Goal: Communication & Community: Connect with others

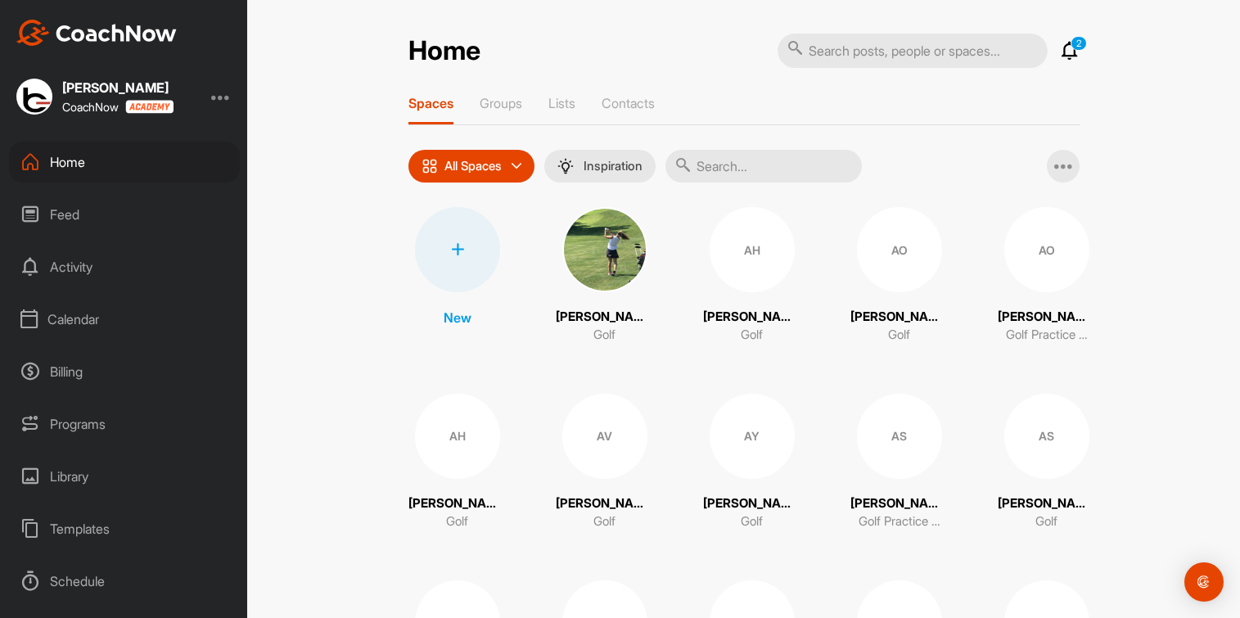
click at [721, 155] on input "text" at bounding box center [763, 166] width 196 height 33
click at [499, 101] on p "Groups" at bounding box center [500, 103] width 43 height 16
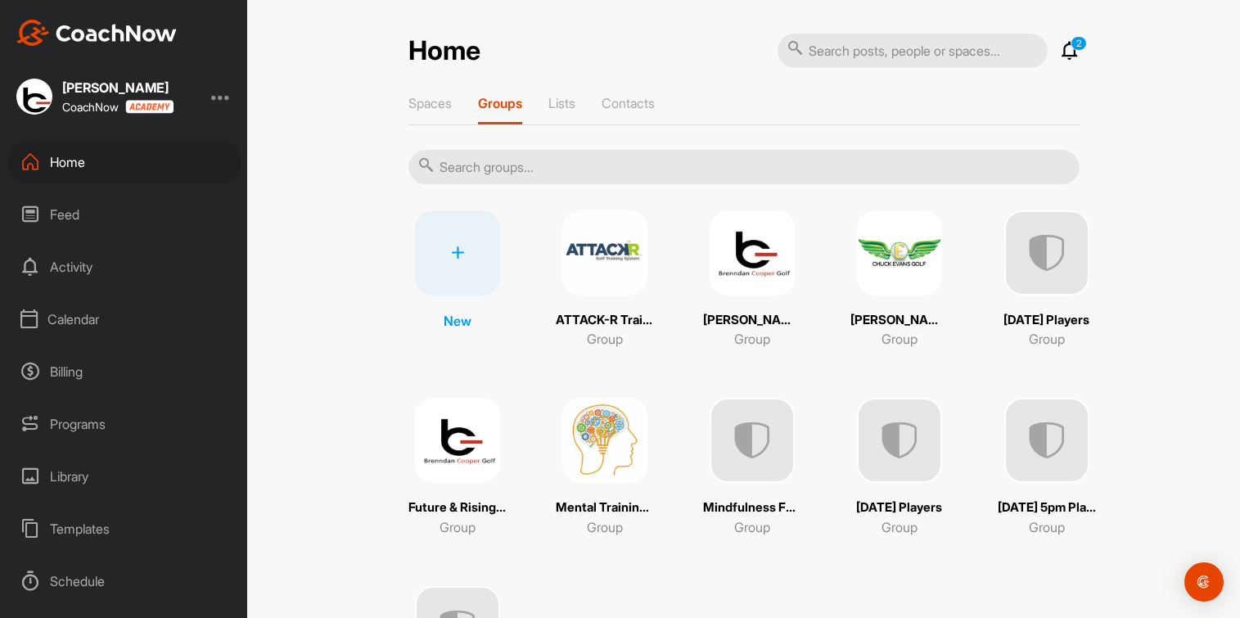
click at [734, 253] on img at bounding box center [751, 252] width 85 height 85
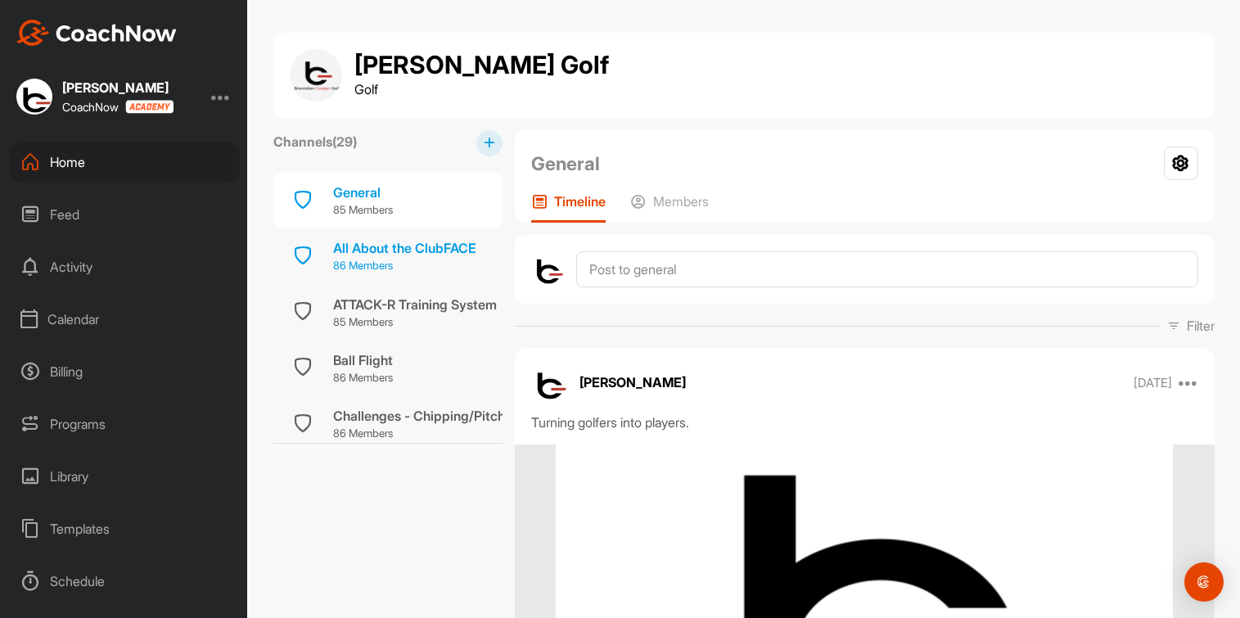
scroll to position [204, 0]
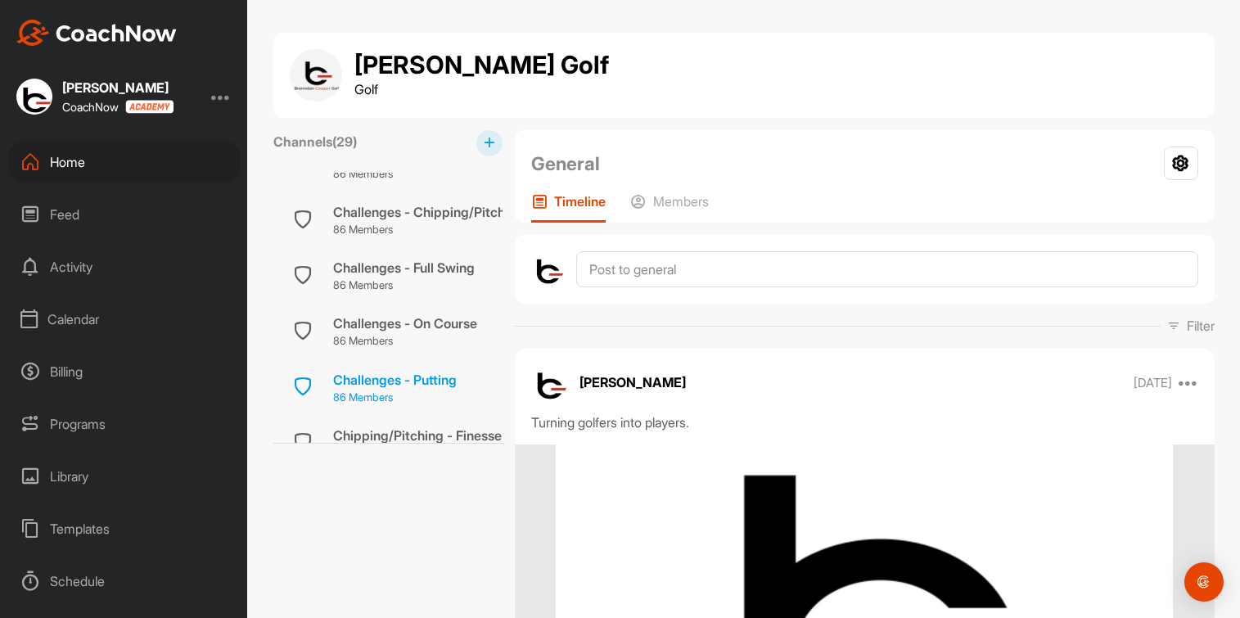
click at [356, 371] on div "Challenges - Putting" at bounding box center [395, 380] width 124 height 20
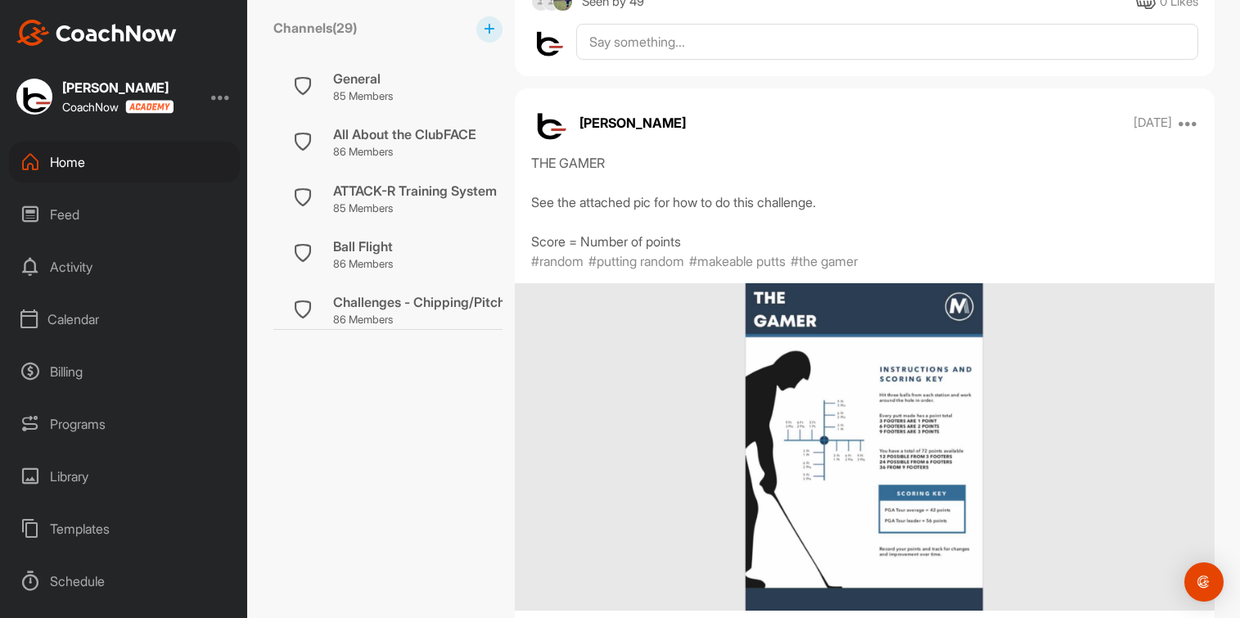
scroll to position [4193, 0]
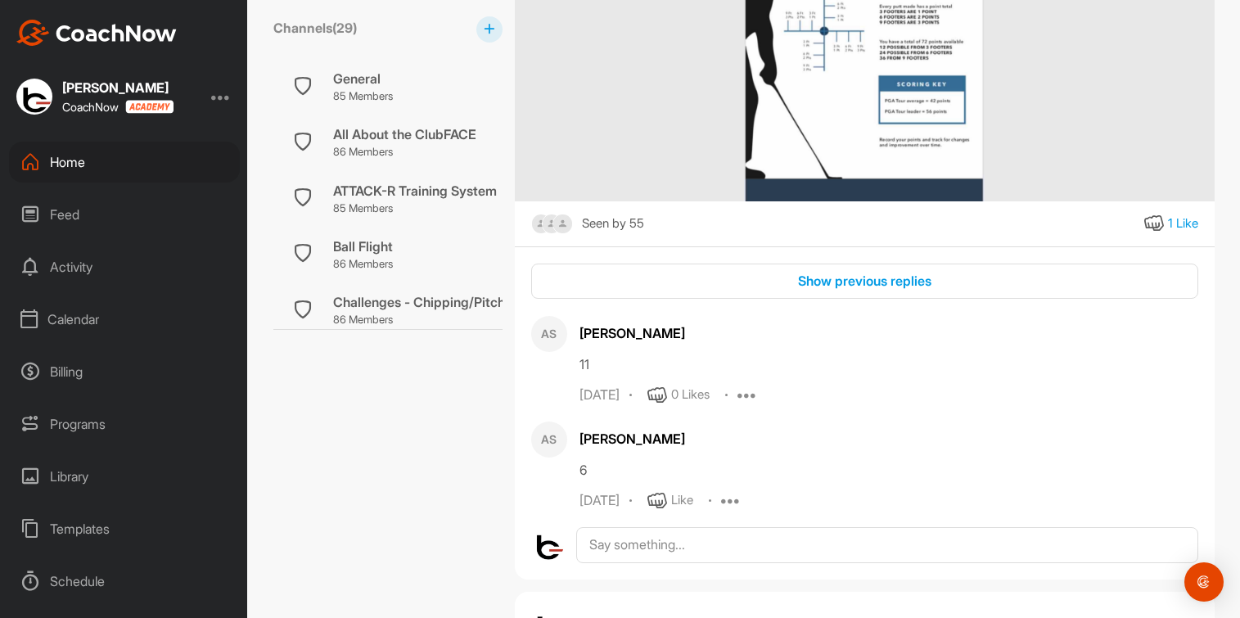
click at [743, 405] on icon at bounding box center [747, 395] width 20 height 20
click at [749, 584] on button "Delete" at bounding box center [737, 557] width 101 height 54
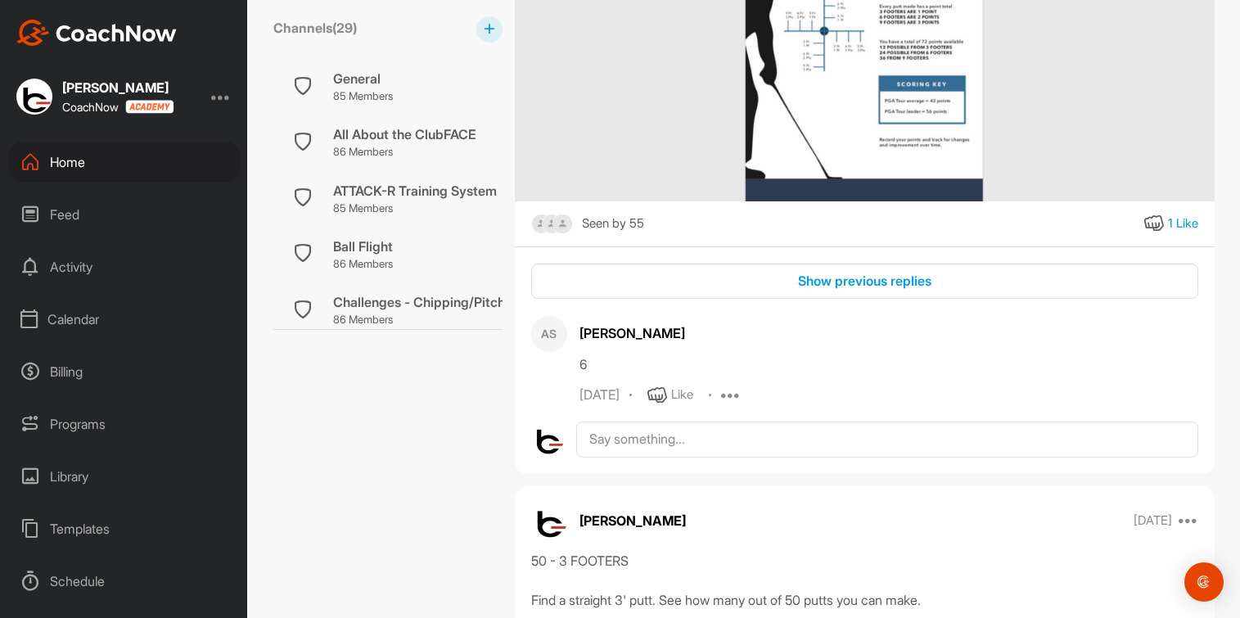
click at [721, 405] on icon at bounding box center [731, 395] width 20 height 20
click at [715, 584] on button "Delete" at bounding box center [721, 557] width 101 height 54
click at [721, 405] on icon at bounding box center [731, 395] width 20 height 20
click at [724, 565] on p "Delete" at bounding box center [735, 556] width 36 height 17
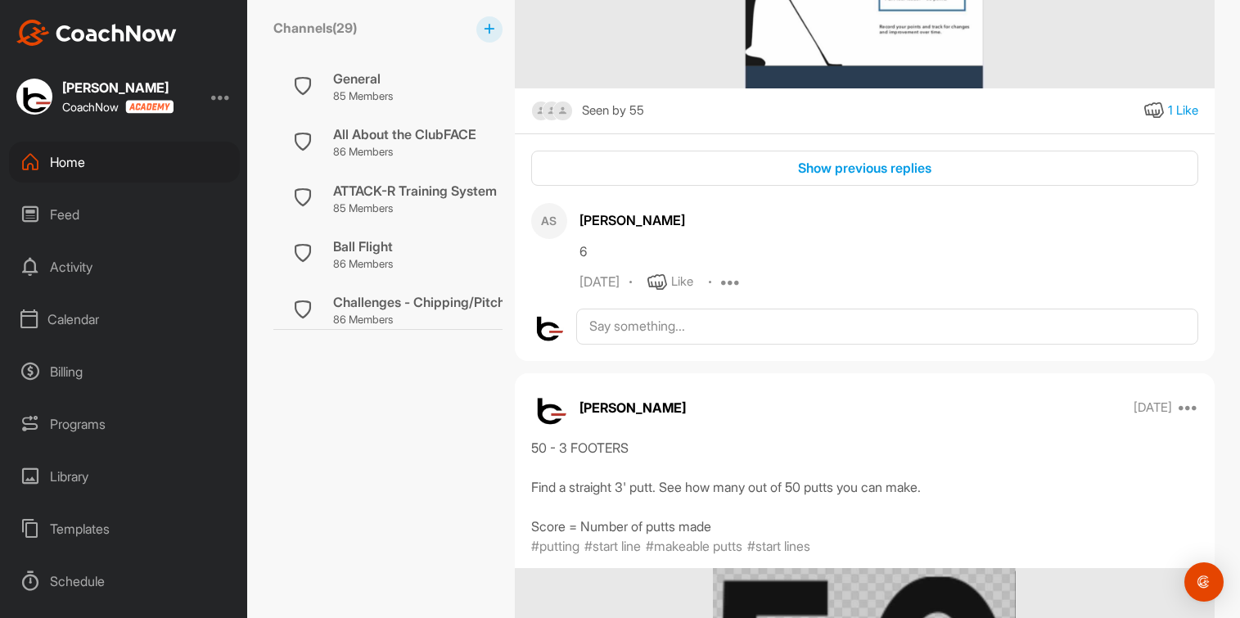
scroll to position [4398, 0]
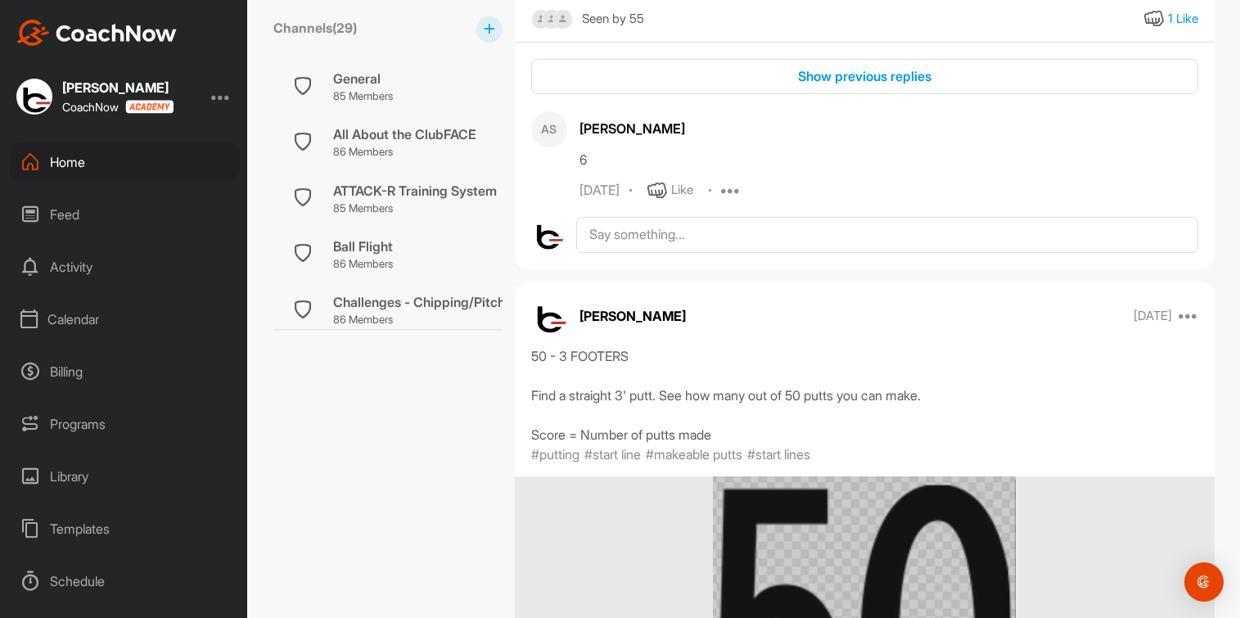
click at [721, 200] on icon at bounding box center [731, 191] width 20 height 20
click at [717, 361] on p "Delete" at bounding box center [735, 352] width 36 height 17
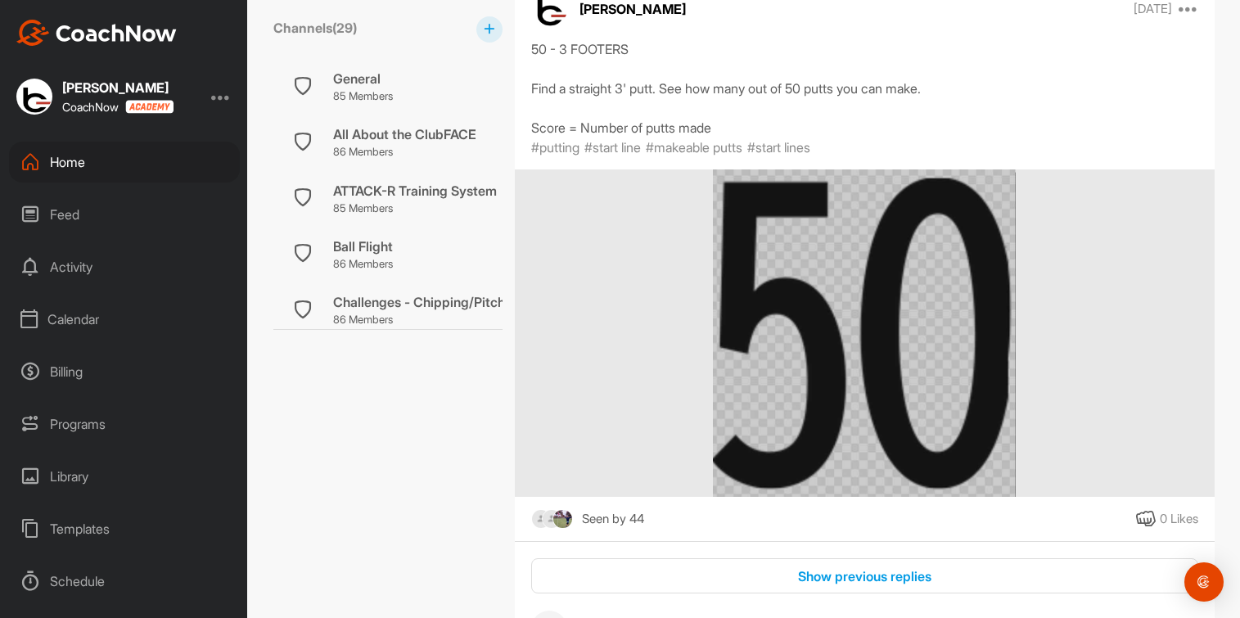
scroll to position [5012, 0]
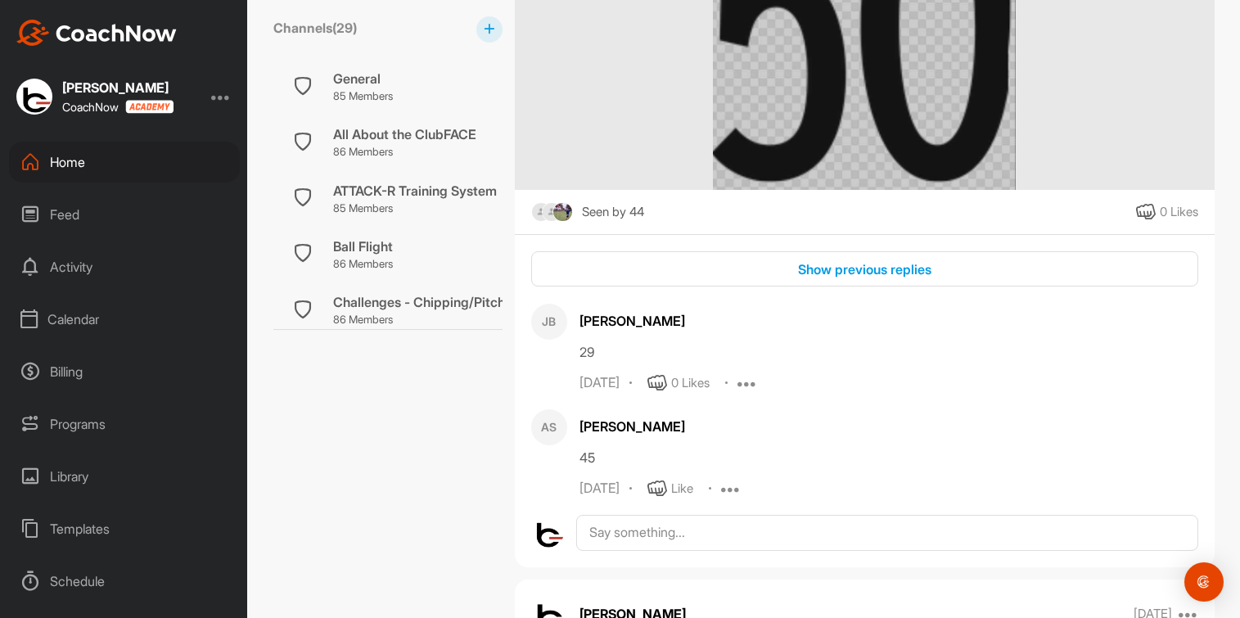
click at [738, 393] on icon at bounding box center [747, 383] width 20 height 20
click at [727, 572] on button "Delete" at bounding box center [737, 545] width 101 height 54
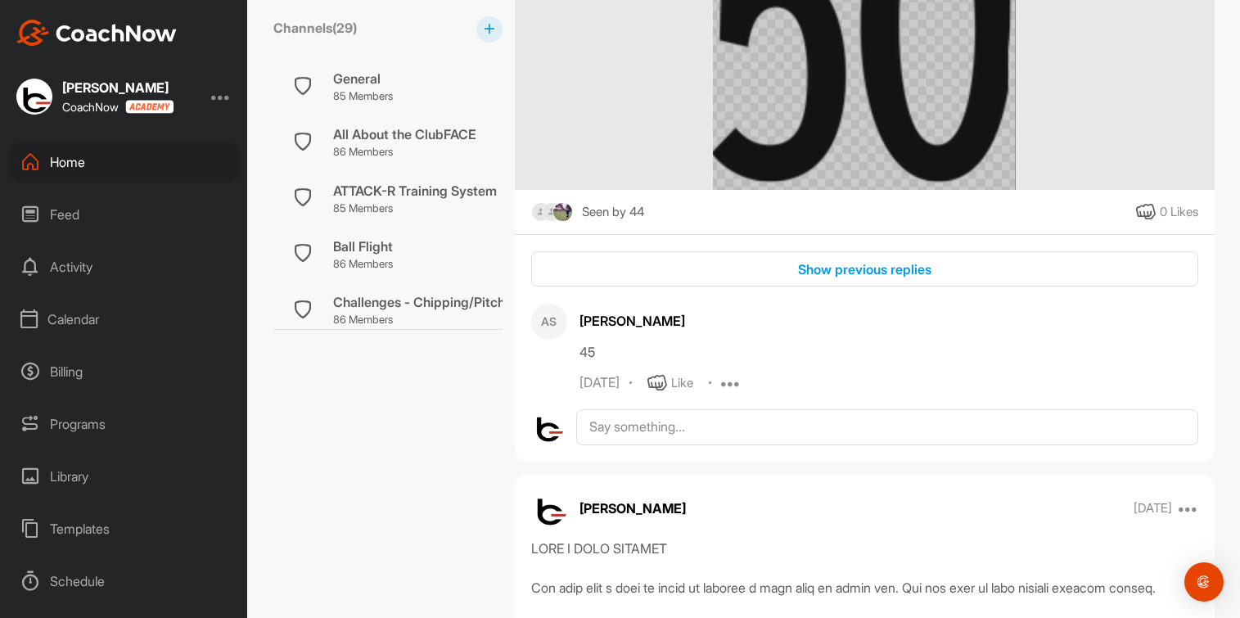
click at [721, 393] on icon at bounding box center [731, 383] width 20 height 20
click at [717, 553] on p "Delete" at bounding box center [735, 544] width 36 height 17
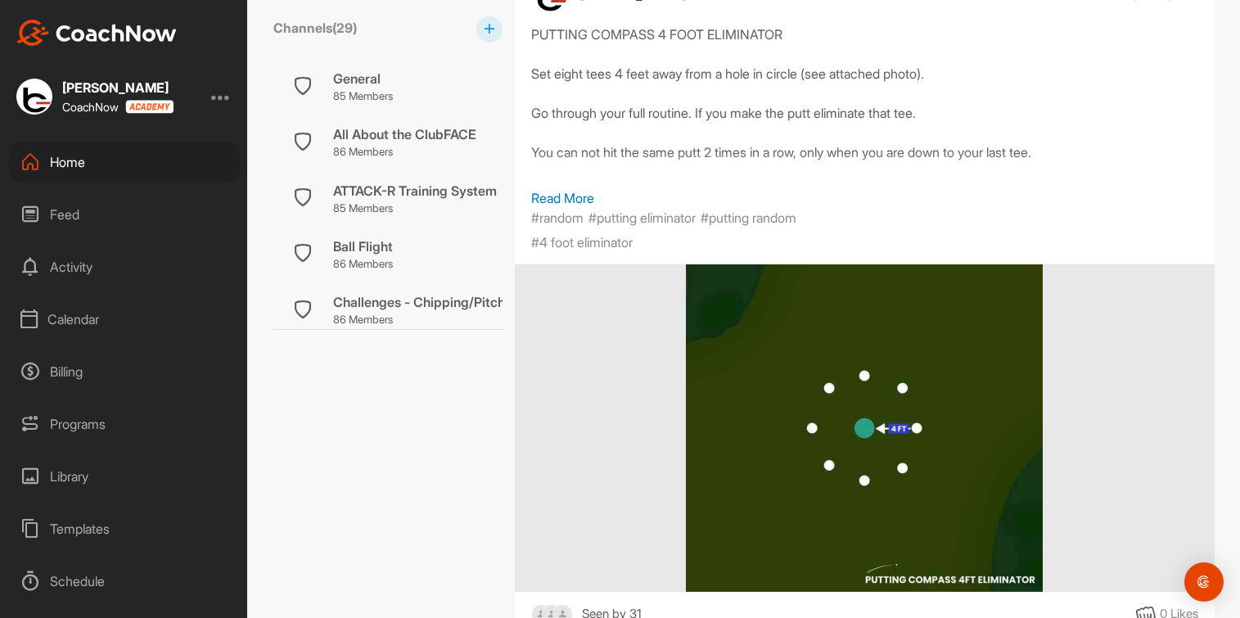
scroll to position [9717, 0]
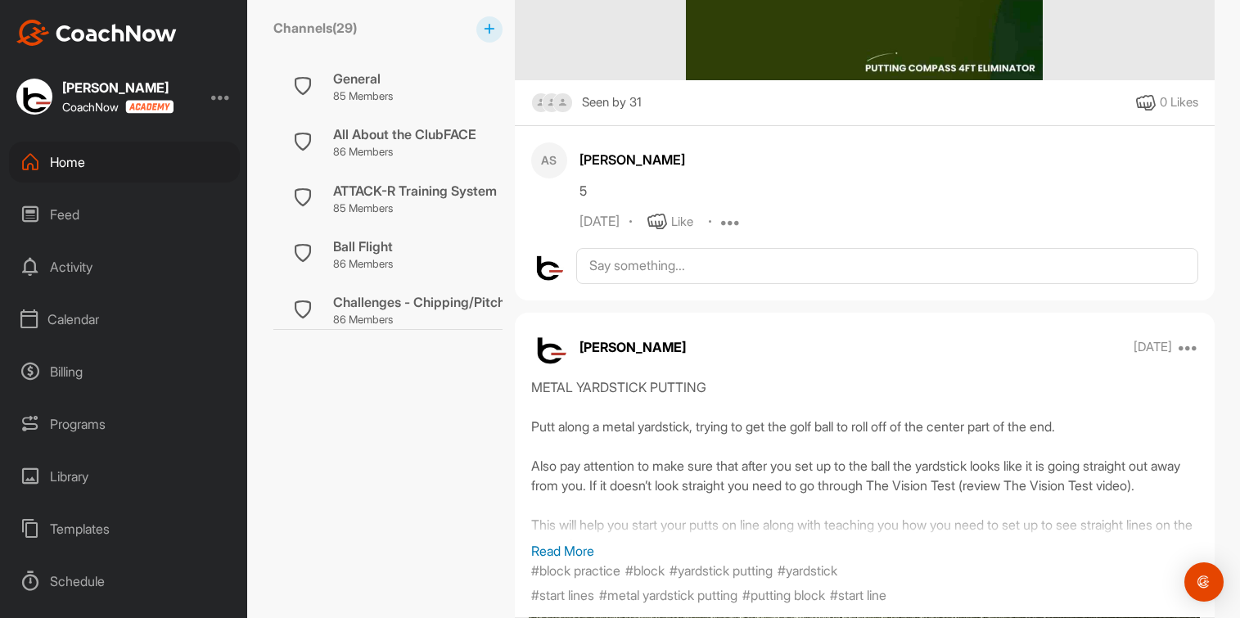
click at [721, 232] on icon at bounding box center [731, 222] width 20 height 20
click at [717, 392] on p "Delete" at bounding box center [735, 383] width 36 height 17
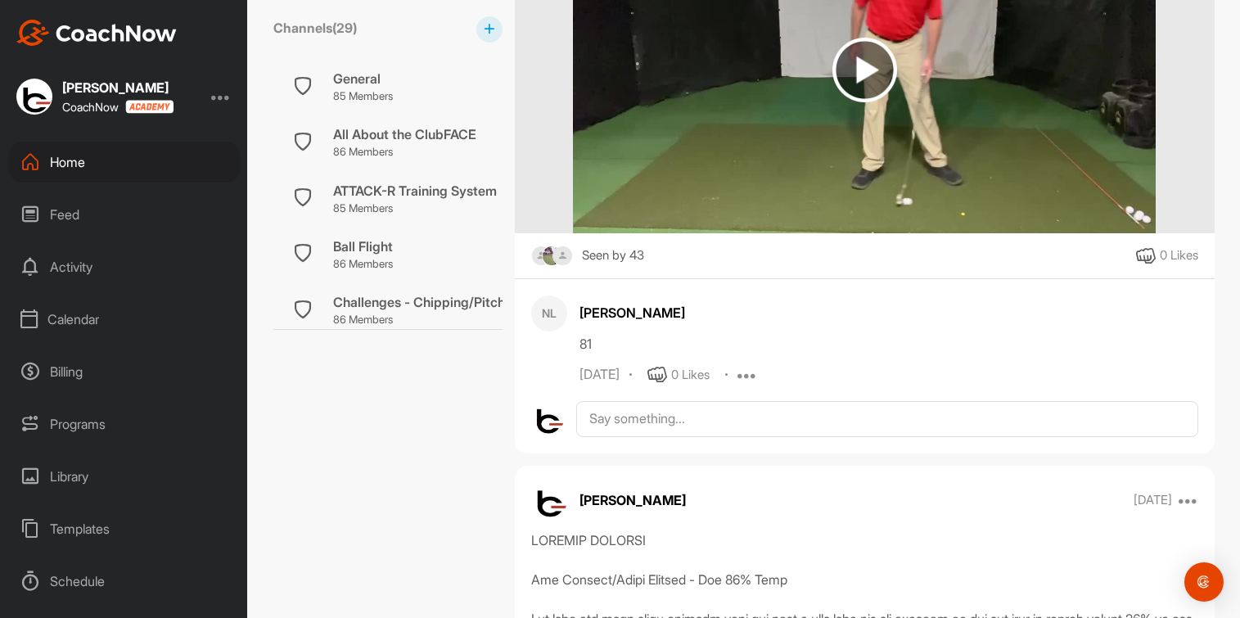
scroll to position [11250, 0]
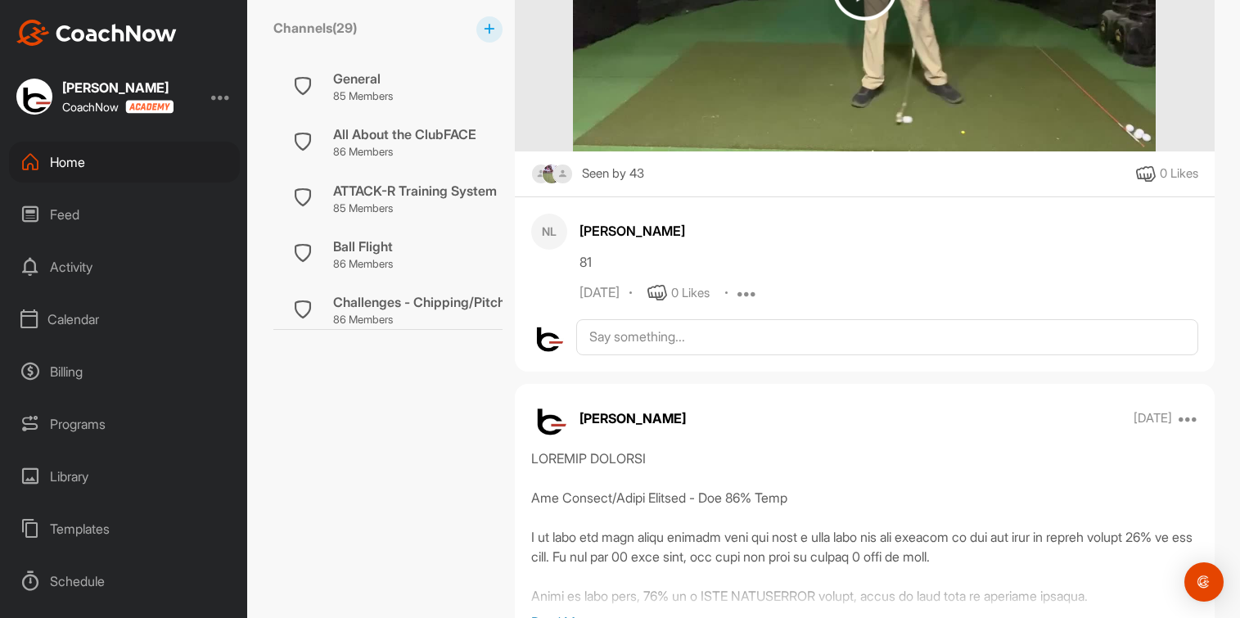
click at [743, 303] on icon at bounding box center [747, 293] width 20 height 20
click at [745, 463] on p "Delete" at bounding box center [751, 454] width 36 height 17
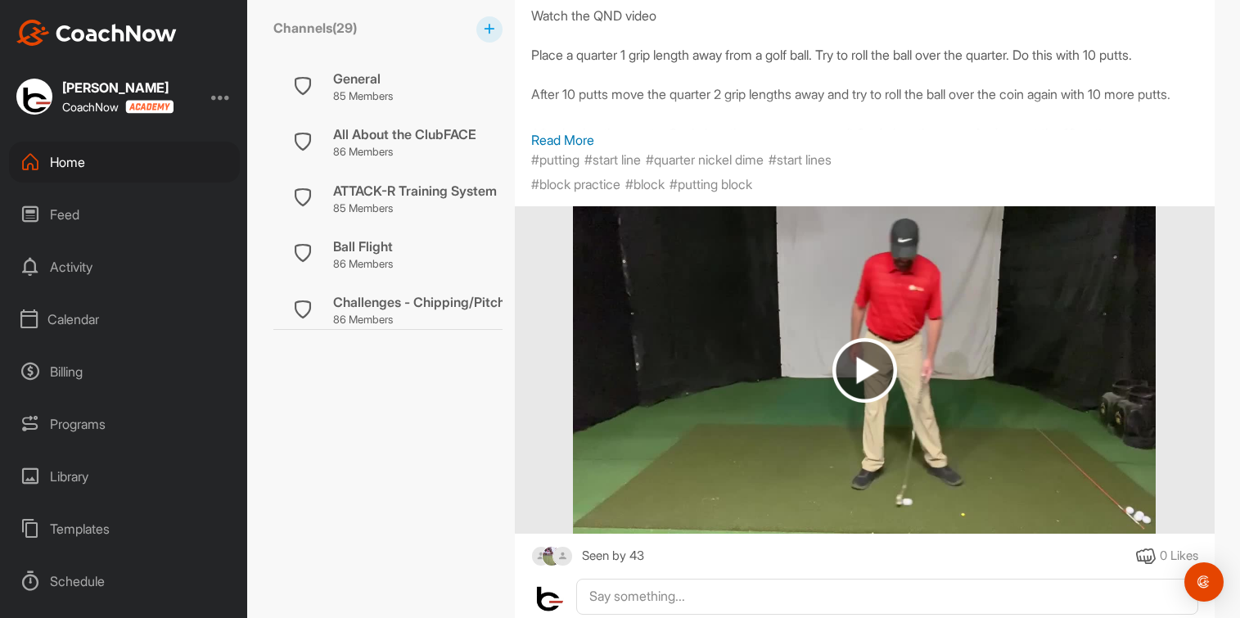
scroll to position [10739, 0]
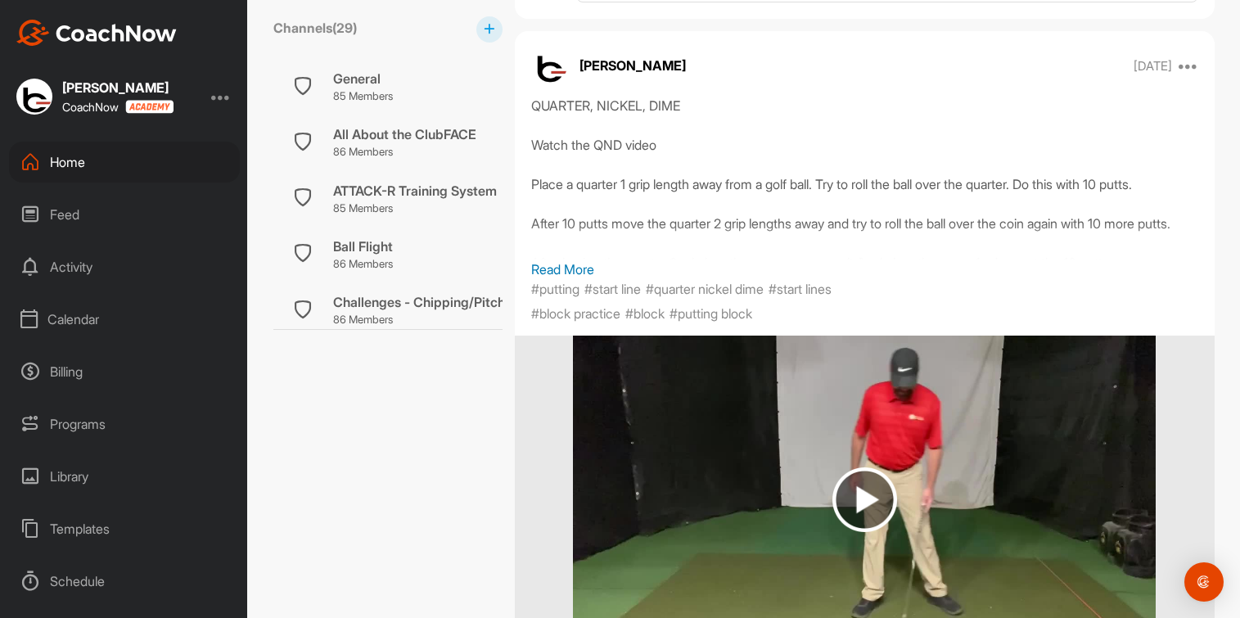
click at [558, 279] on p "Read More" at bounding box center [864, 269] width 667 height 20
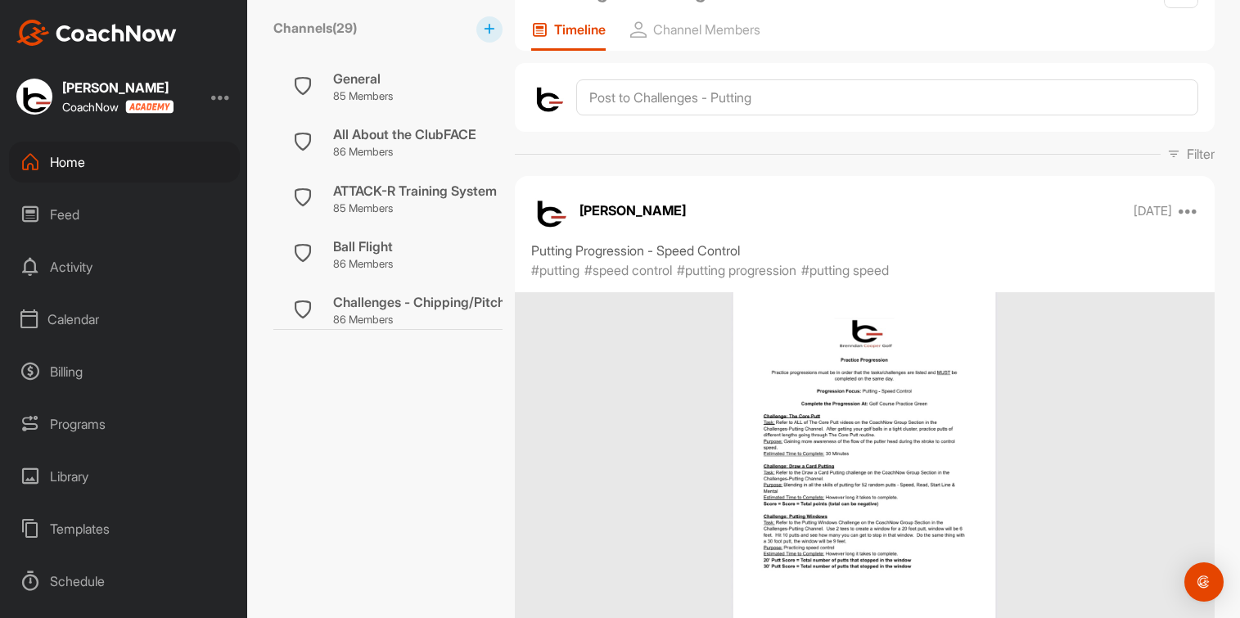
scroll to position [0, 0]
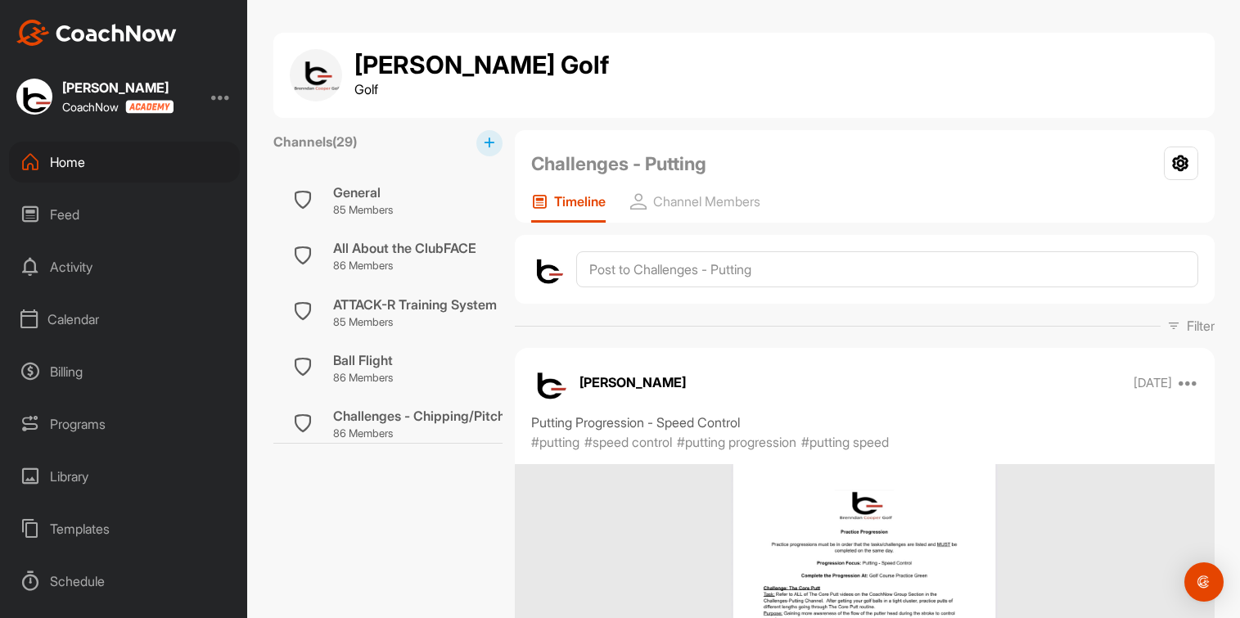
click at [70, 161] on div "Home" at bounding box center [124, 162] width 231 height 41
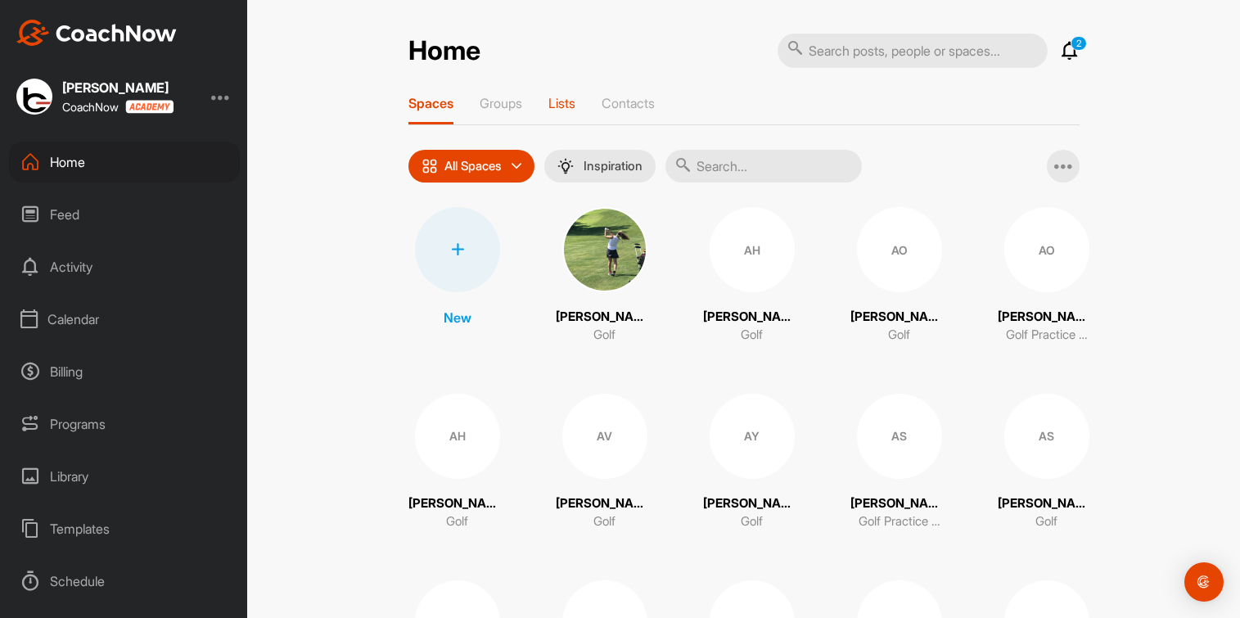
click at [548, 101] on p "Lists" at bounding box center [561, 103] width 27 height 16
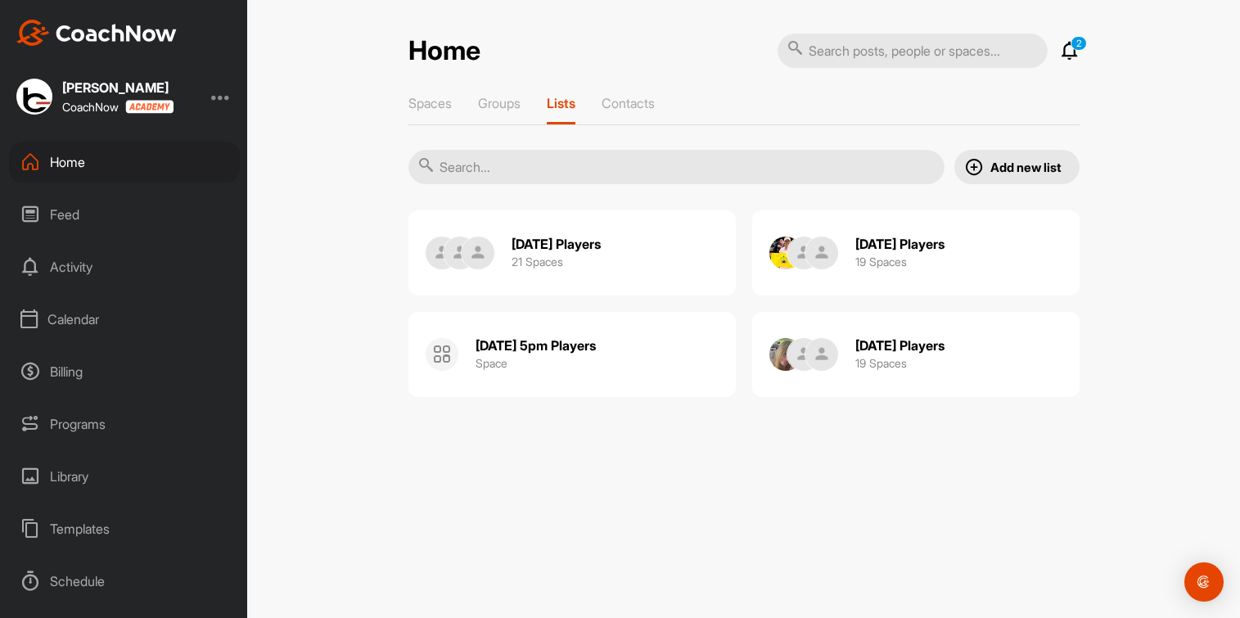
click at [81, 164] on div "Home" at bounding box center [124, 162] width 231 height 41
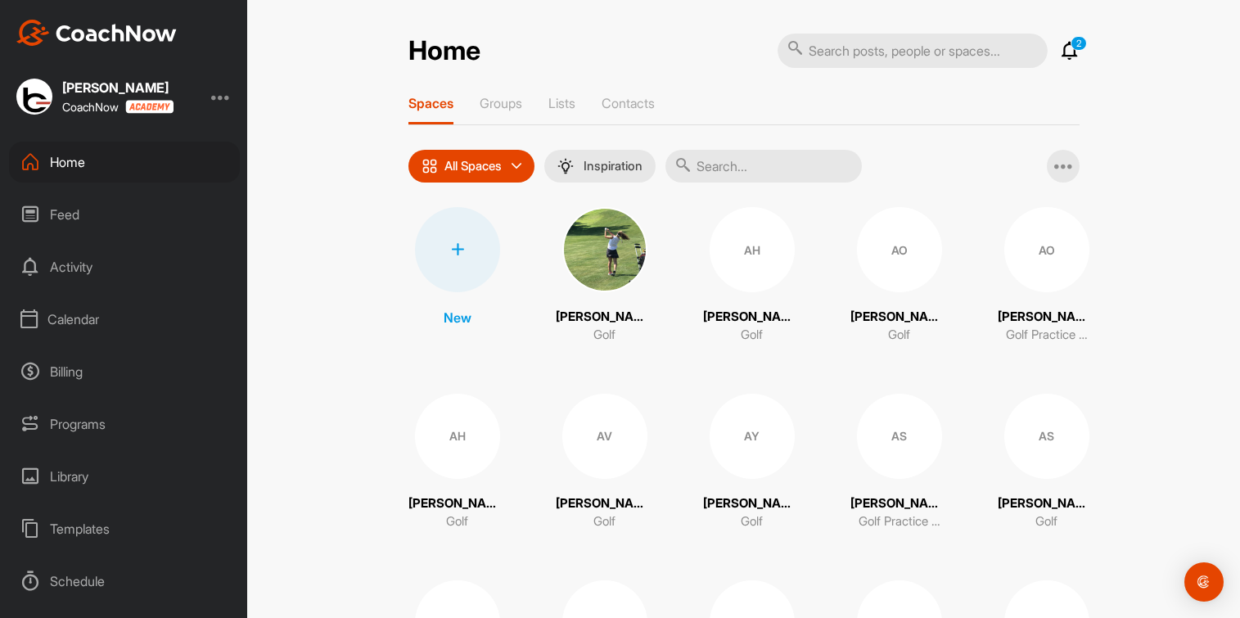
click at [789, 164] on input "text" at bounding box center [763, 166] width 196 height 33
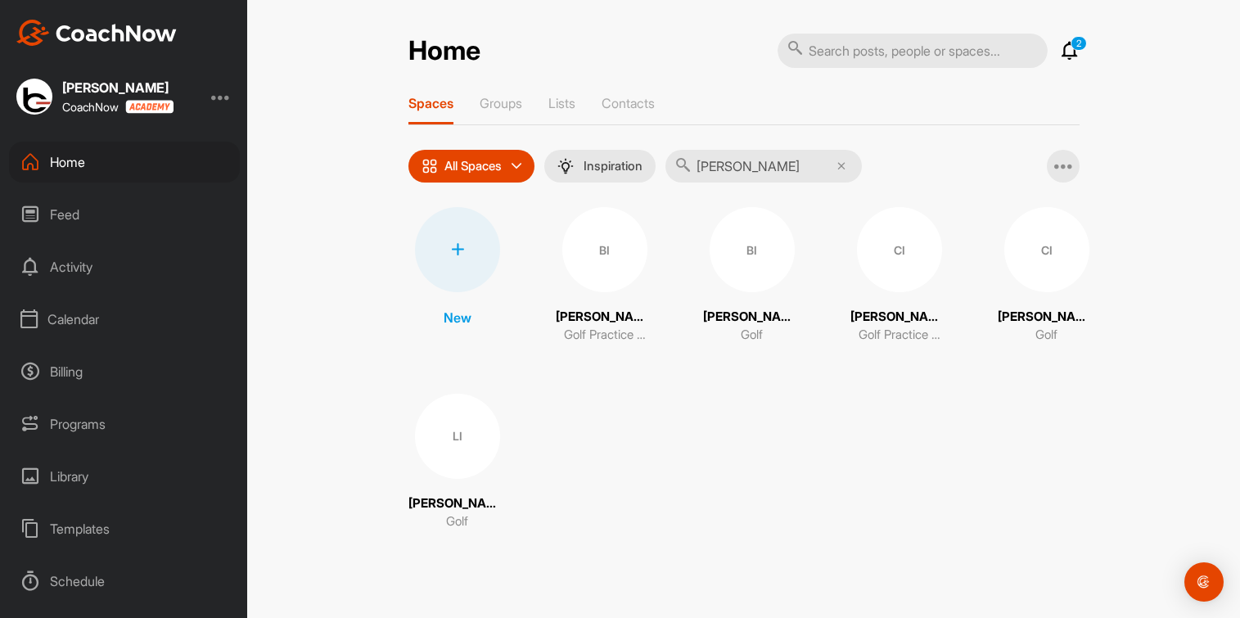
type input "[PERSON_NAME]"
click at [466, 448] on div "LI" at bounding box center [457, 436] width 85 height 85
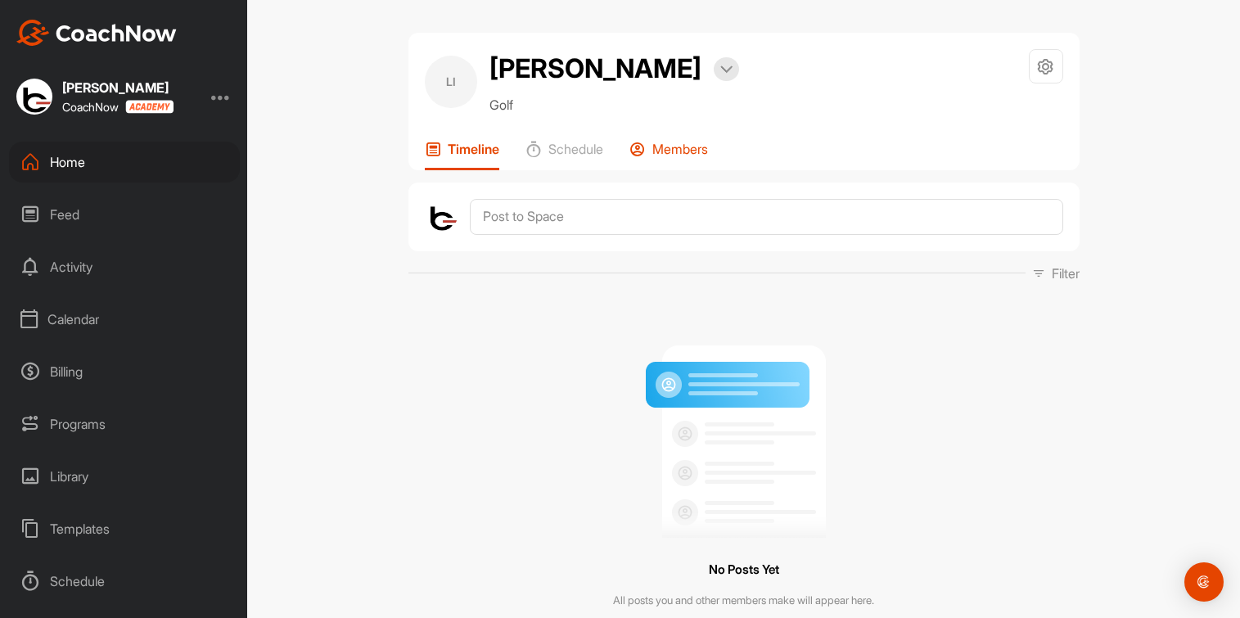
click at [695, 146] on p "Members" at bounding box center [680, 149] width 56 height 16
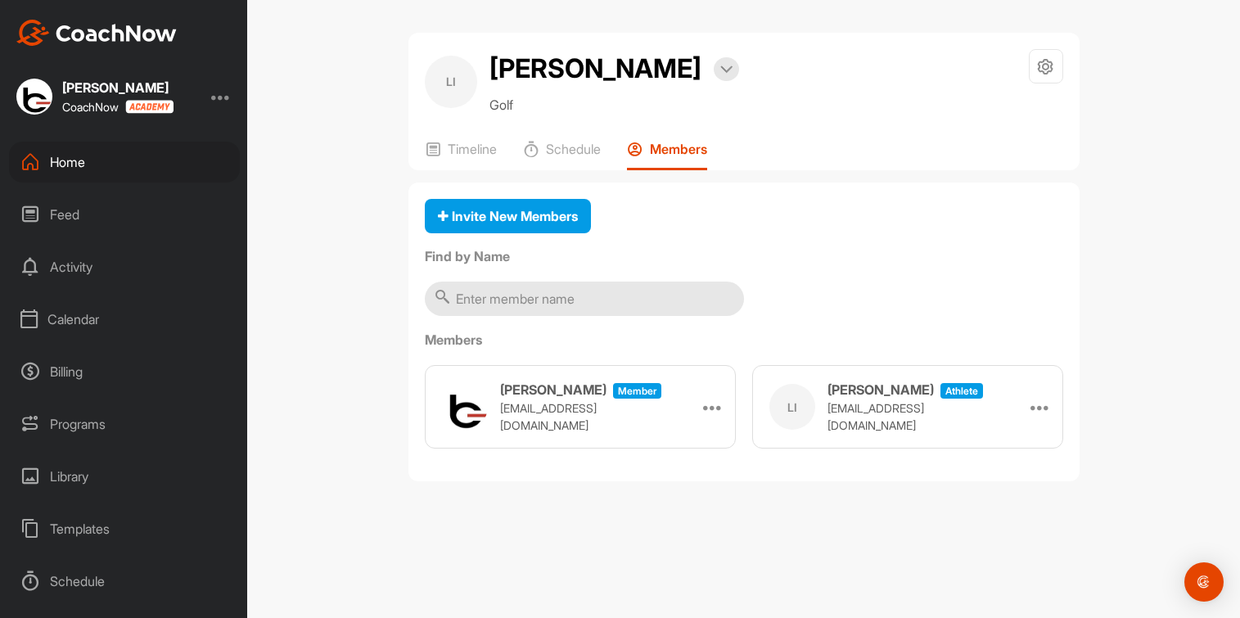
click at [75, 160] on div "Home" at bounding box center [124, 162] width 231 height 41
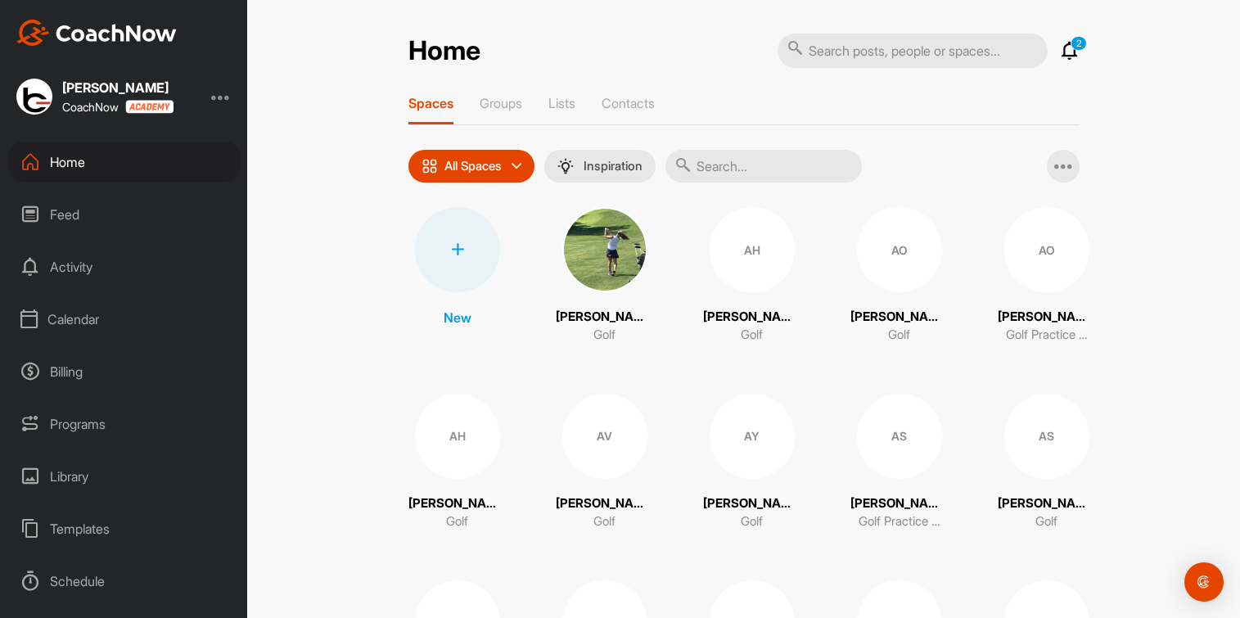
click at [448, 263] on div at bounding box center [457, 249] width 85 height 85
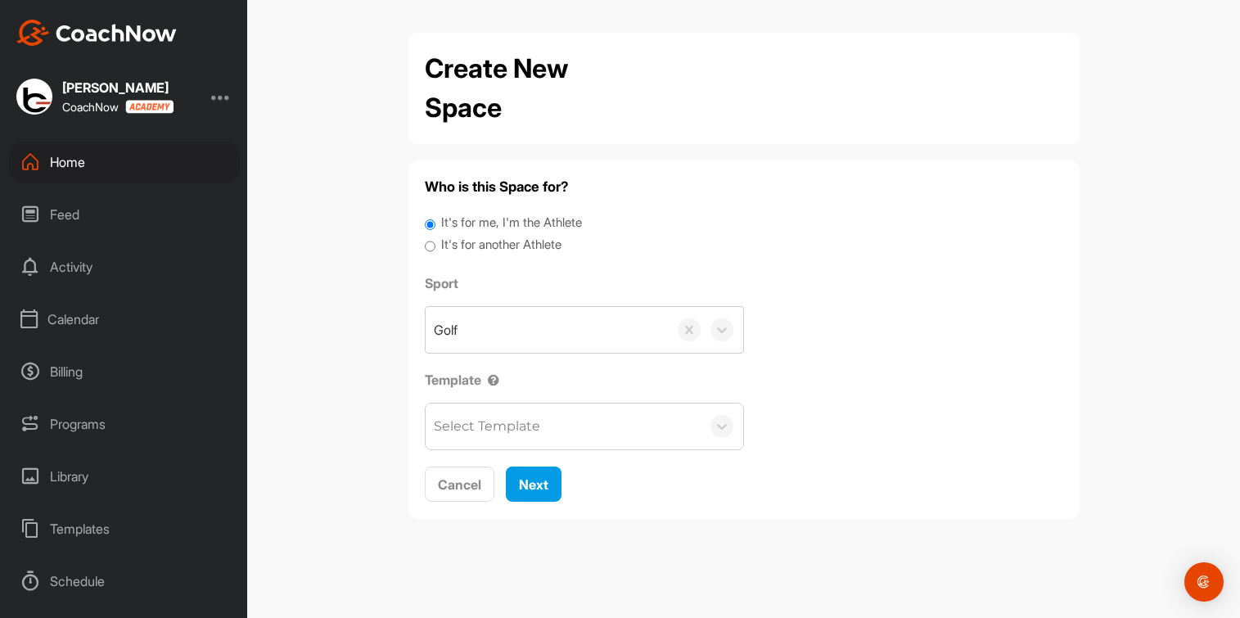
click at [465, 248] on label "It's for another Athlete" at bounding box center [501, 245] width 120 height 19
click at [435, 248] on input "It's for another Athlete" at bounding box center [430, 247] width 11 height 22
radio input "true"
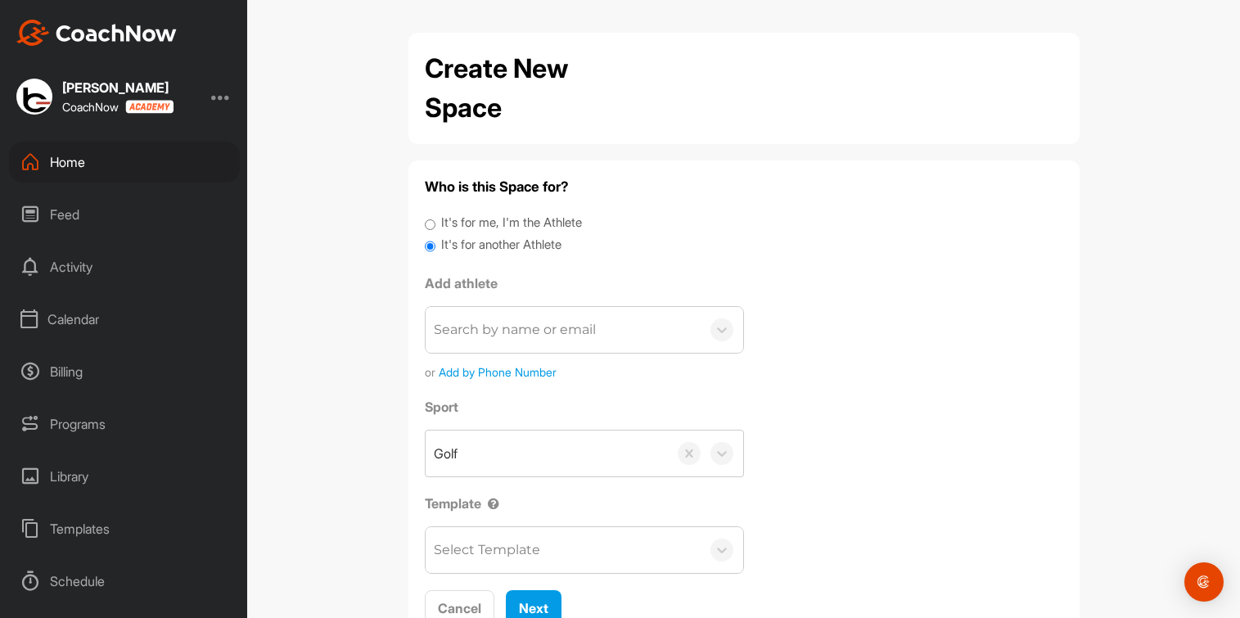
click at [477, 344] on div "Search by name or email" at bounding box center [562, 330] width 275 height 46
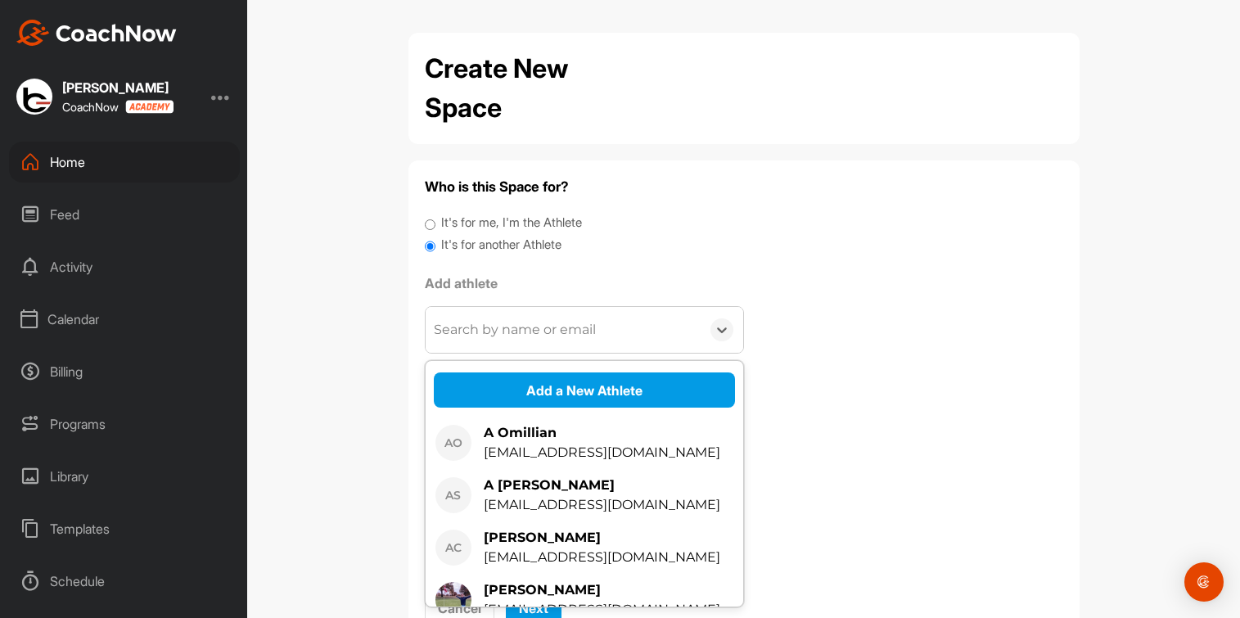
click at [479, 331] on div "Search by name or email" at bounding box center [515, 330] width 162 height 20
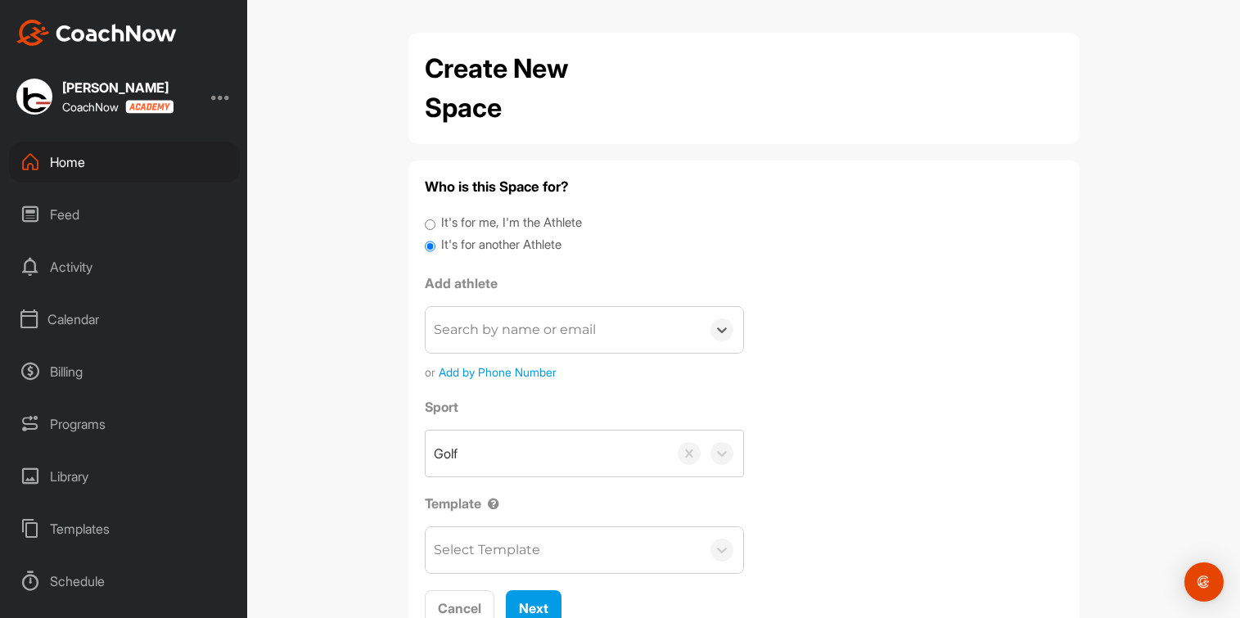
click at [479, 331] on div "Search by name or email" at bounding box center [515, 330] width 162 height 20
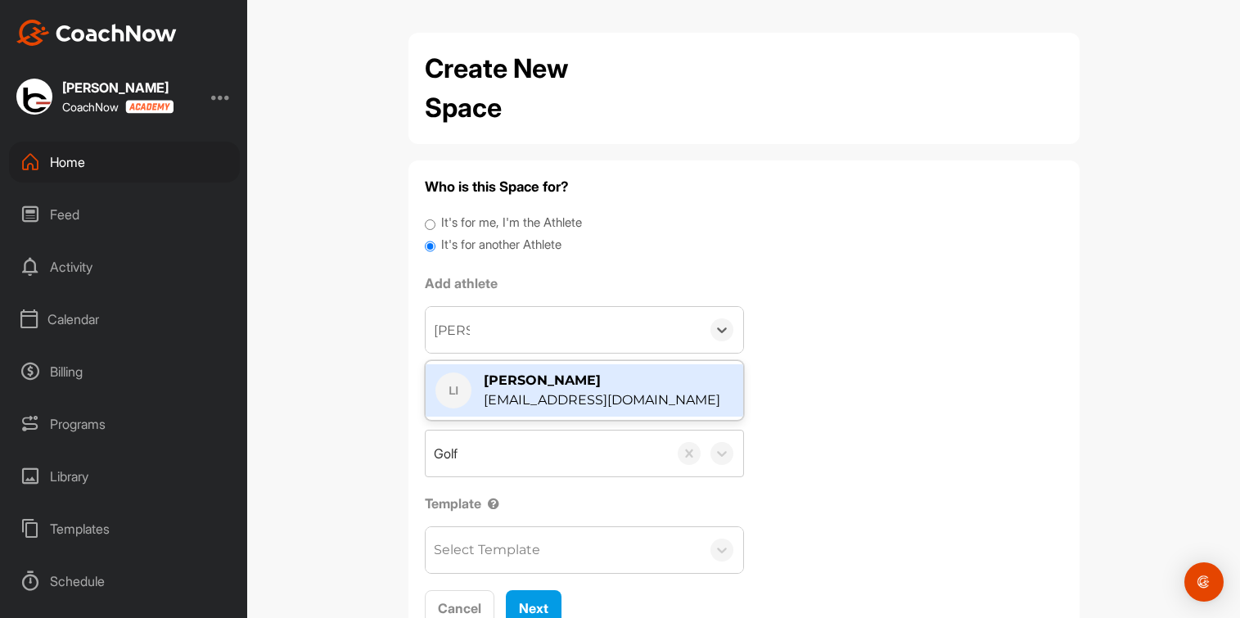
type input "luke in"
click at [491, 394] on div "[EMAIL_ADDRESS][DOMAIN_NAME]" at bounding box center [602, 400] width 236 height 20
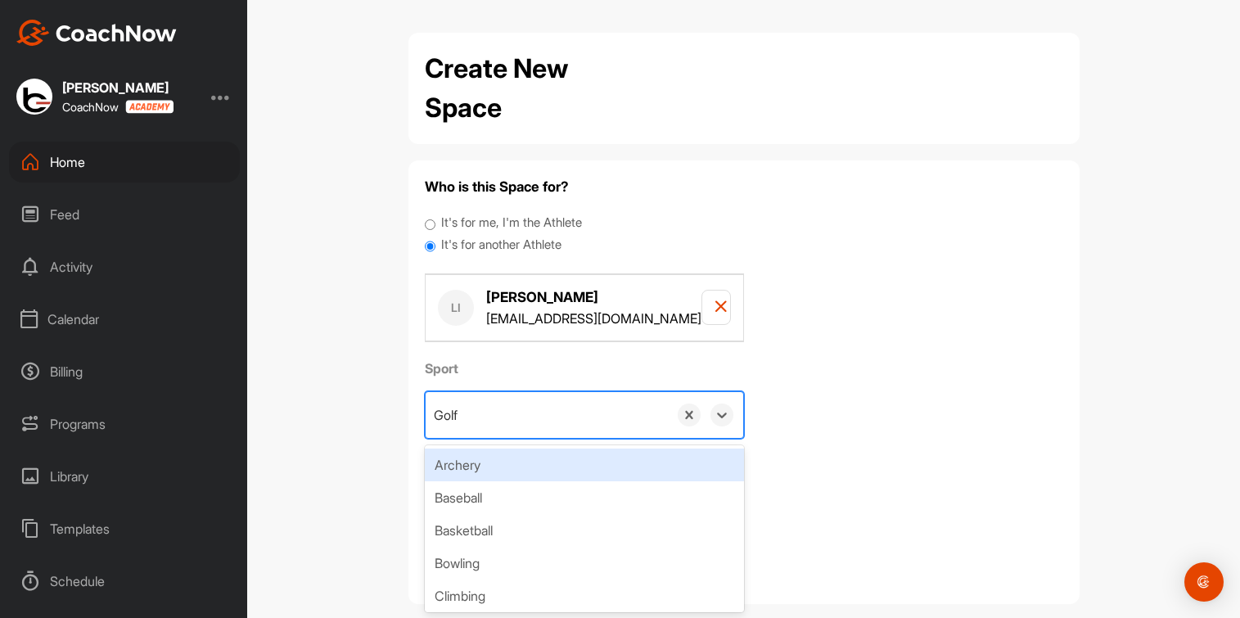
drag, startPoint x: 425, startPoint y: 416, endPoint x: 481, endPoint y: 415, distance: 56.5
click at [481, 415] on div "Golf" at bounding box center [546, 415] width 242 height 46
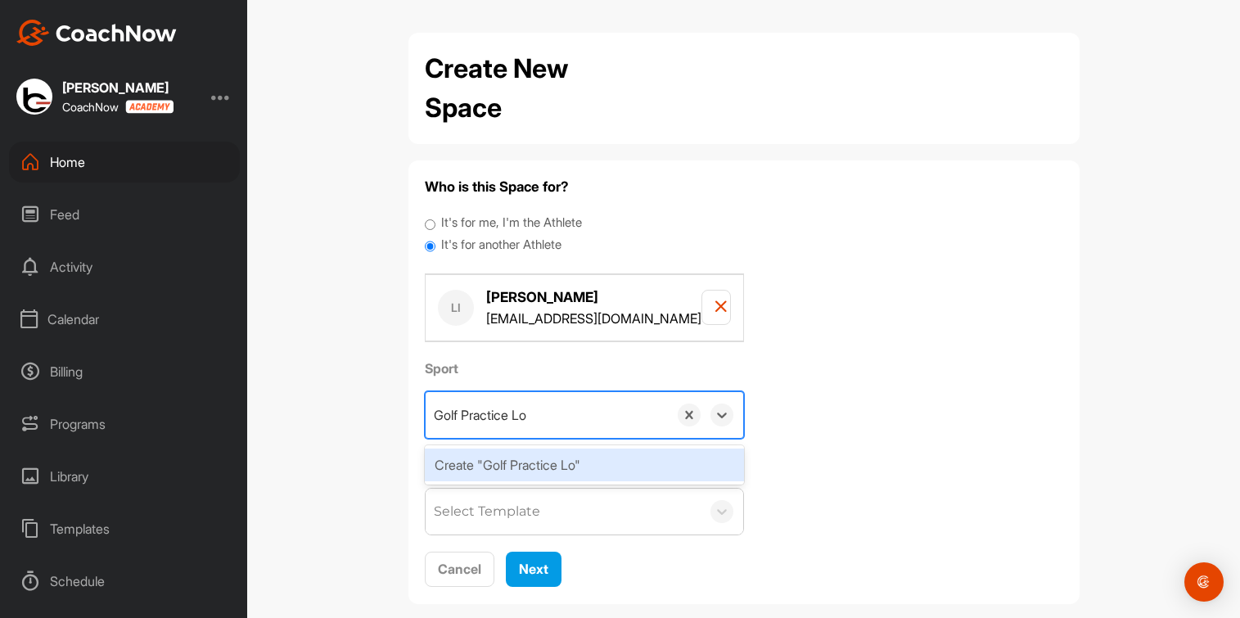
type input "Golf Practice Log"
click at [504, 466] on div "Create "Golf Practice Log"" at bounding box center [584, 464] width 319 height 33
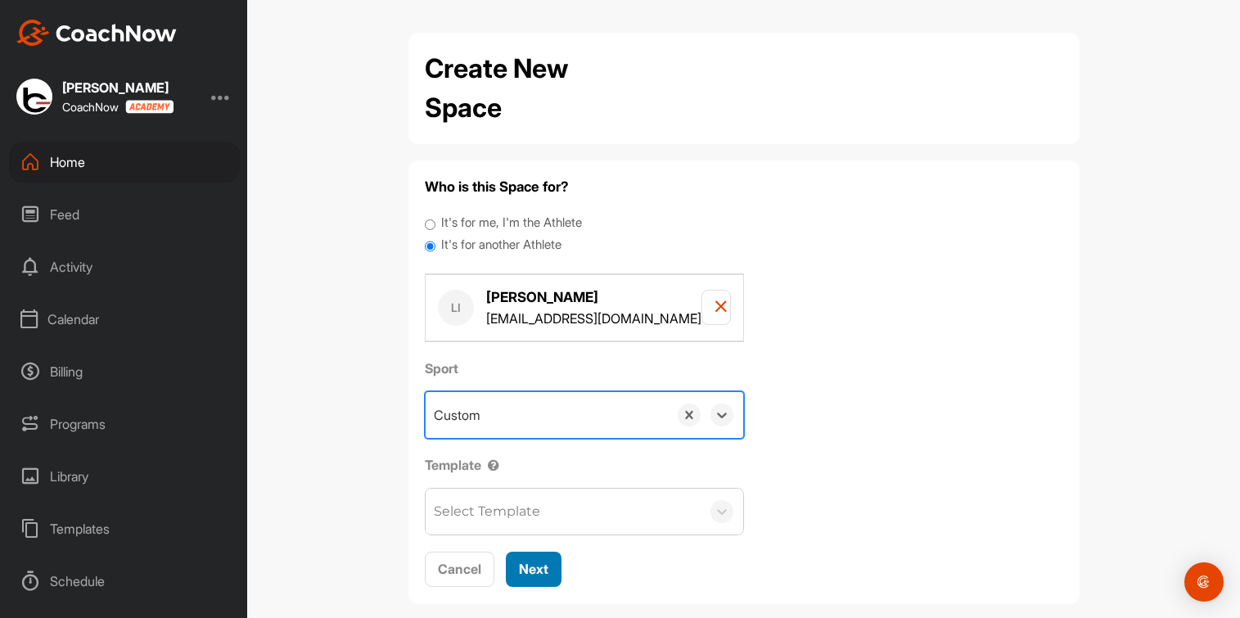
click at [531, 571] on span "Next" at bounding box center [533, 568] width 29 height 16
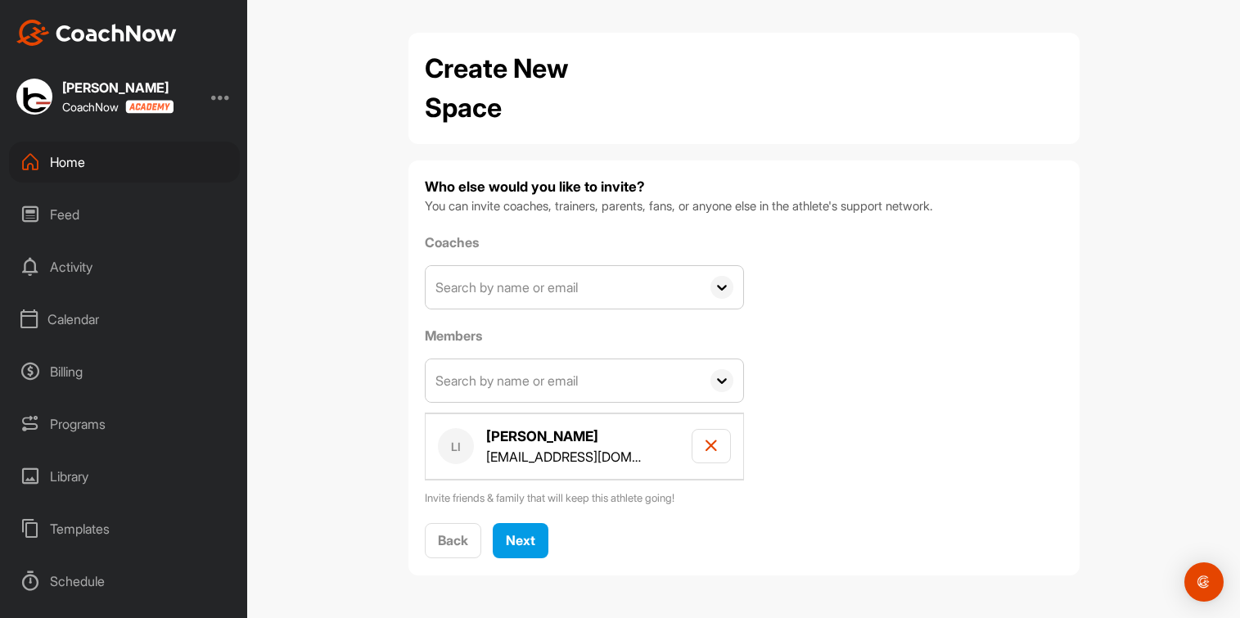
click at [494, 281] on input "text" at bounding box center [562, 287] width 275 height 43
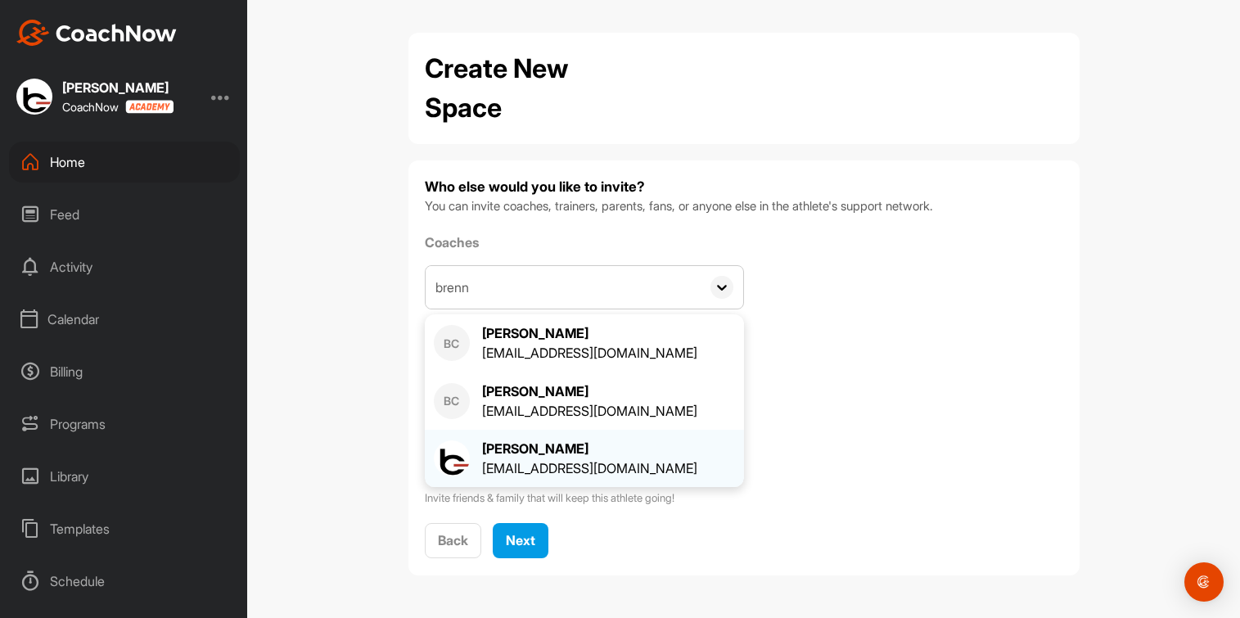
type input "brenn"
click at [503, 468] on div "[EMAIL_ADDRESS][DOMAIN_NAME]" at bounding box center [589, 468] width 215 height 20
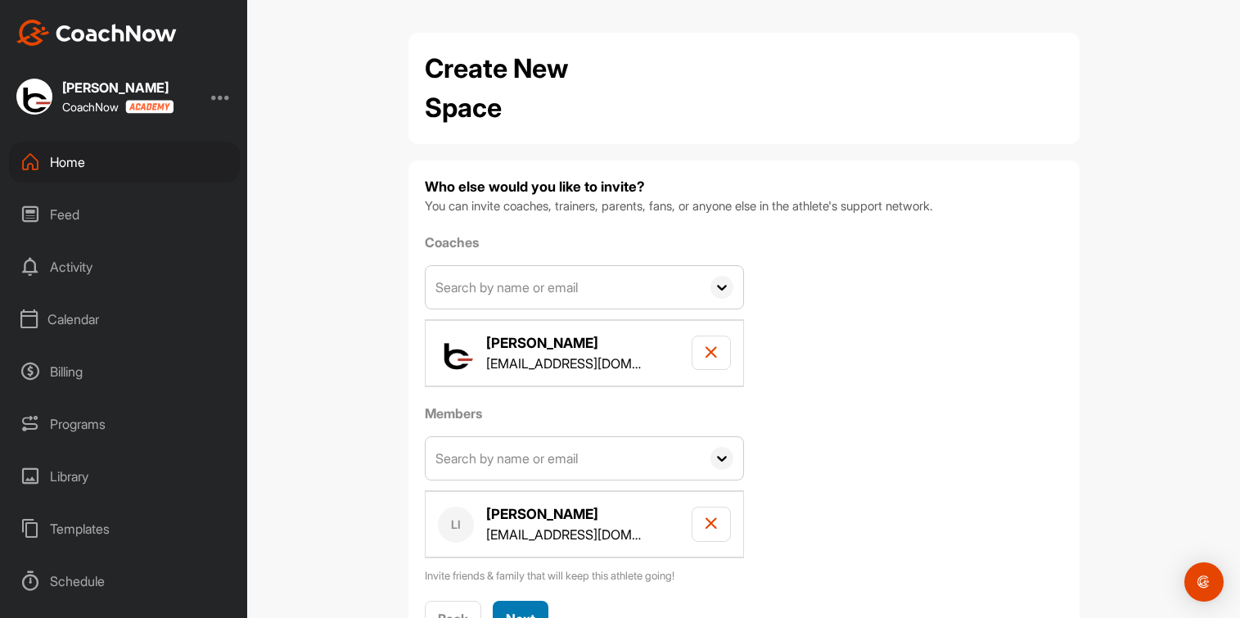
click at [511, 610] on span "Next" at bounding box center [520, 618] width 29 height 16
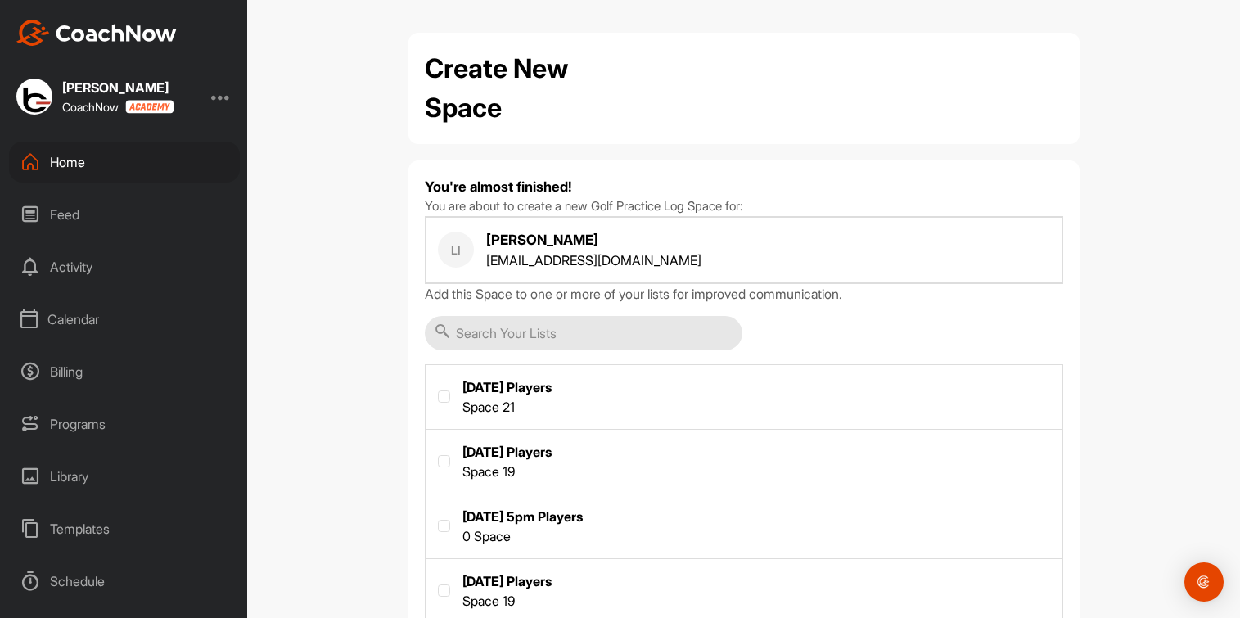
scroll to position [101, 0]
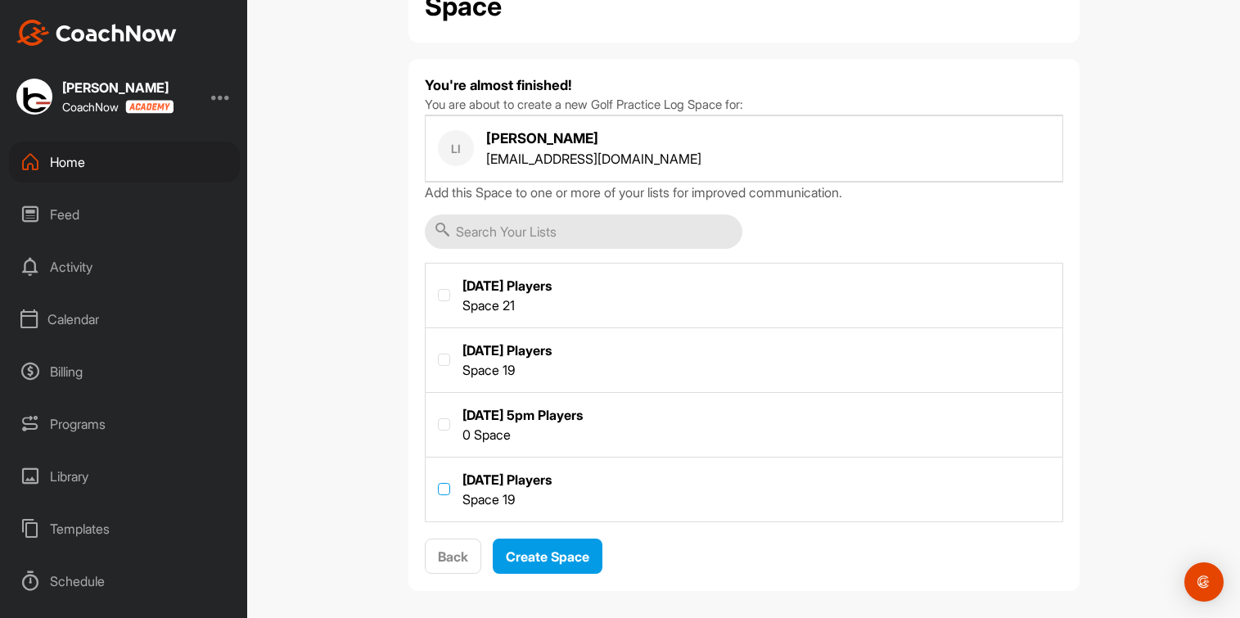
click at [438, 488] on label at bounding box center [444, 489] width 12 height 12
click at [438, 484] on input "checkbox" at bounding box center [438, 483] width 1 height 1
checkbox input "true"
click at [542, 551] on span "Create Space" at bounding box center [547, 556] width 83 height 16
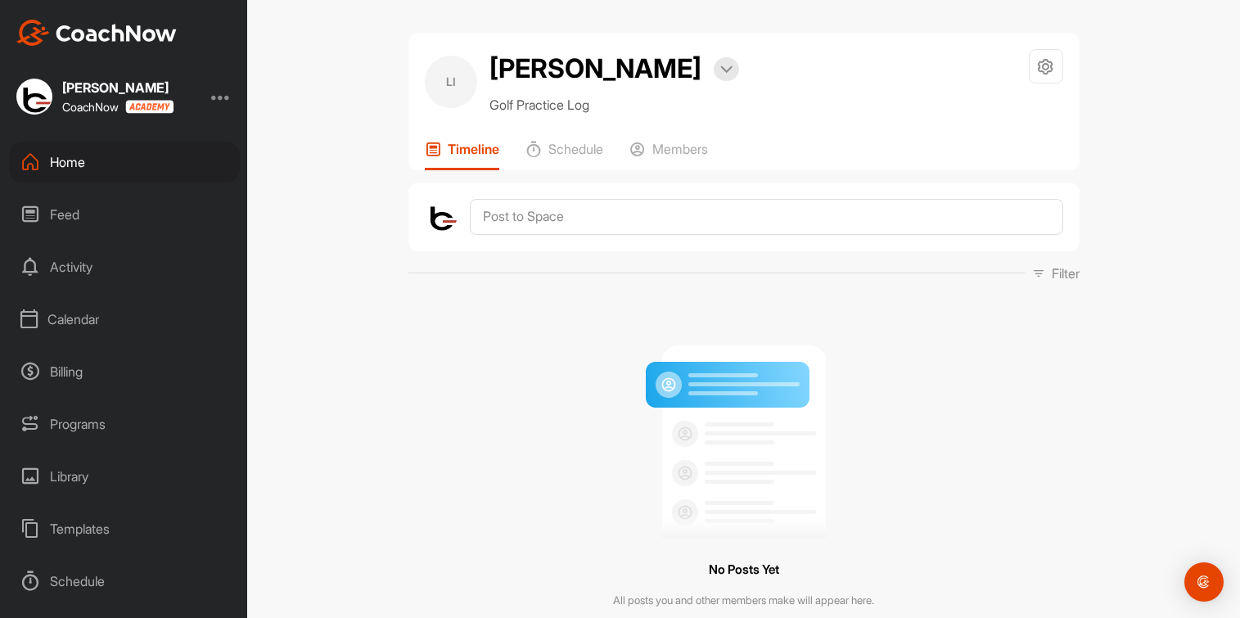
click at [70, 165] on div "Home" at bounding box center [124, 162] width 231 height 41
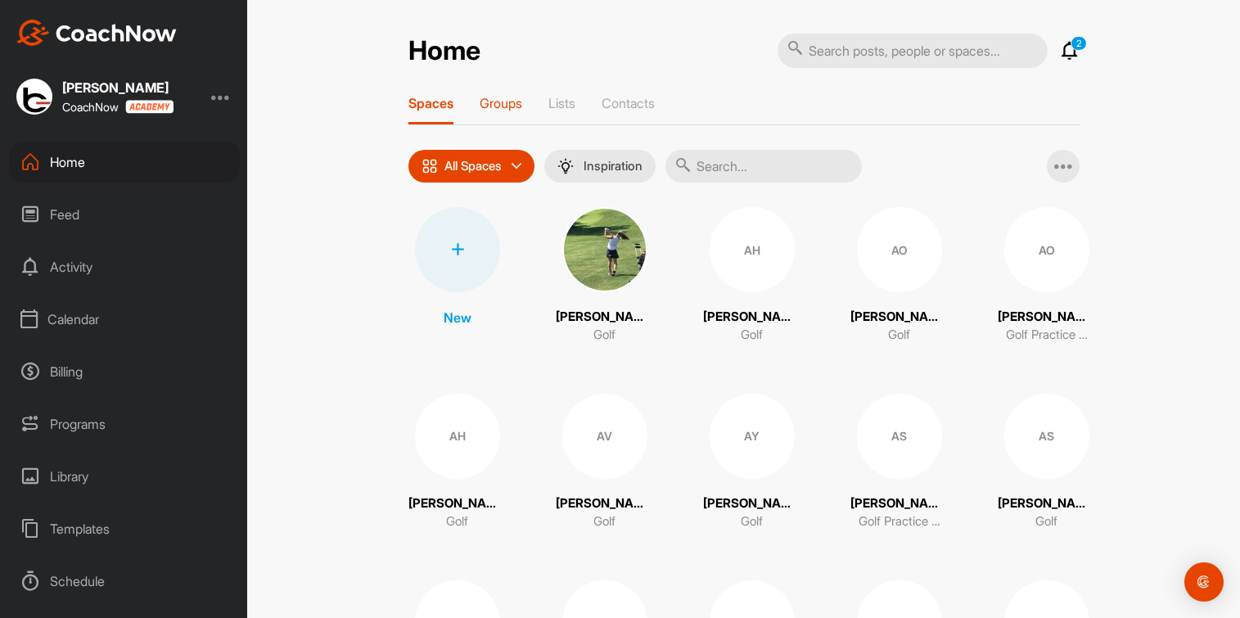
click at [500, 104] on p "Groups" at bounding box center [500, 103] width 43 height 16
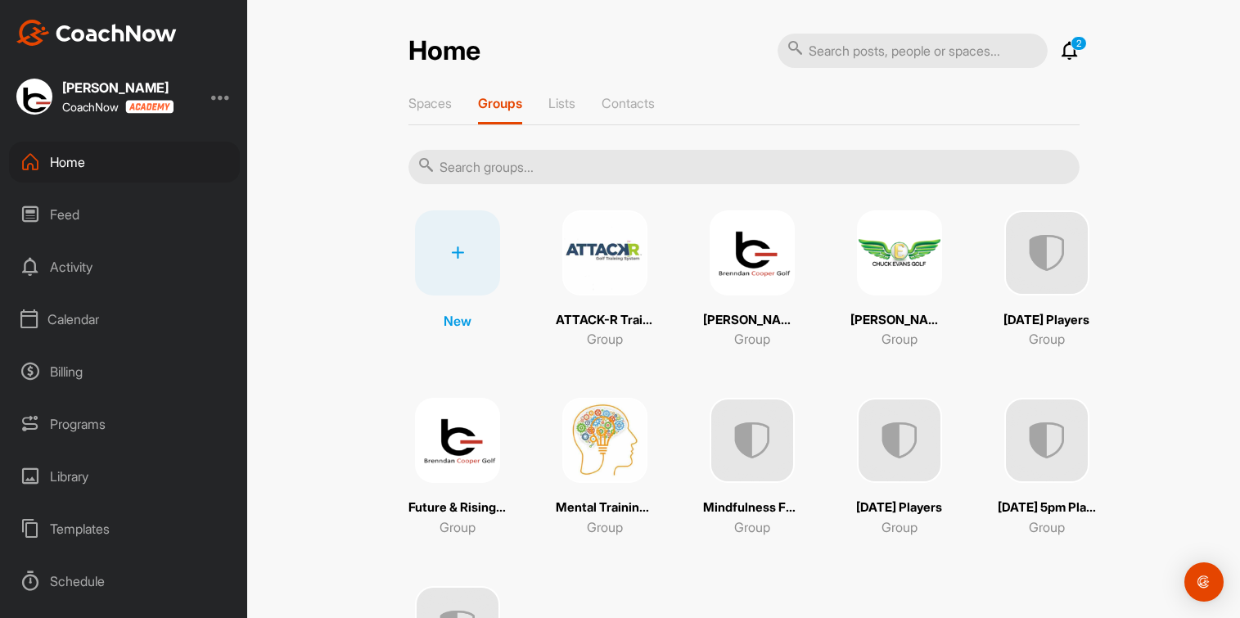
click at [65, 161] on div "Home" at bounding box center [124, 162] width 231 height 41
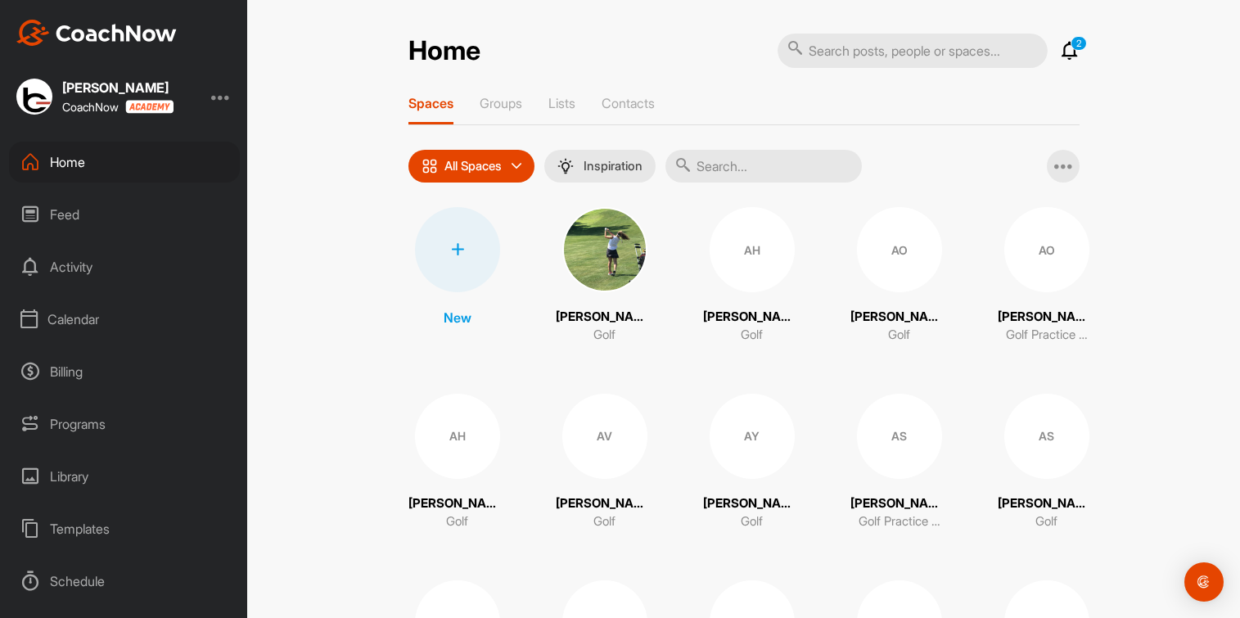
click at [723, 171] on input "text" at bounding box center [763, 166] width 196 height 33
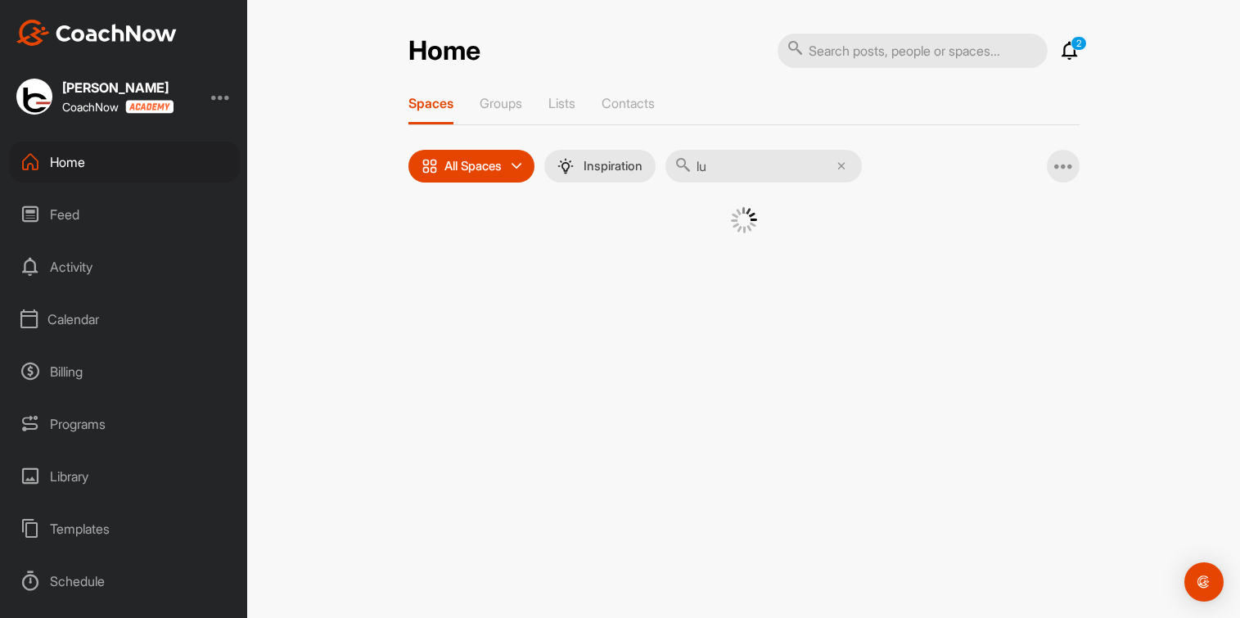
type input "luk"
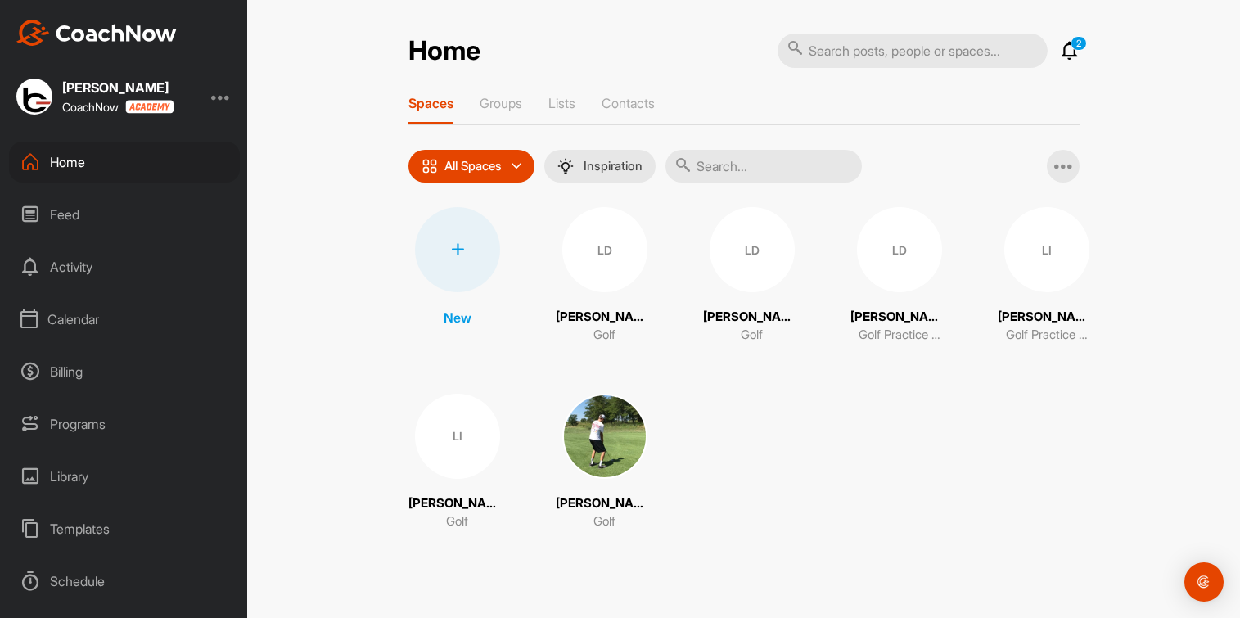
click at [463, 433] on div "LI" at bounding box center [457, 436] width 85 height 85
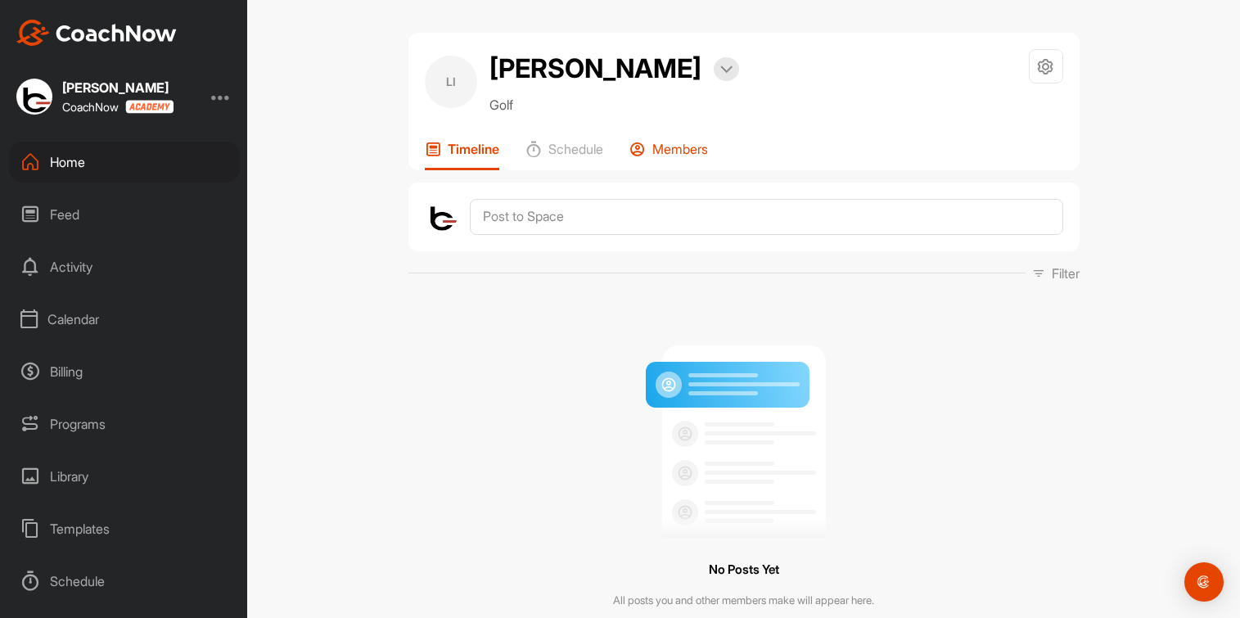
click at [687, 142] on p "Members" at bounding box center [680, 149] width 56 height 16
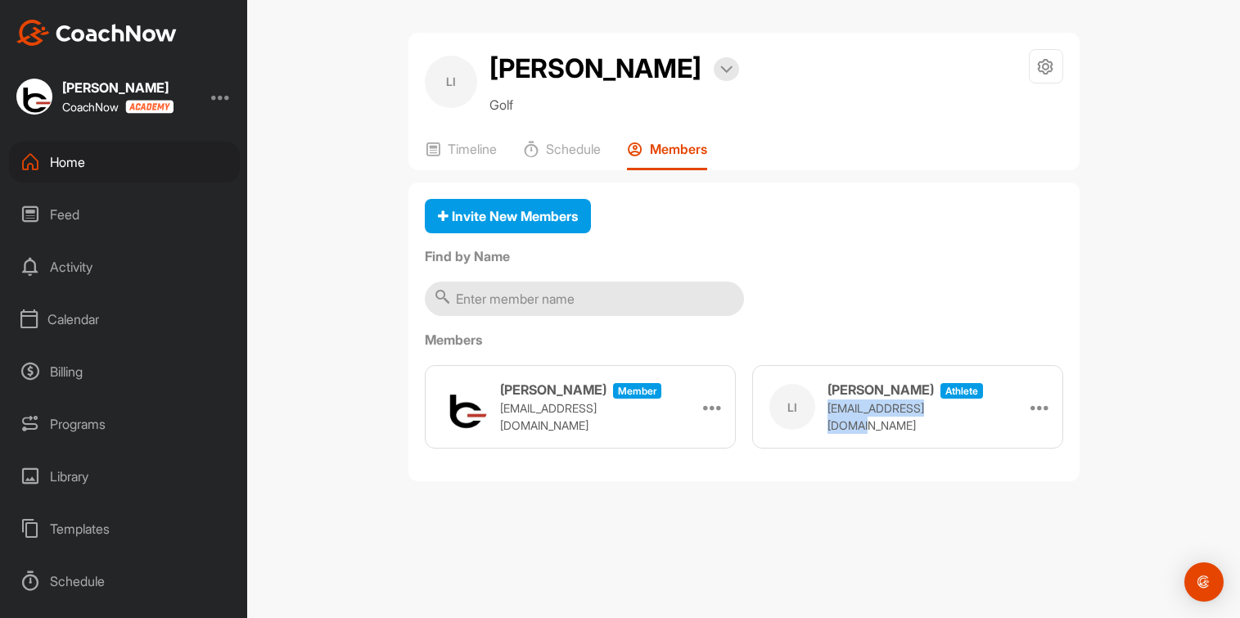
drag, startPoint x: 826, startPoint y: 415, endPoint x: 954, endPoint y: 421, distance: 127.8
click at [954, 421] on div "LI [PERSON_NAME] athlete [EMAIL_ADDRESS][DOMAIN_NAME] Remove" at bounding box center [907, 406] width 311 height 83
copy p "[EMAIL_ADDRESS][DOMAIN_NAME]"
click at [54, 155] on div "Home" at bounding box center [124, 162] width 231 height 41
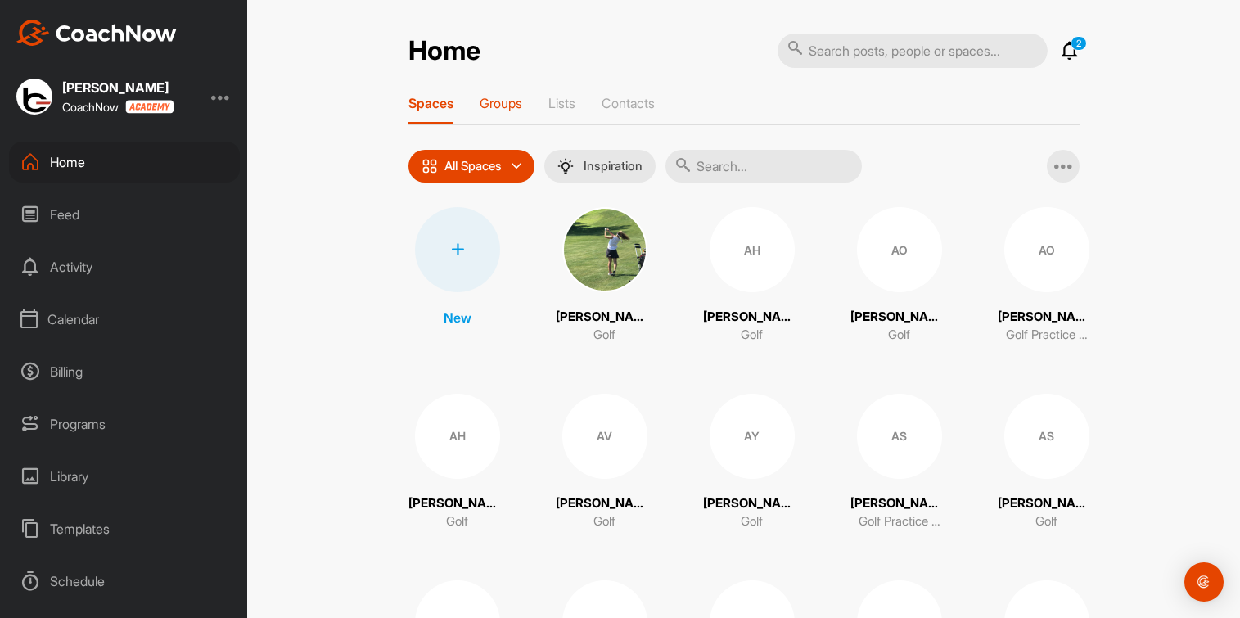
click at [499, 106] on p "Groups" at bounding box center [500, 103] width 43 height 16
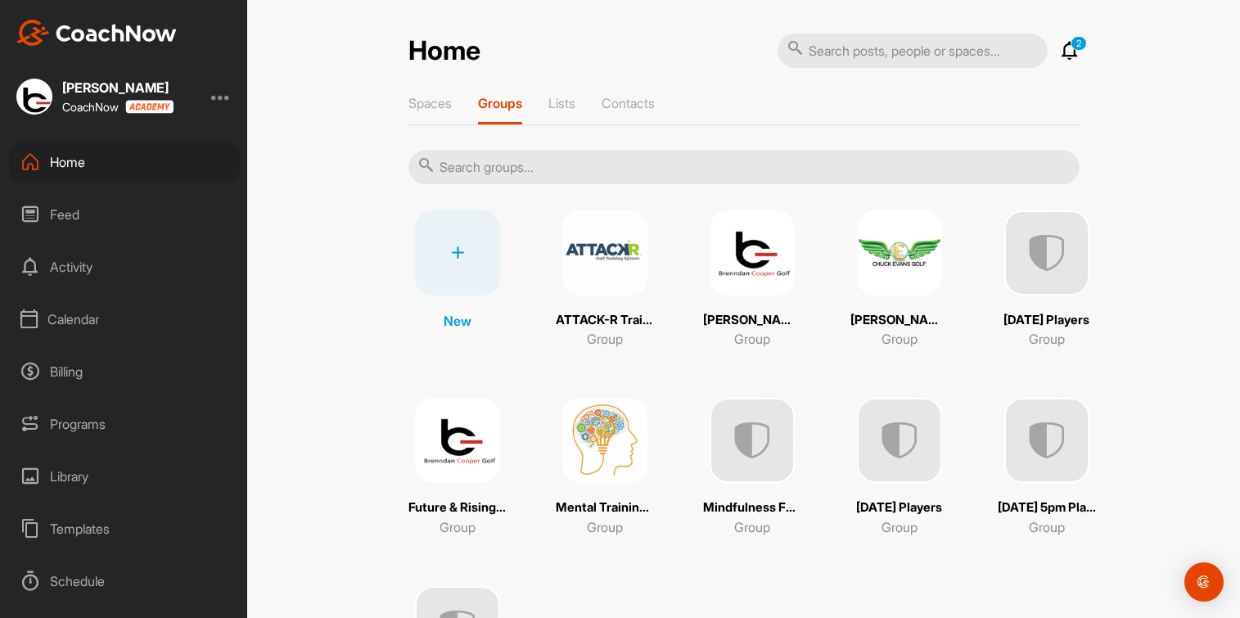
click at [734, 252] on img at bounding box center [751, 252] width 85 height 85
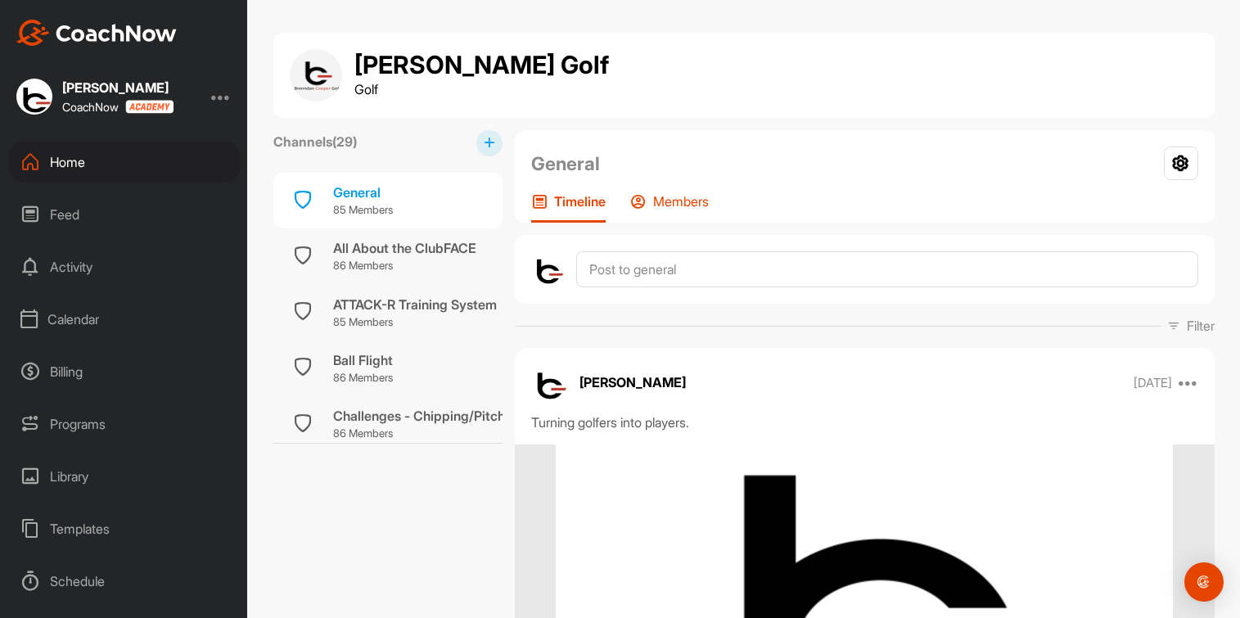
click at [683, 193] on p "Members" at bounding box center [681, 201] width 56 height 16
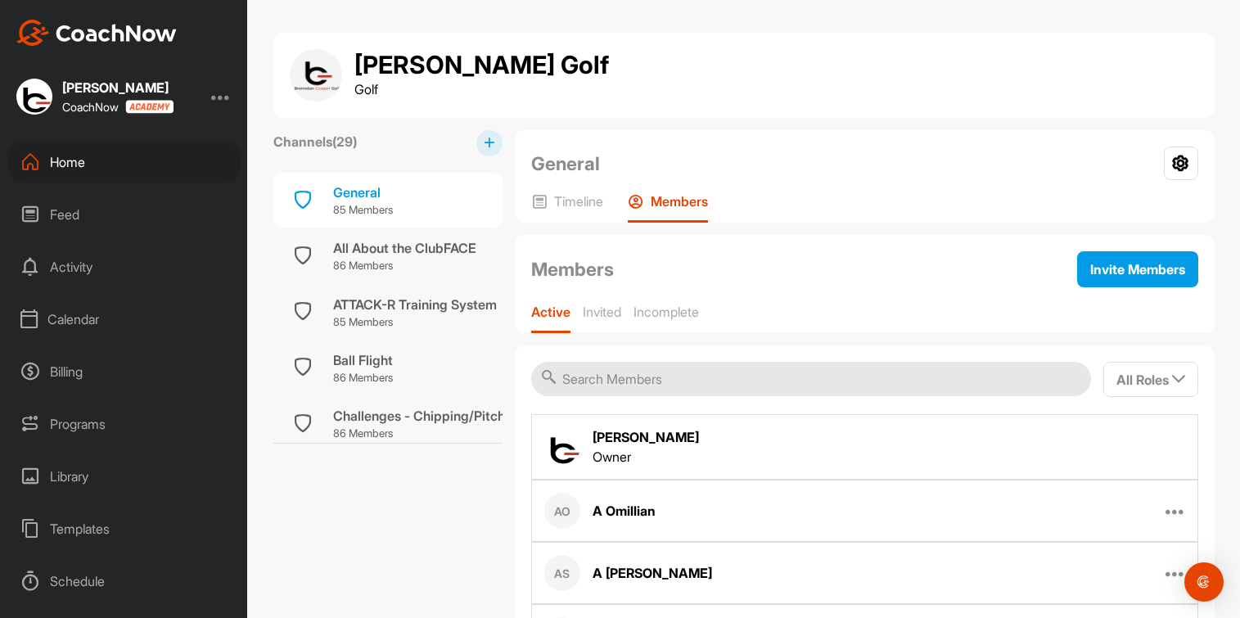
click at [766, 376] on input "text" at bounding box center [811, 379] width 560 height 34
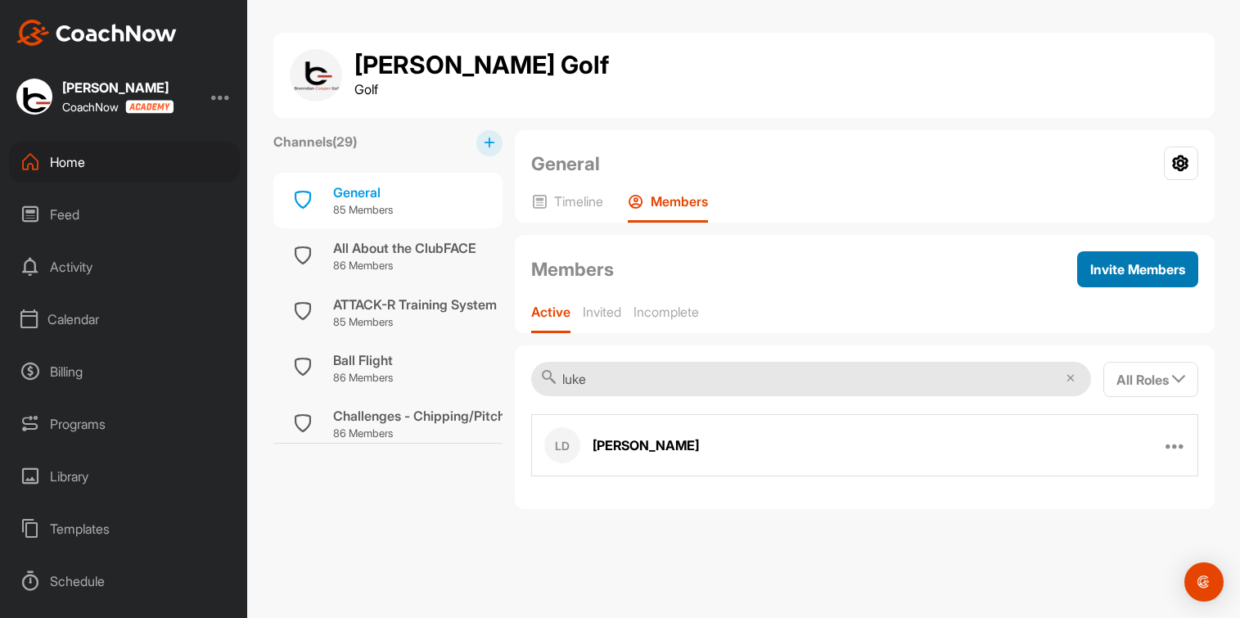
type input "luke"
click at [1133, 264] on span "Invite Members" at bounding box center [1137, 269] width 95 height 16
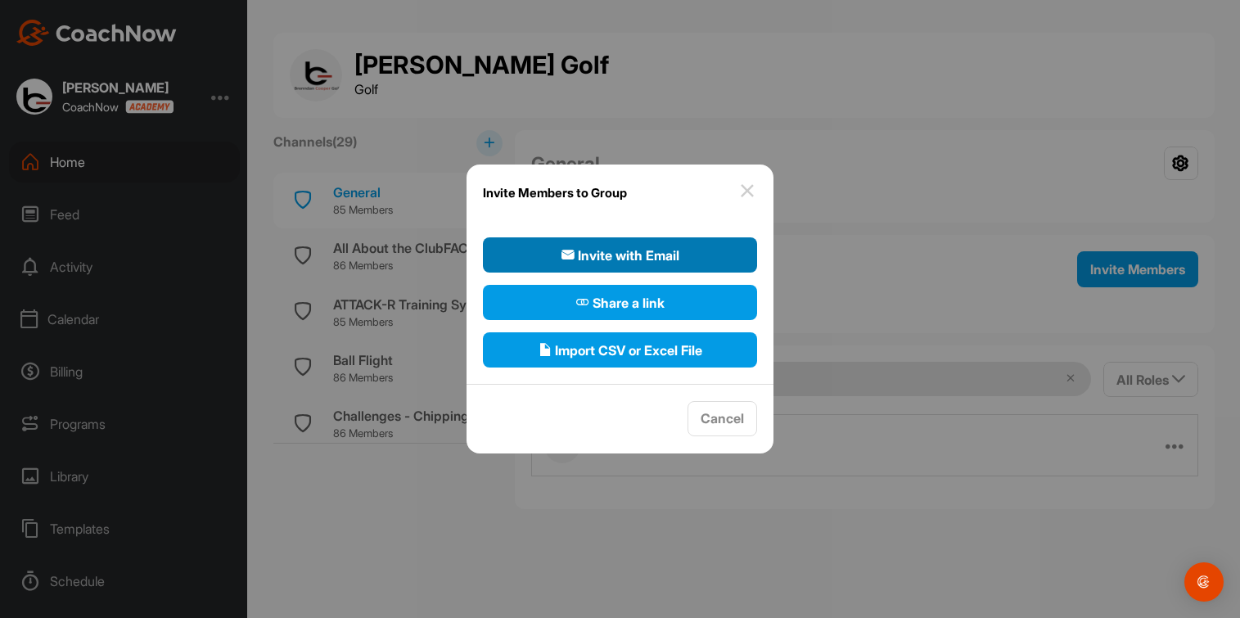
click at [626, 245] on span "Invite with Email" at bounding box center [620, 255] width 118 height 20
select select"] "player"
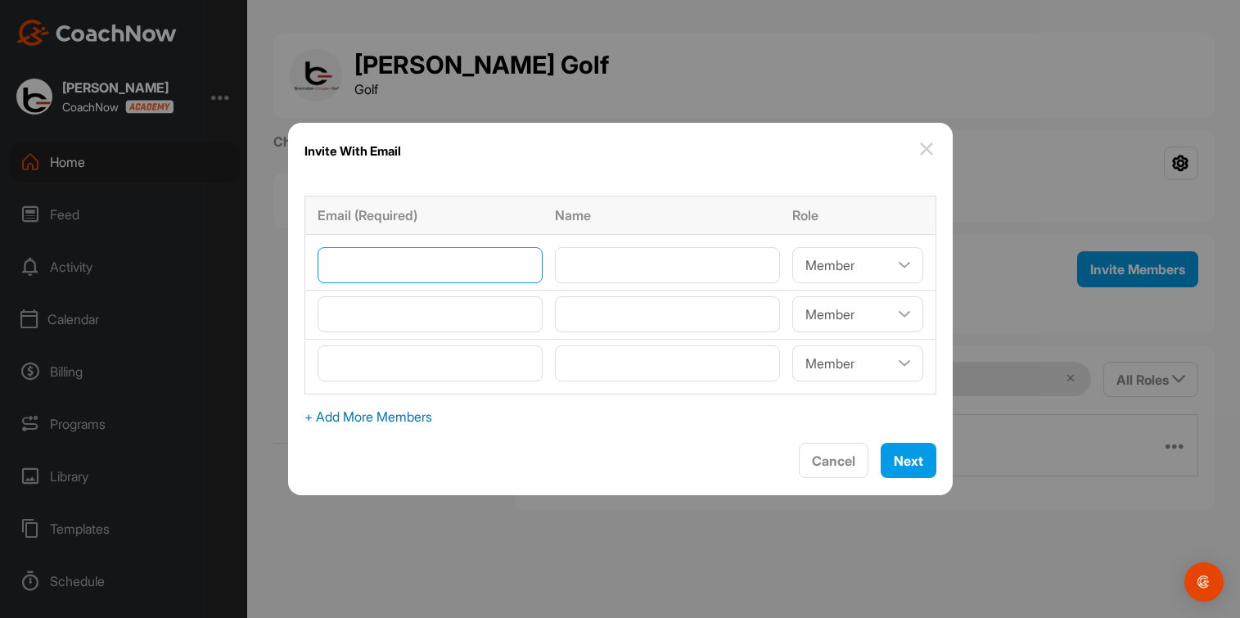
click at [421, 261] on input"] "email" at bounding box center [429, 265] width 225 height 36
paste input"] "[EMAIL_ADDRESS][DOMAIN_NAME]"
type input"] "[EMAIL_ADDRESS][DOMAIN_NAME]"
click at [677, 275] on input"] "text" at bounding box center [667, 265] width 225 height 36
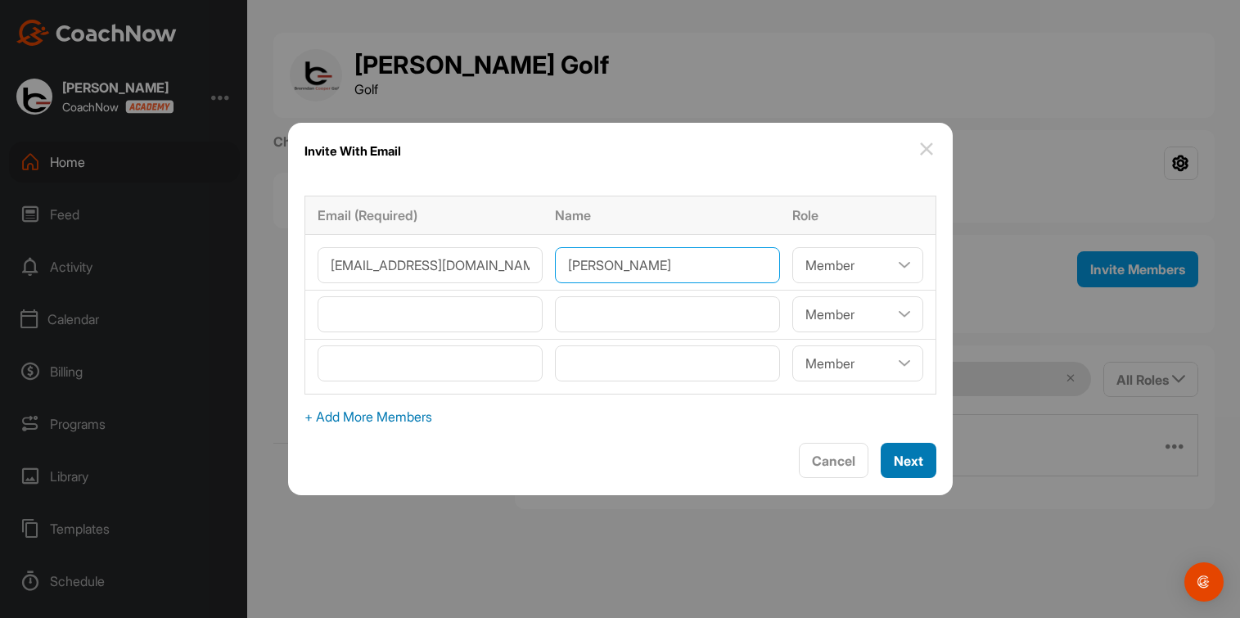
type input"] "[PERSON_NAME]"
click at [894, 454] on span "Next" at bounding box center [908, 460] width 29 height 16
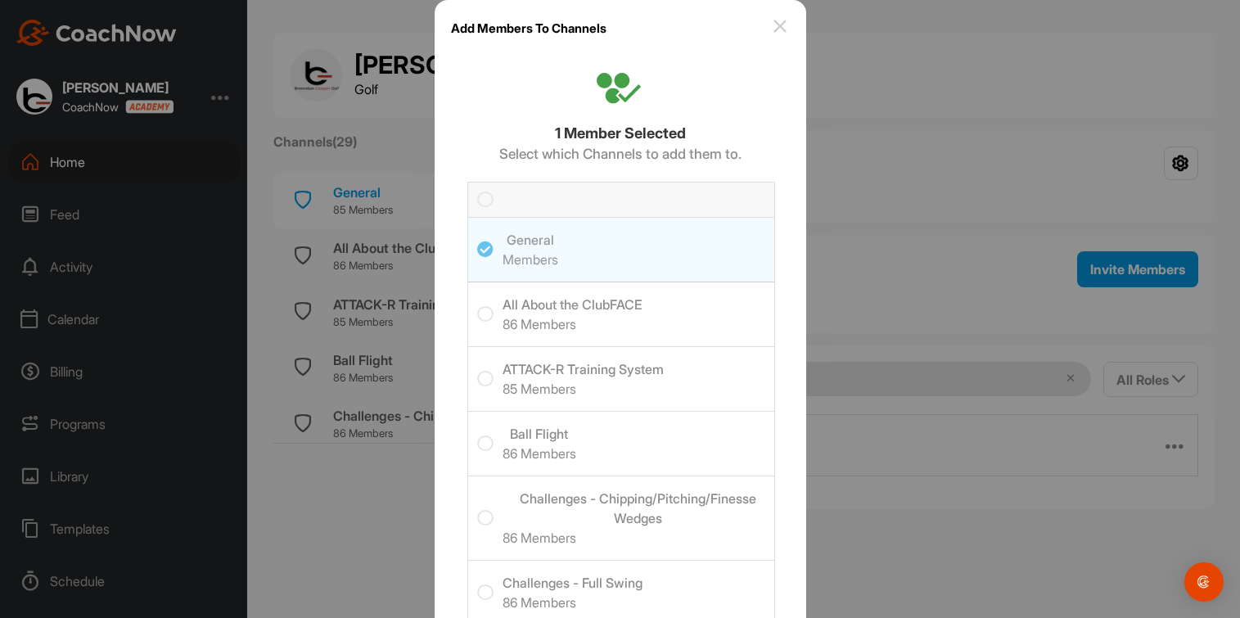
click at [478, 200] on icon at bounding box center [485, 199] width 16 height 16
click at [477, 191] on input "checkbox" at bounding box center [477, 191] width 0 height 0
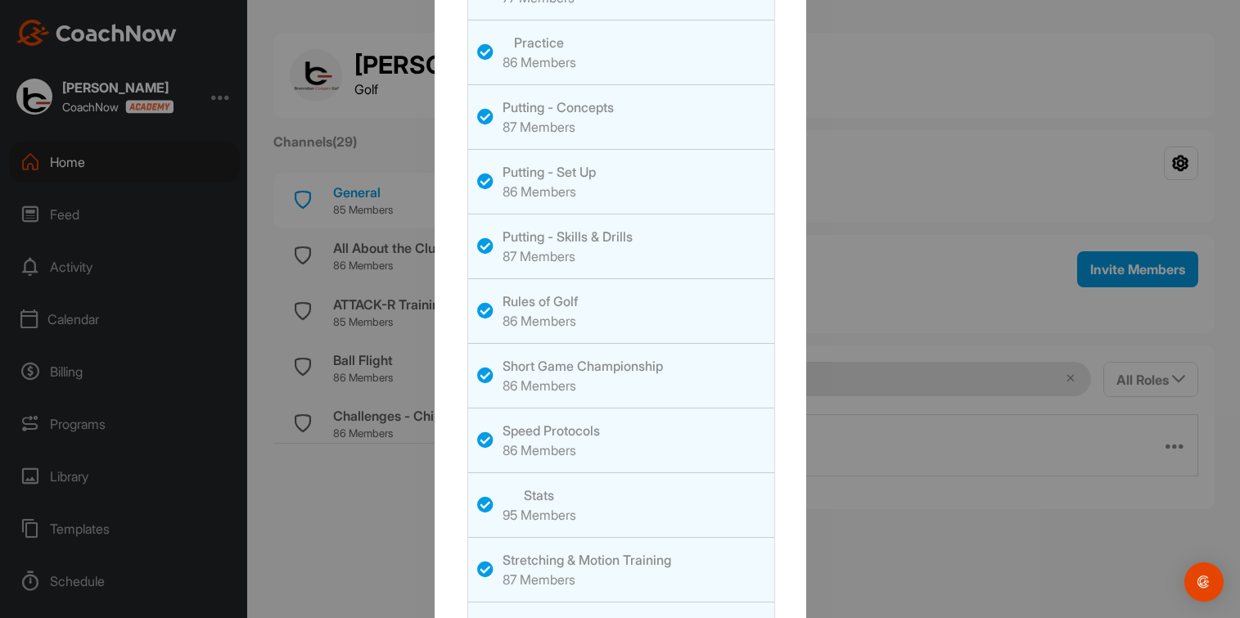
scroll to position [1650, 0]
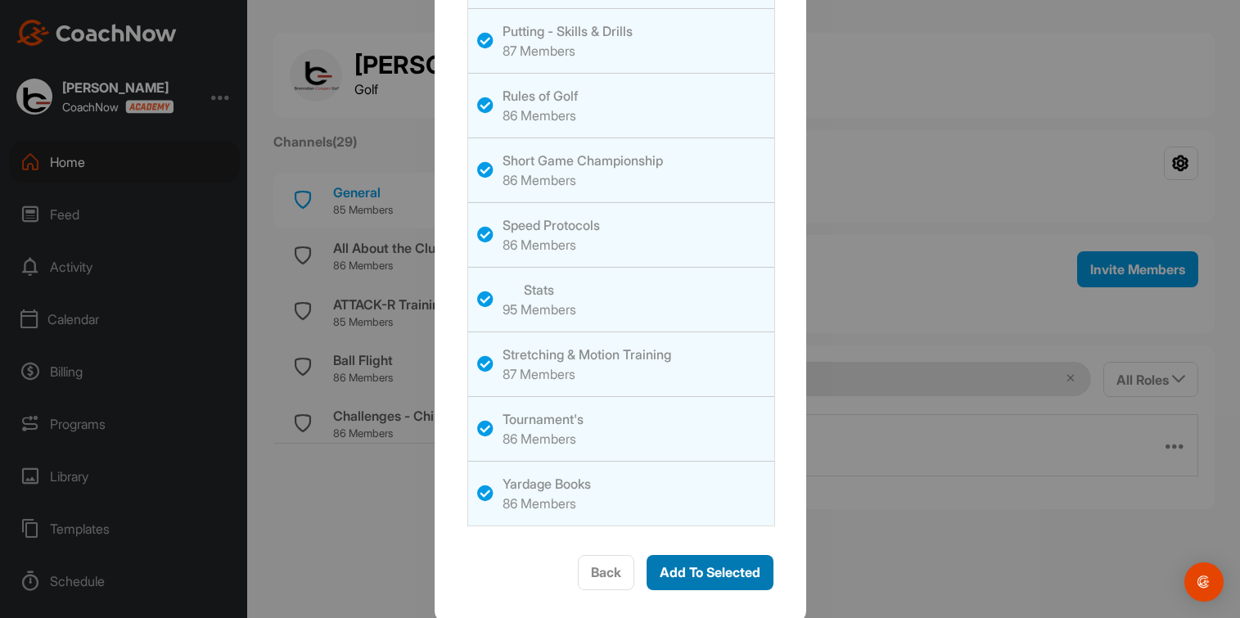
click at [679, 570] on span "Add To Selected" at bounding box center [710, 572] width 101 height 16
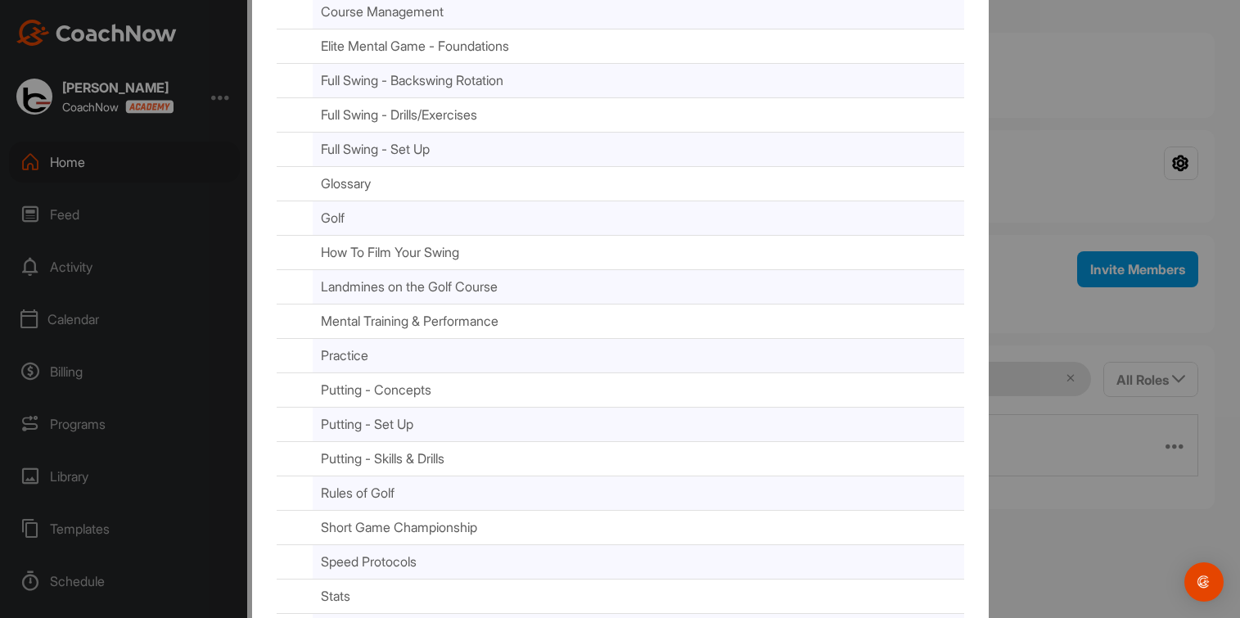
scroll to position [718, 0]
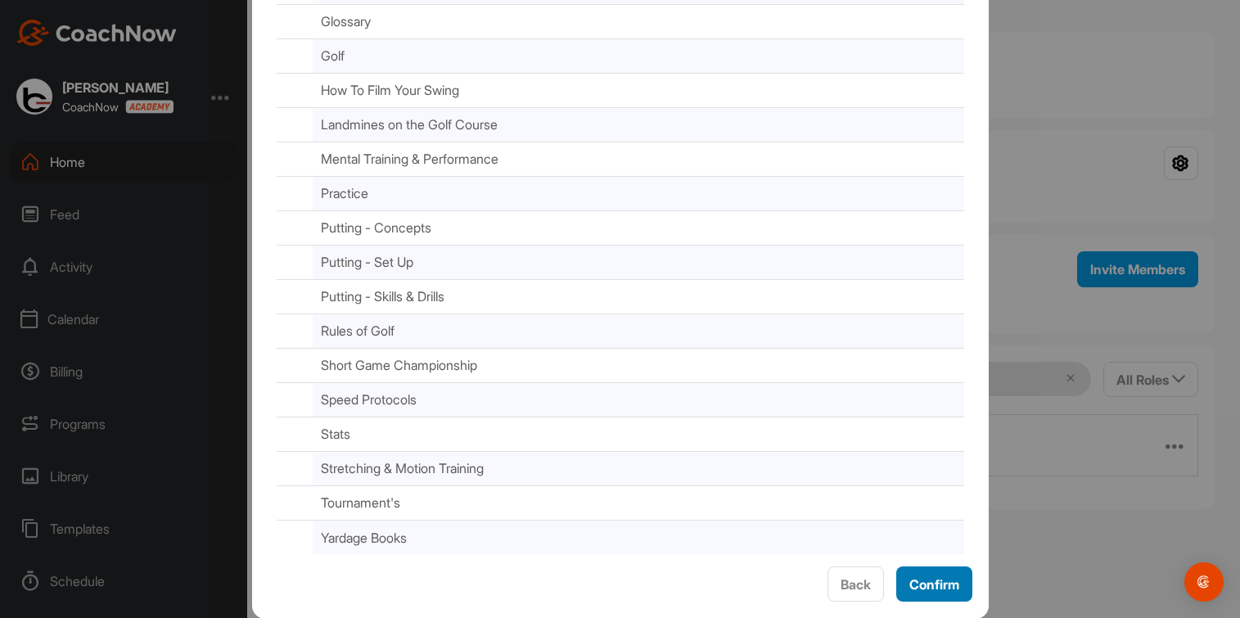
click at [915, 577] on span "Confirm" at bounding box center [934, 584] width 50 height 16
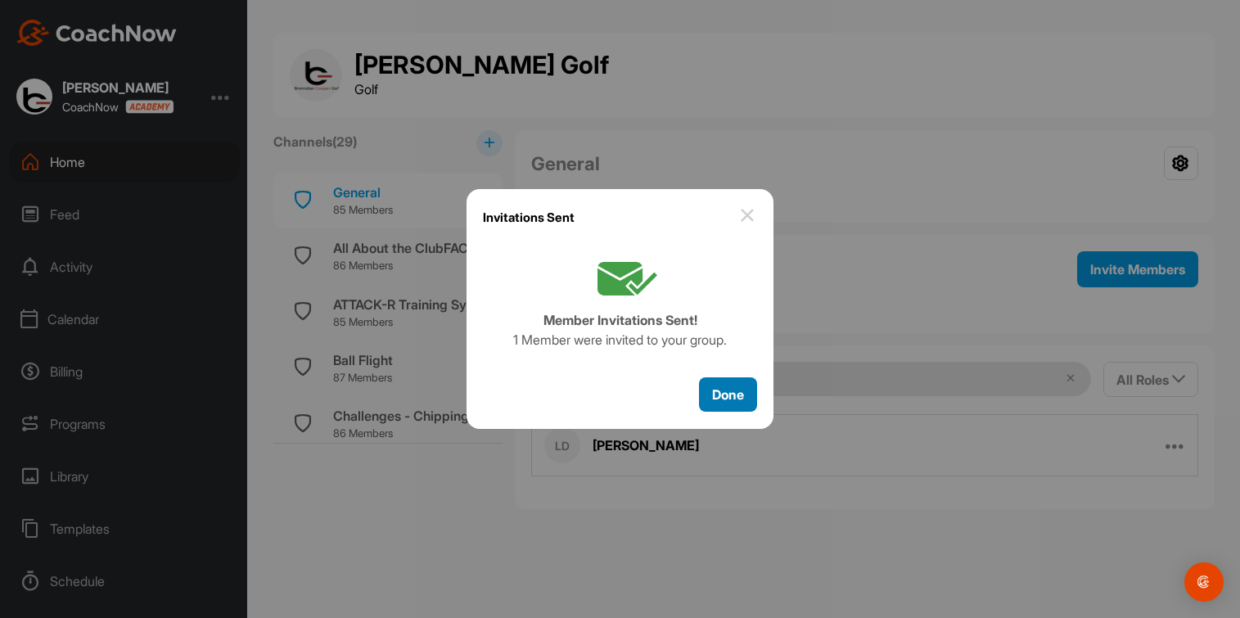
click at [728, 388] on span "Done" at bounding box center [728, 394] width 32 height 16
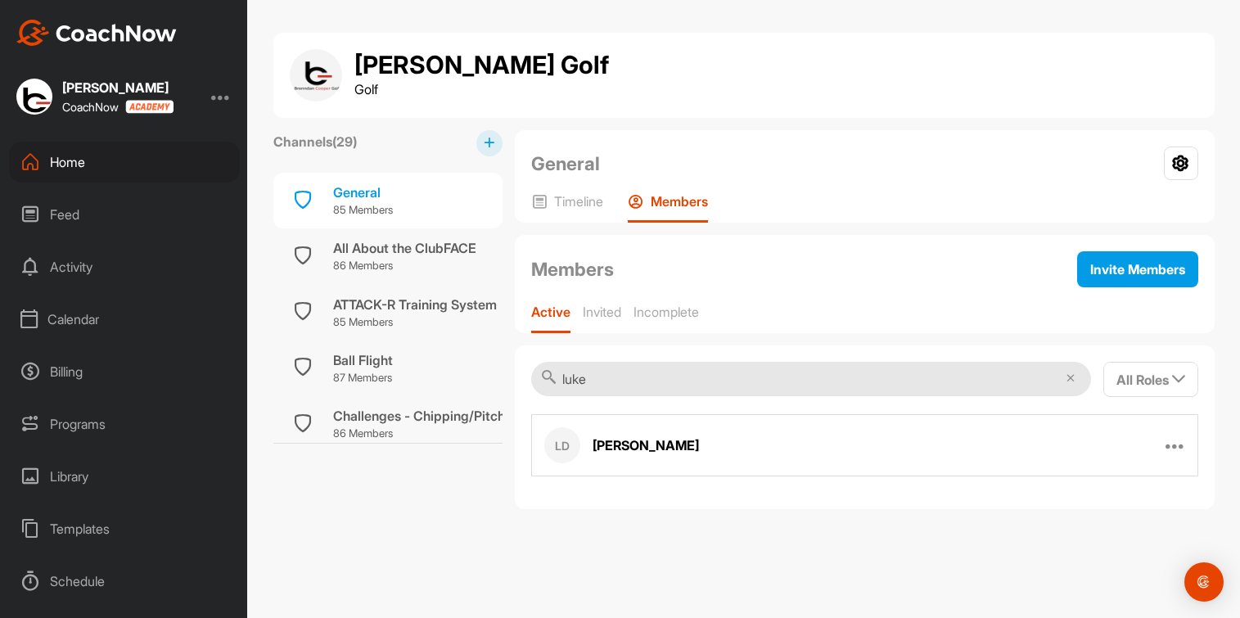
click at [666, 373] on input "luke" at bounding box center [811, 379] width 560 height 34
type input "l"
type input "c"
click at [60, 163] on div "Home" at bounding box center [124, 162] width 231 height 41
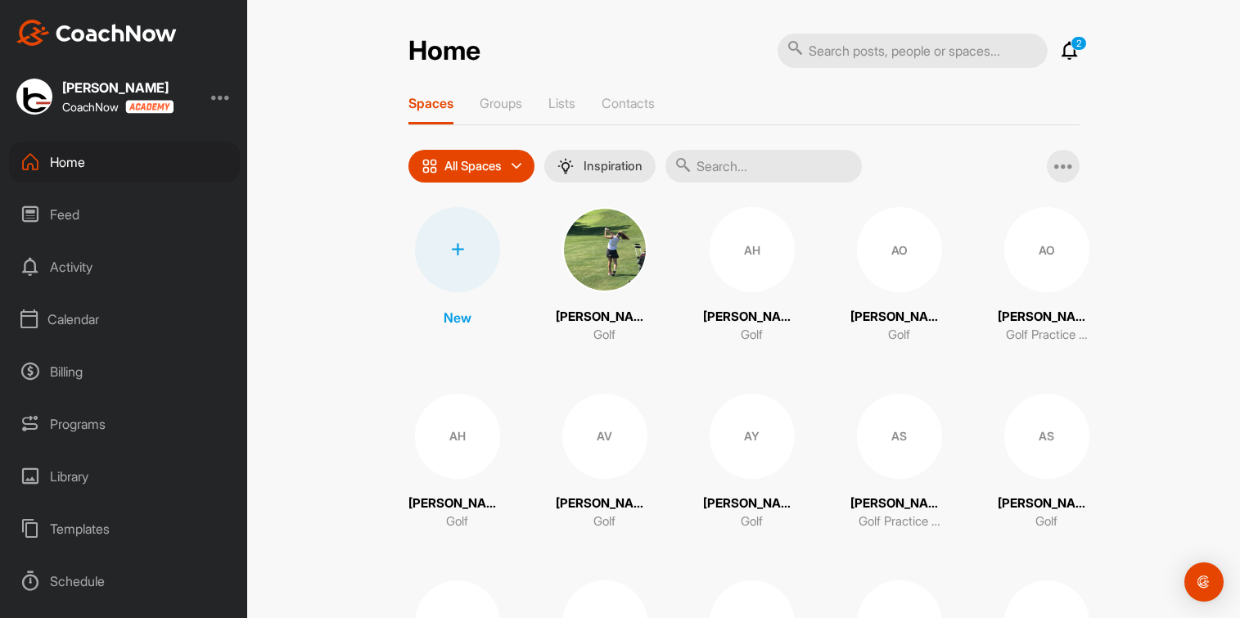
click at [719, 171] on input "text" at bounding box center [763, 166] width 196 height 33
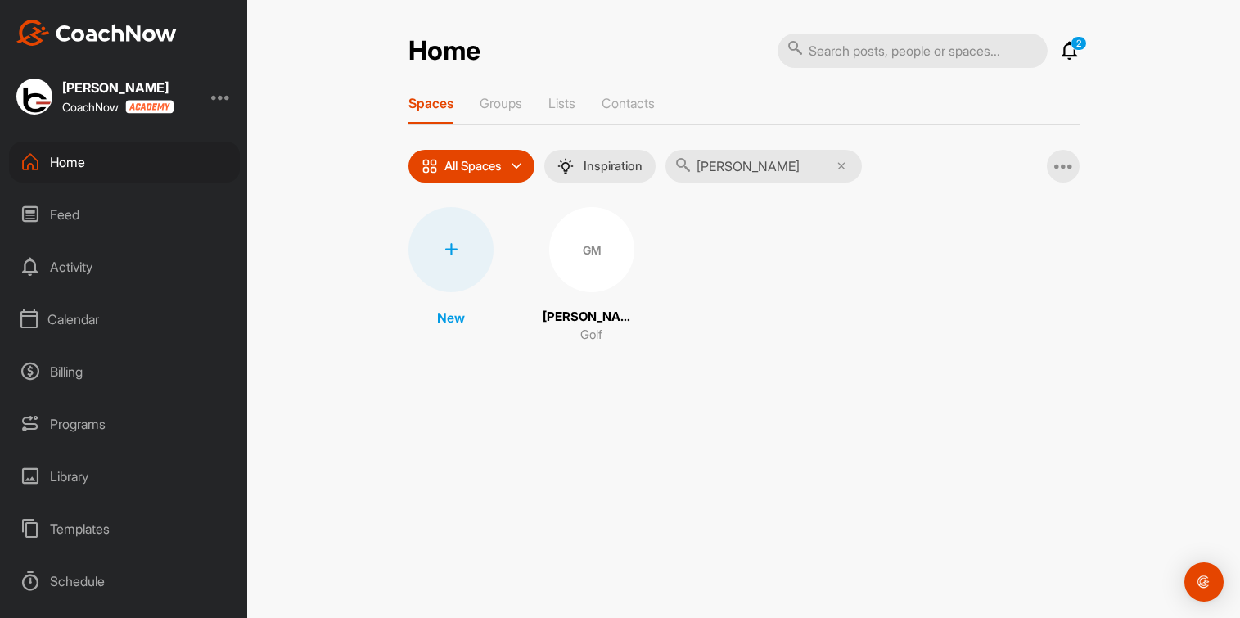
type input "[PERSON_NAME]"
click at [612, 247] on div "GM" at bounding box center [591, 249] width 85 height 85
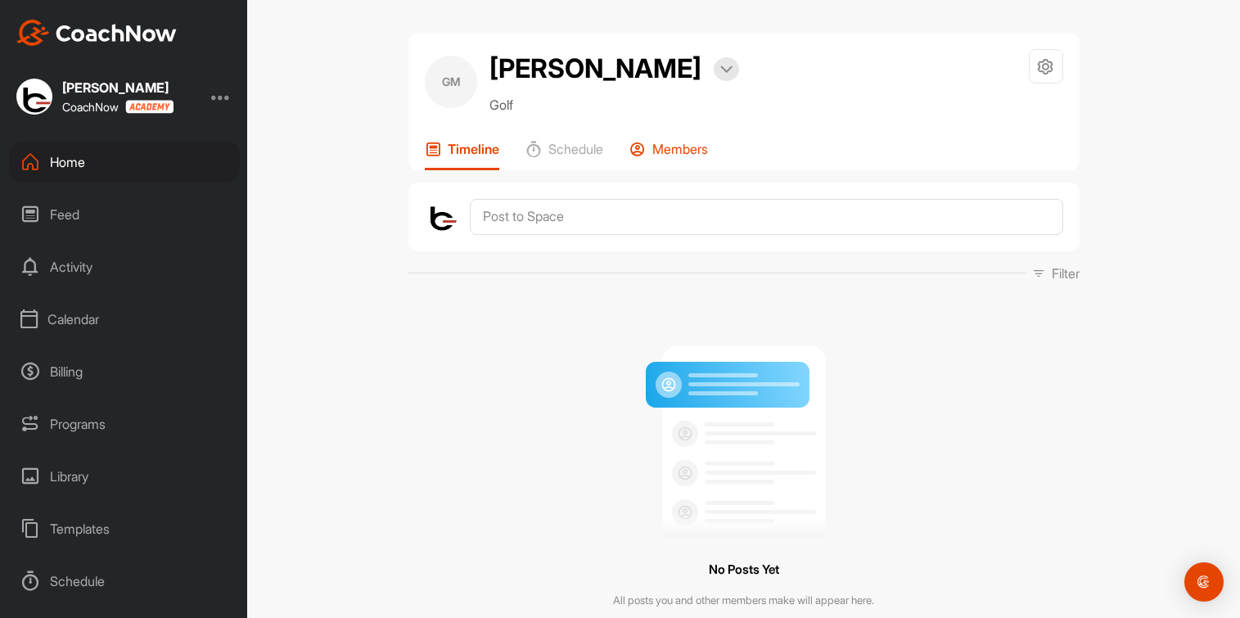
click at [685, 157] on p "Members" at bounding box center [680, 149] width 56 height 16
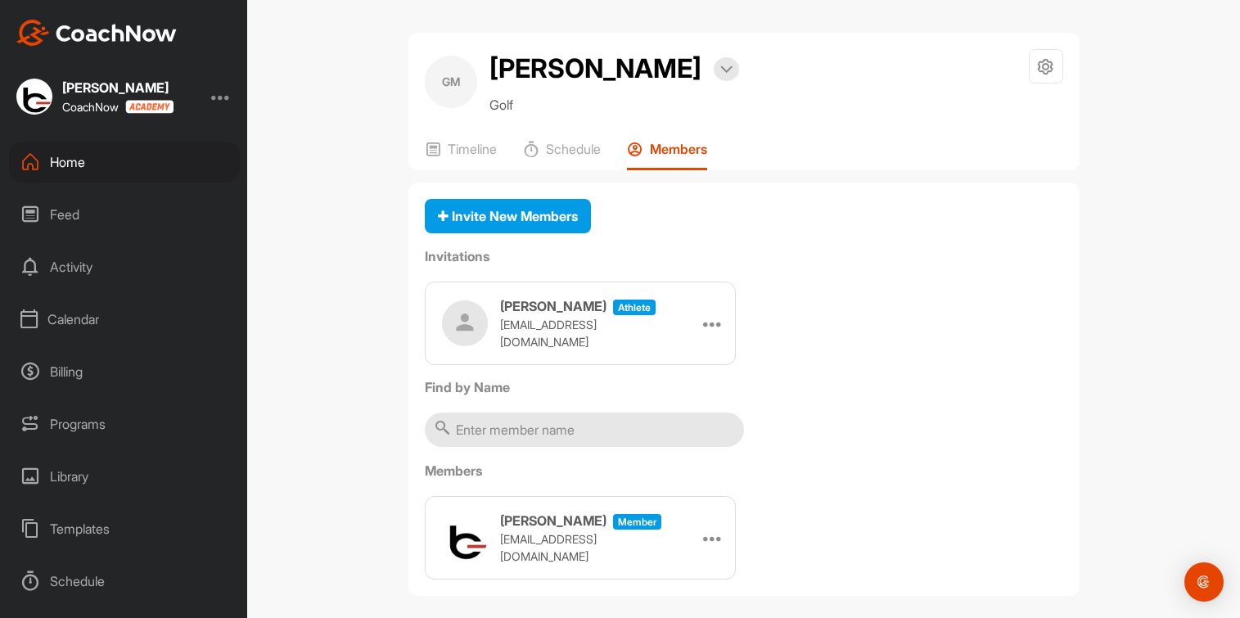
click at [57, 161] on div "Home" at bounding box center [124, 162] width 231 height 41
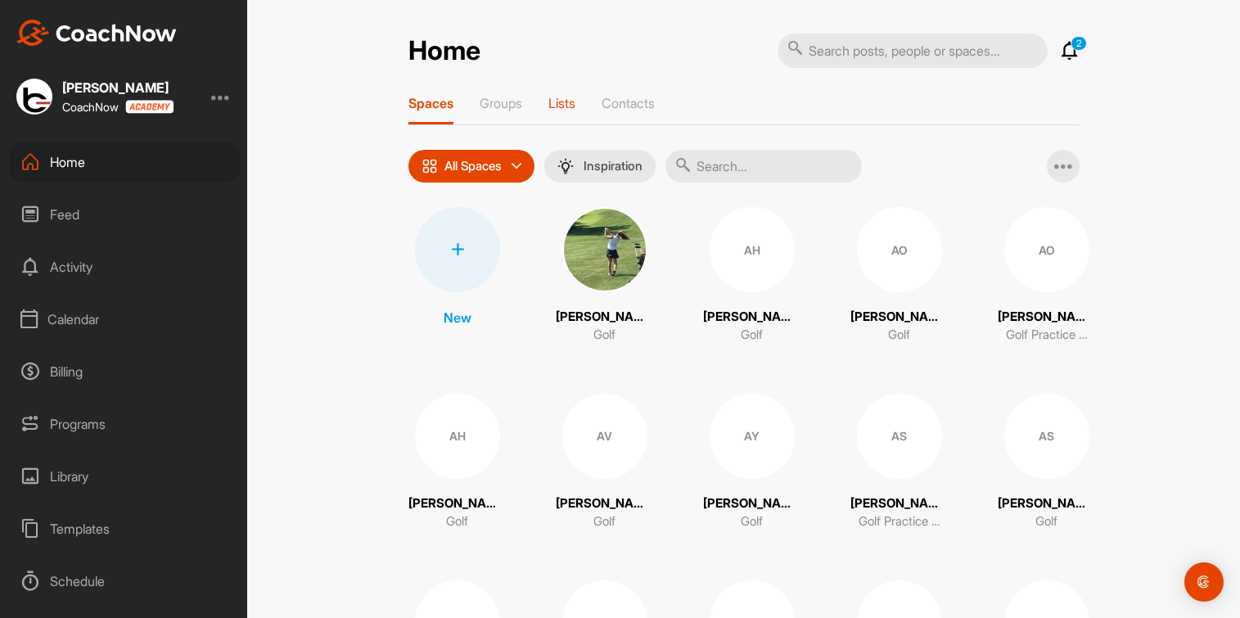
click at [555, 103] on p "Lists" at bounding box center [561, 103] width 27 height 16
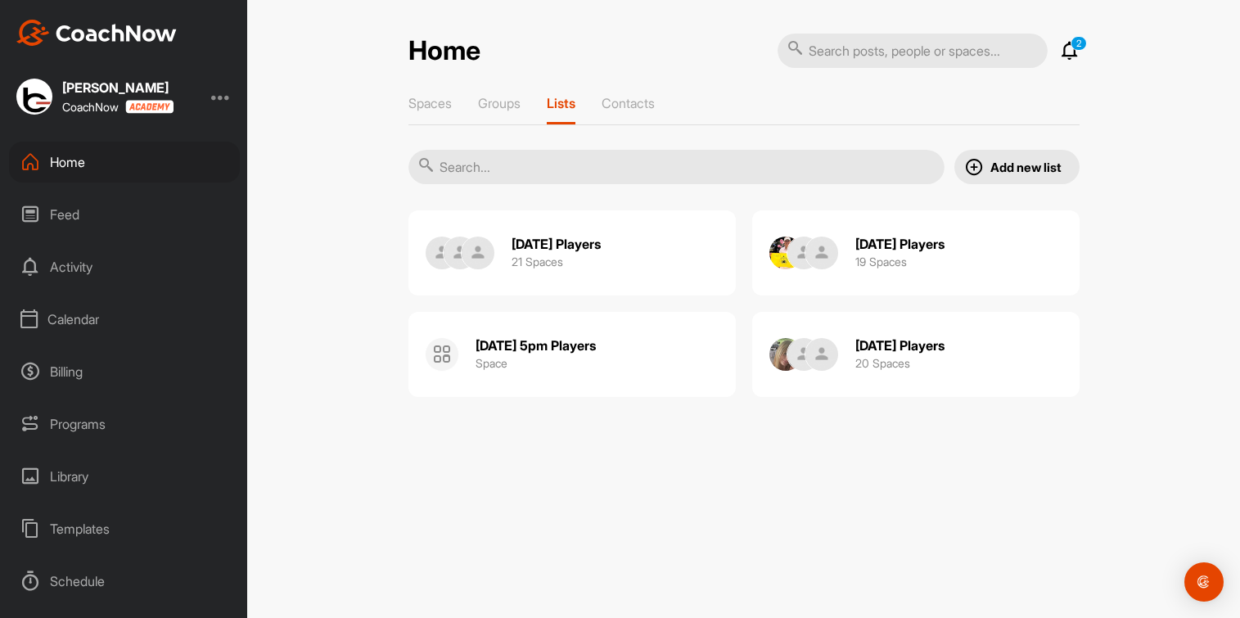
click at [916, 353] on h2 "[DATE] Players" at bounding box center [899, 345] width 89 height 17
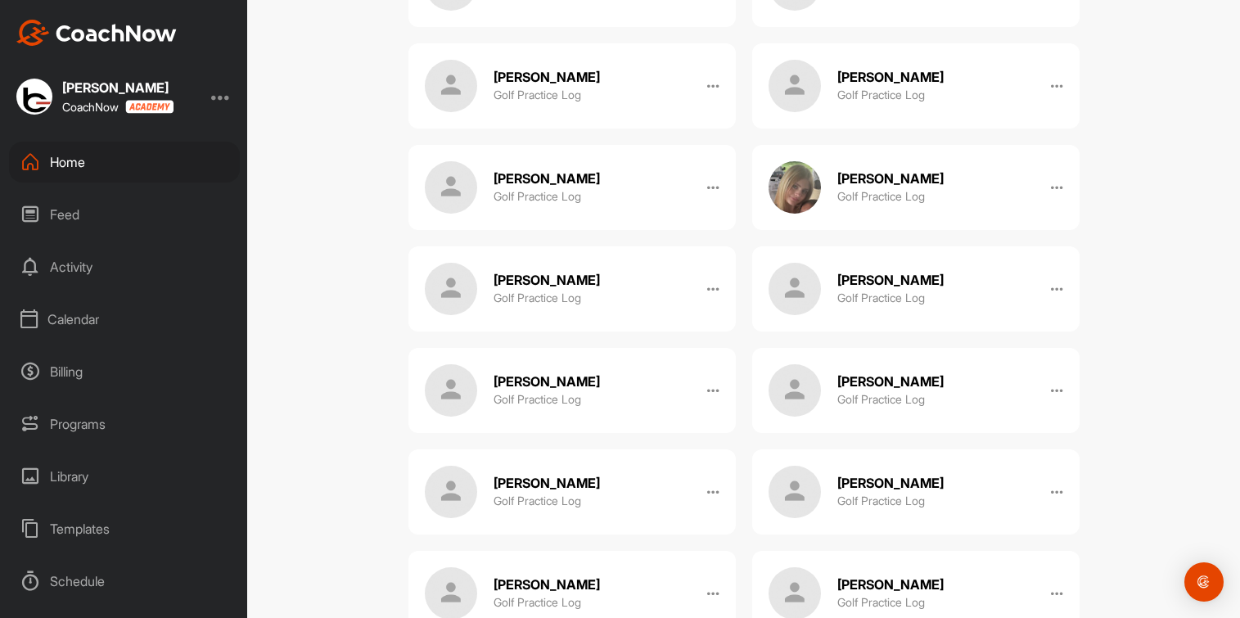
scroll to position [606, 0]
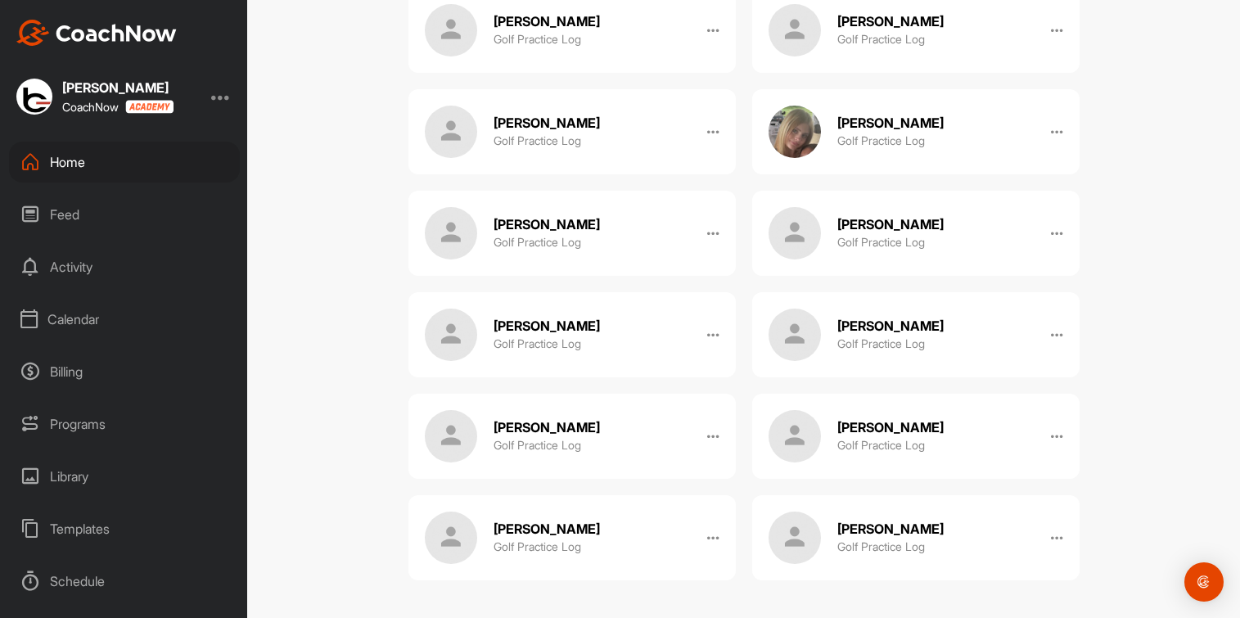
click at [53, 163] on div "Home" at bounding box center [124, 162] width 231 height 41
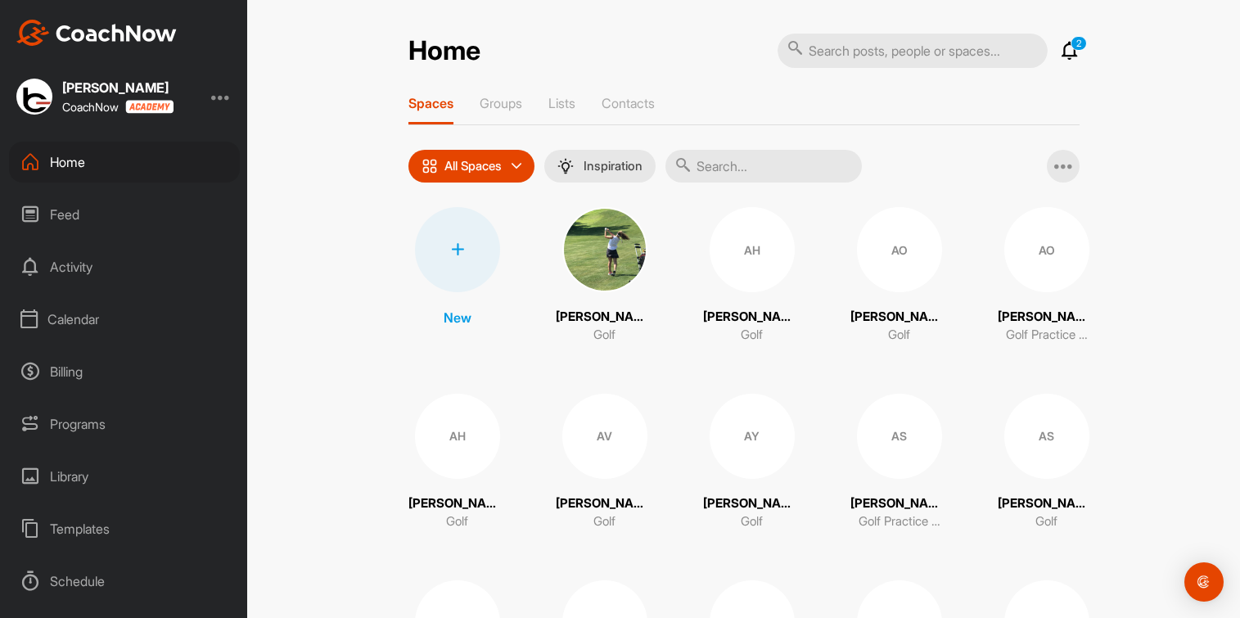
click at [770, 165] on input "text" at bounding box center [763, 166] width 196 height 33
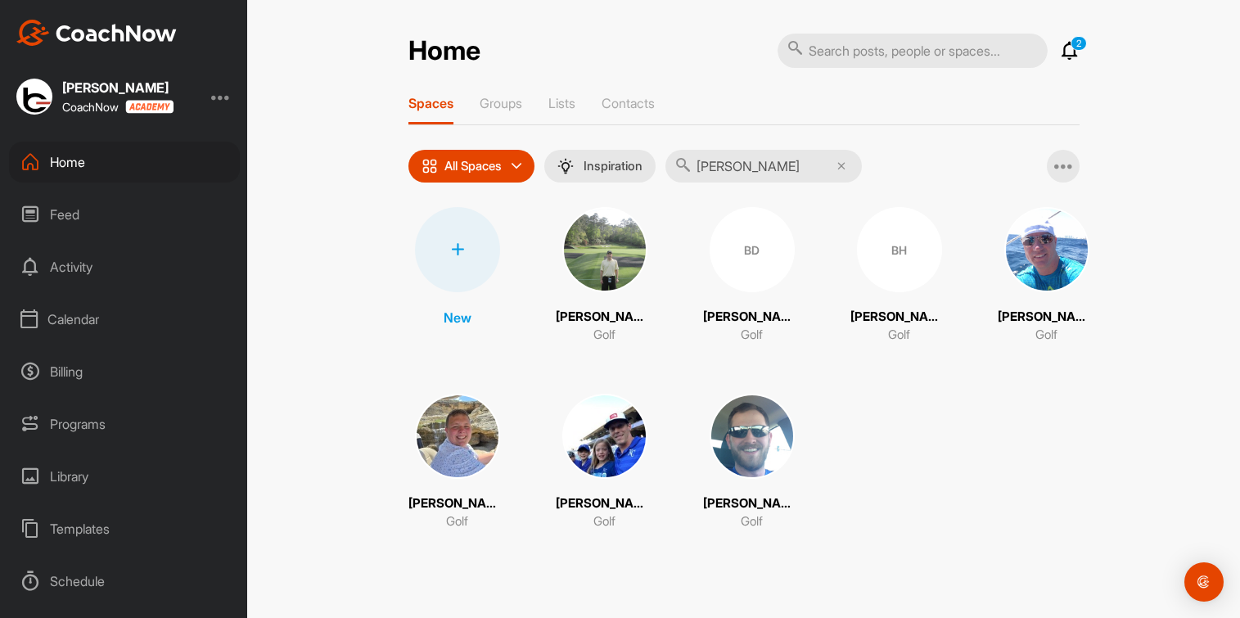
type input "[PERSON_NAME]"
click at [459, 431] on img at bounding box center [457, 436] width 85 height 85
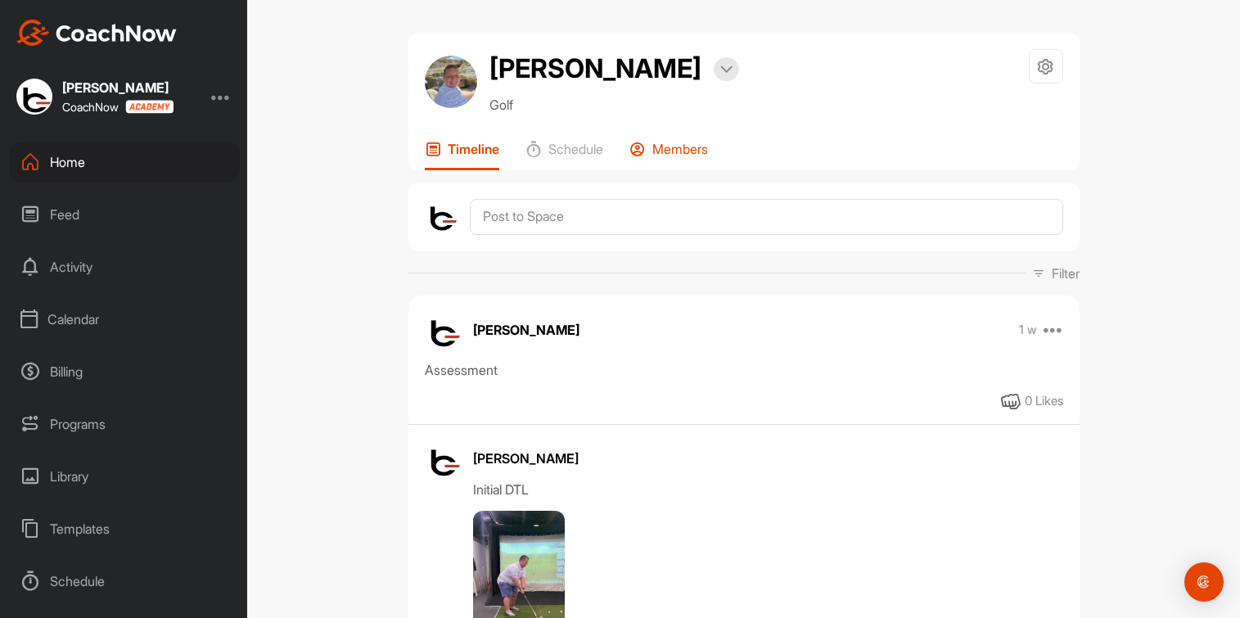
click at [678, 152] on p "Members" at bounding box center [680, 149] width 56 height 16
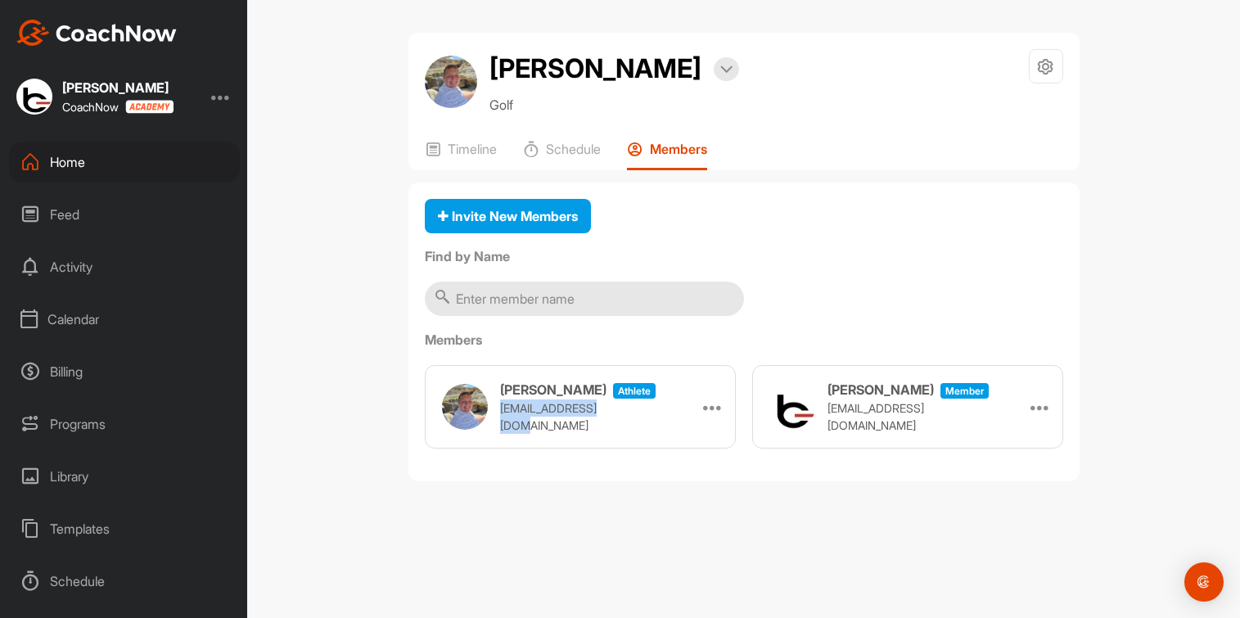
drag, startPoint x: 500, startPoint y: 416, endPoint x: 620, endPoint y: 419, distance: 120.3
click at [620, 419] on p "[EMAIL_ADDRESS][DOMAIN_NAME]" at bounding box center [582, 416] width 164 height 34
copy p "[EMAIL_ADDRESS][DOMAIN_NAME]"
click at [71, 165] on div "Home" at bounding box center [124, 162] width 231 height 41
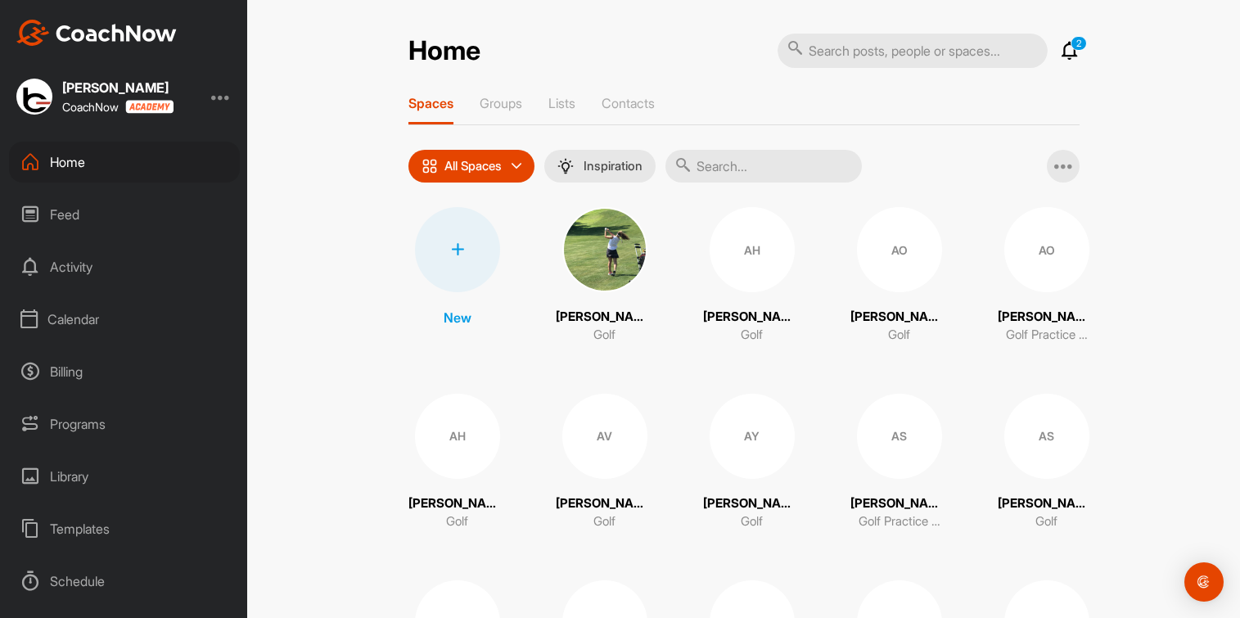
click at [458, 248] on div at bounding box center [457, 249] width 85 height 85
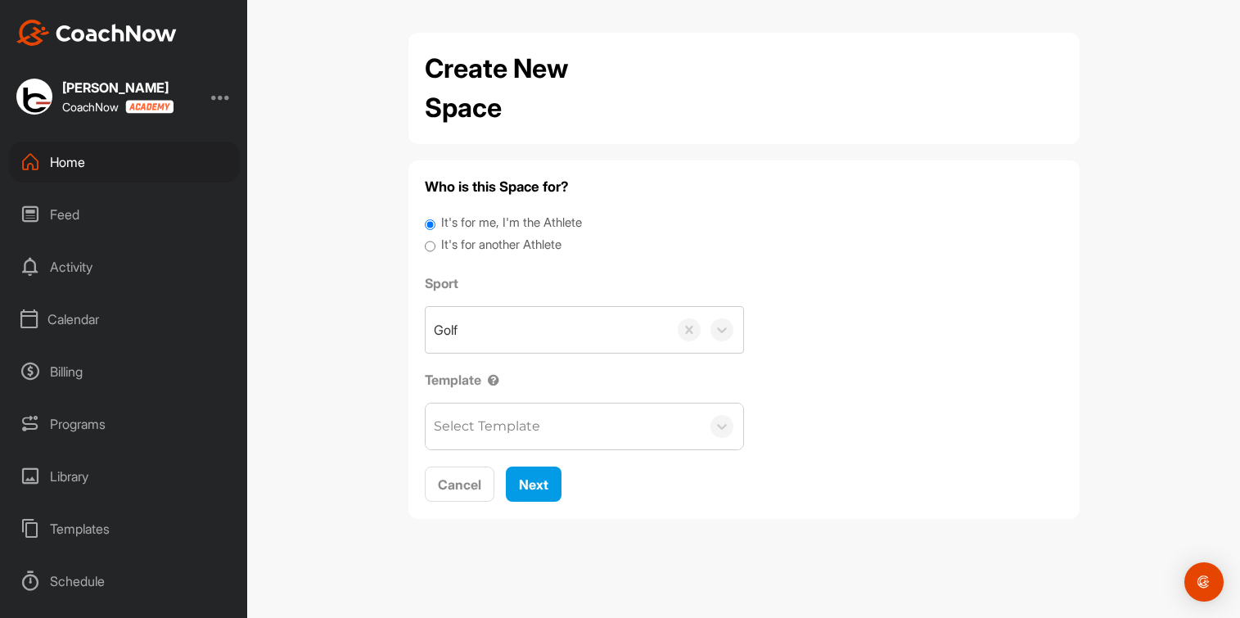
click at [458, 248] on label "It's for another Athlete" at bounding box center [501, 245] width 120 height 19
click at [435, 248] on input "It's for another Athlete" at bounding box center [430, 247] width 11 height 22
radio input "true"
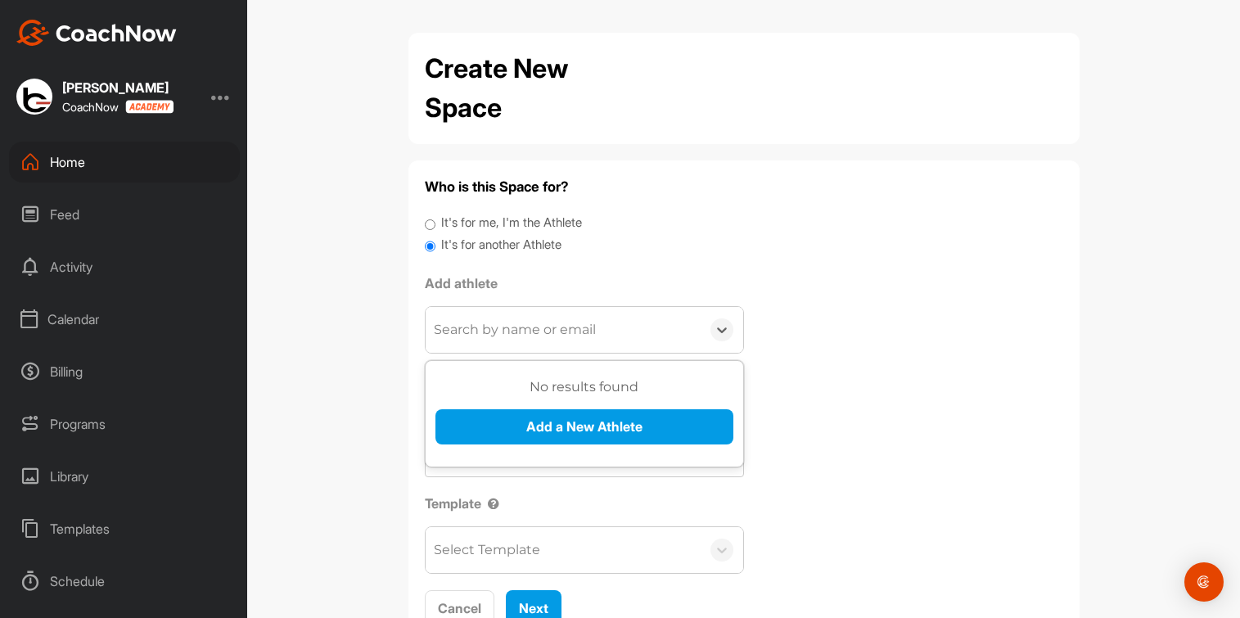
click at [474, 322] on div "Search by name or email" at bounding box center [515, 330] width 162 height 20
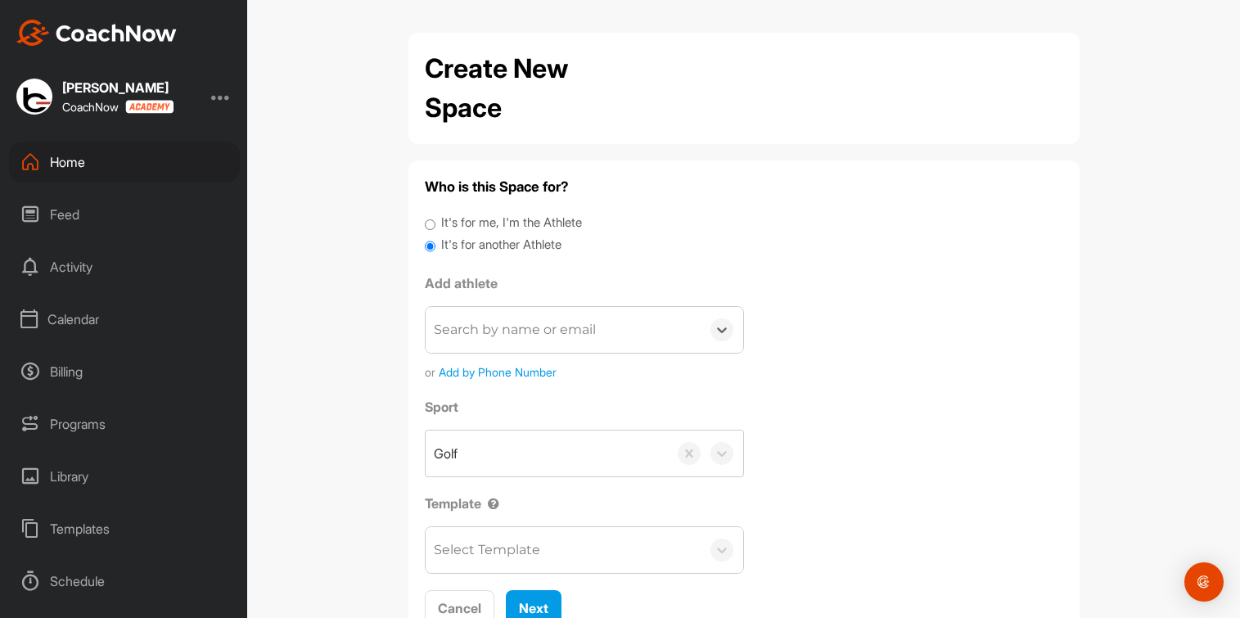
click at [474, 324] on div "Search by name or email" at bounding box center [515, 330] width 162 height 20
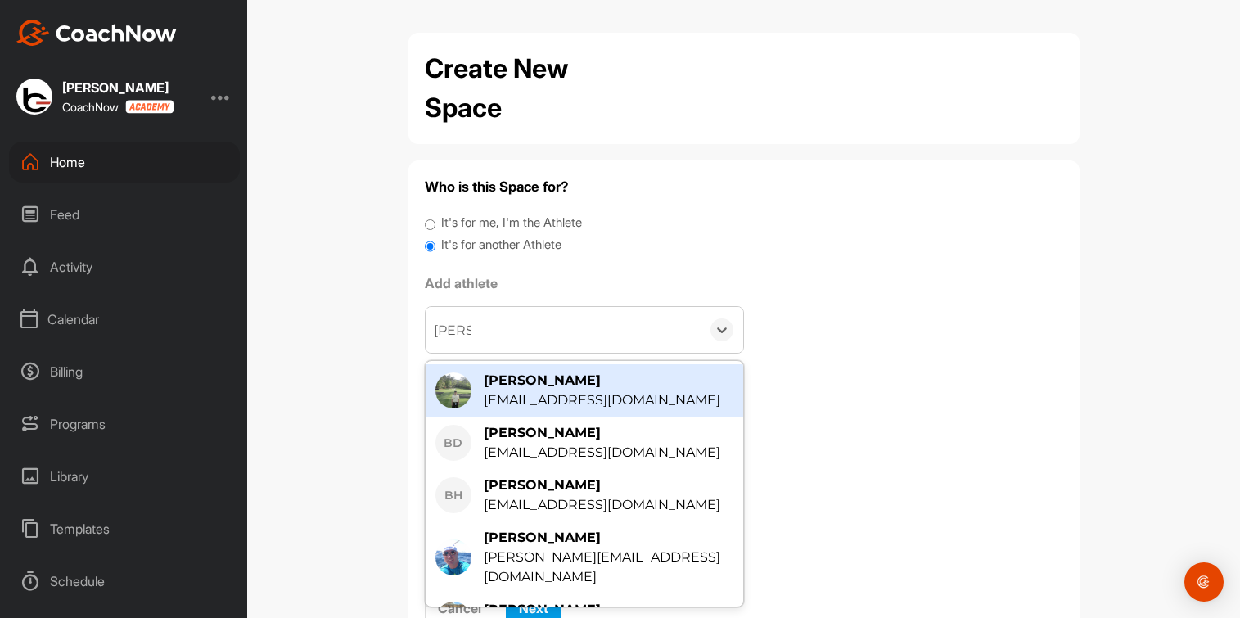
type input "[PERSON_NAME]"
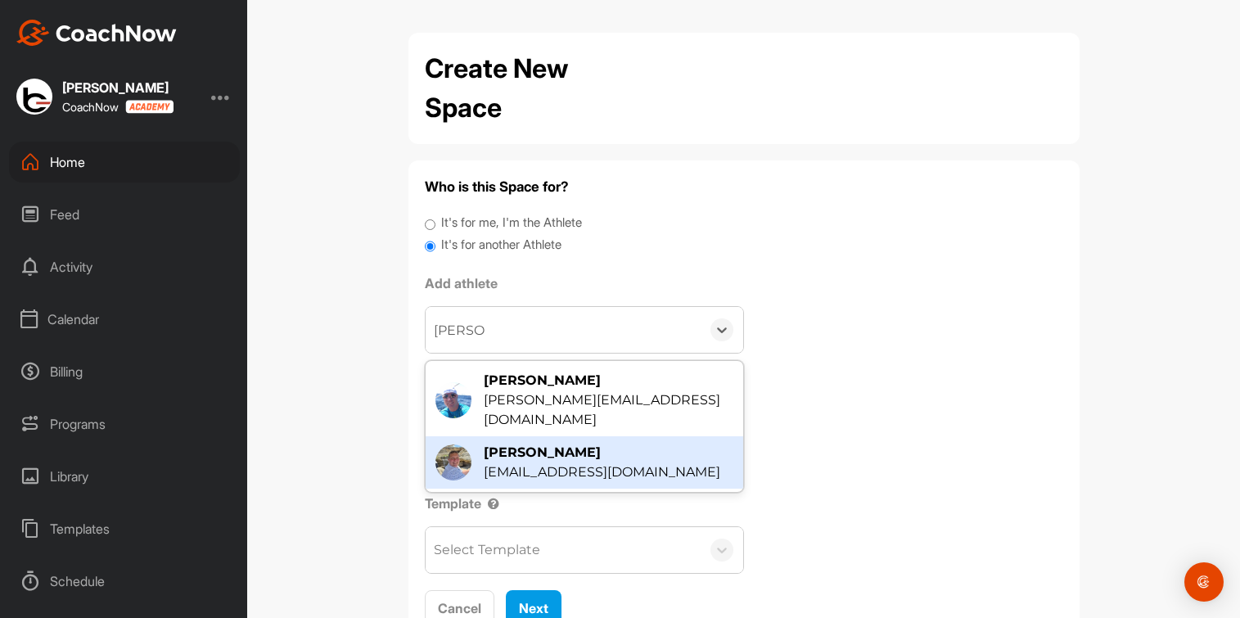
click at [504, 443] on div "[PERSON_NAME]" at bounding box center [602, 453] width 236 height 20
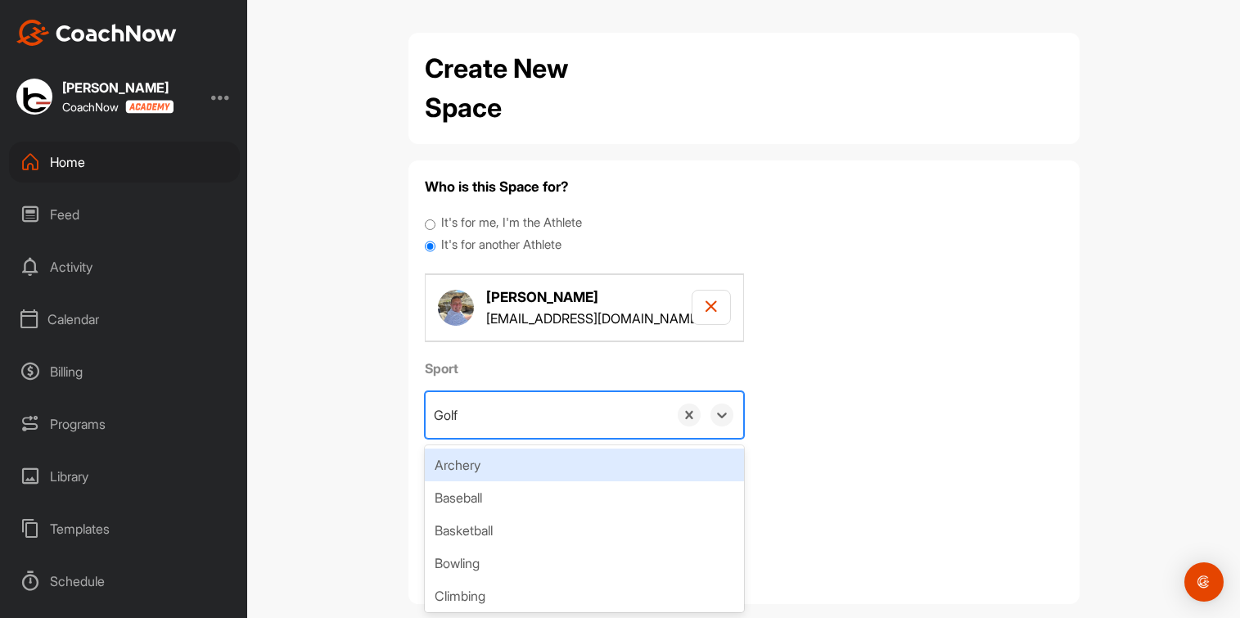
drag, startPoint x: 425, startPoint y: 414, endPoint x: 466, endPoint y: 415, distance: 41.7
click at [466, 415] on div "Golf" at bounding box center [546, 415] width 242 height 46
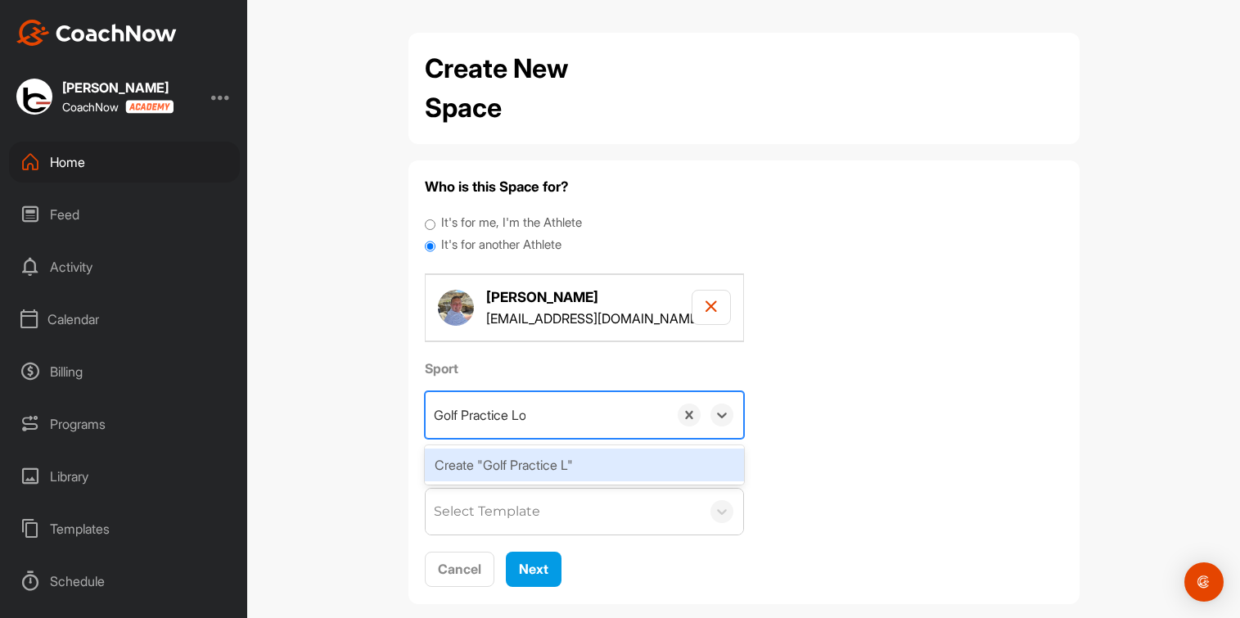
type input "Golf Practice Log"
click at [439, 456] on div "Create "Golf Practice Log"" at bounding box center [584, 464] width 319 height 33
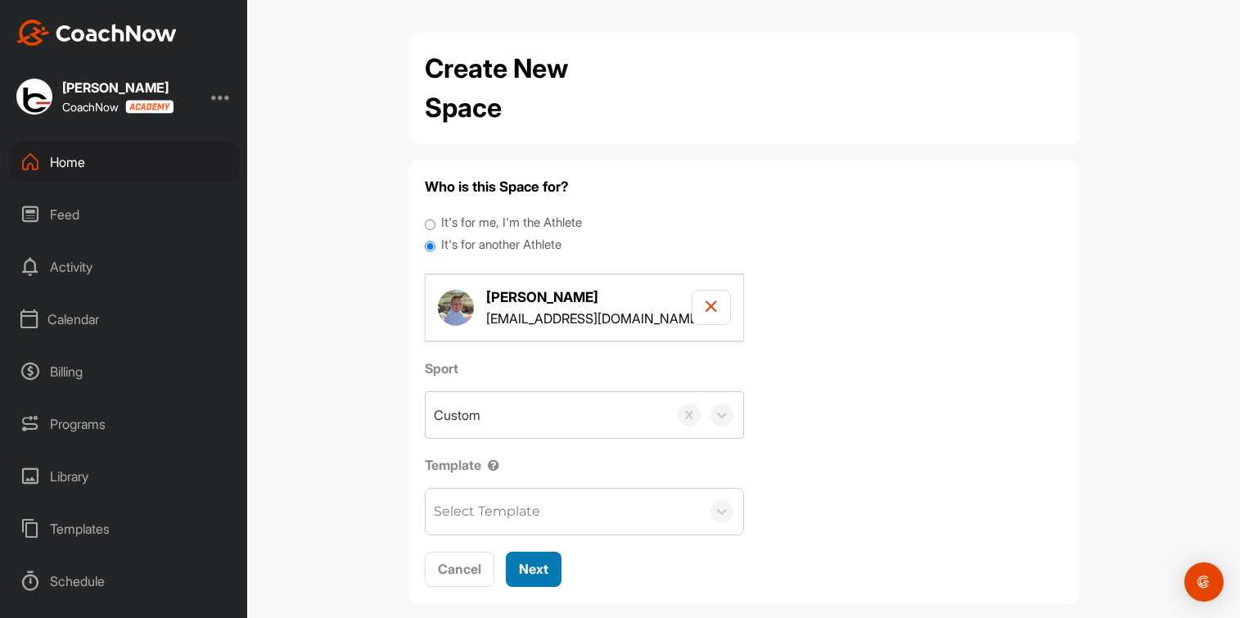
click at [522, 569] on span "Next" at bounding box center [533, 568] width 29 height 16
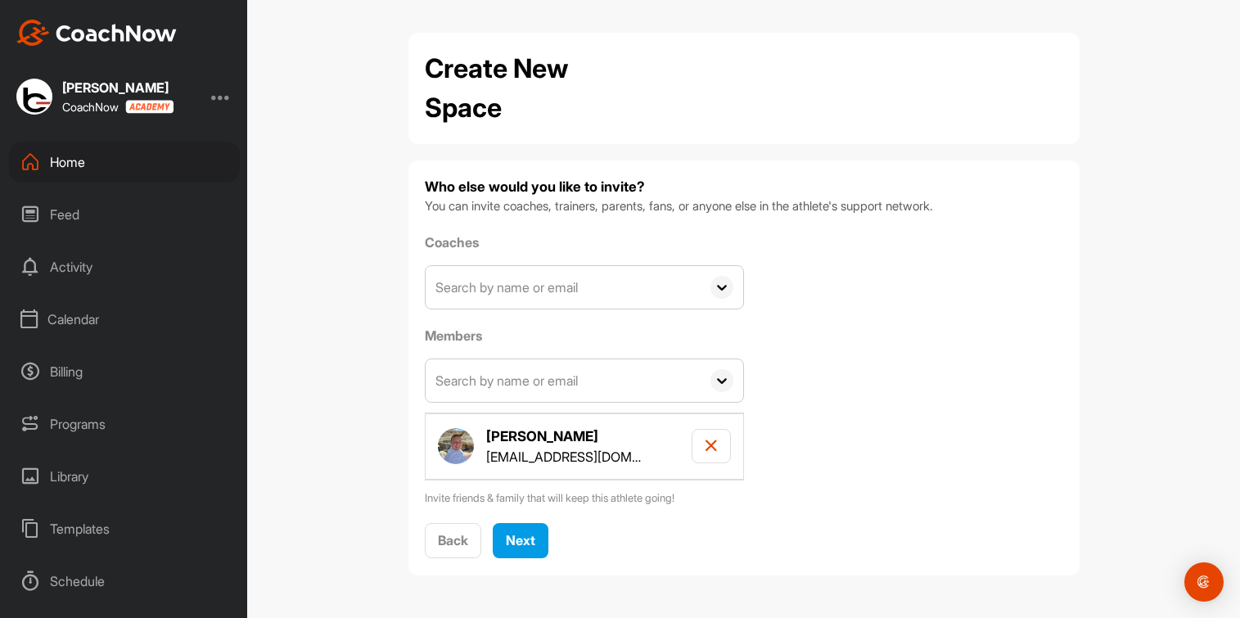
click at [544, 272] on input "text" at bounding box center [562, 287] width 275 height 43
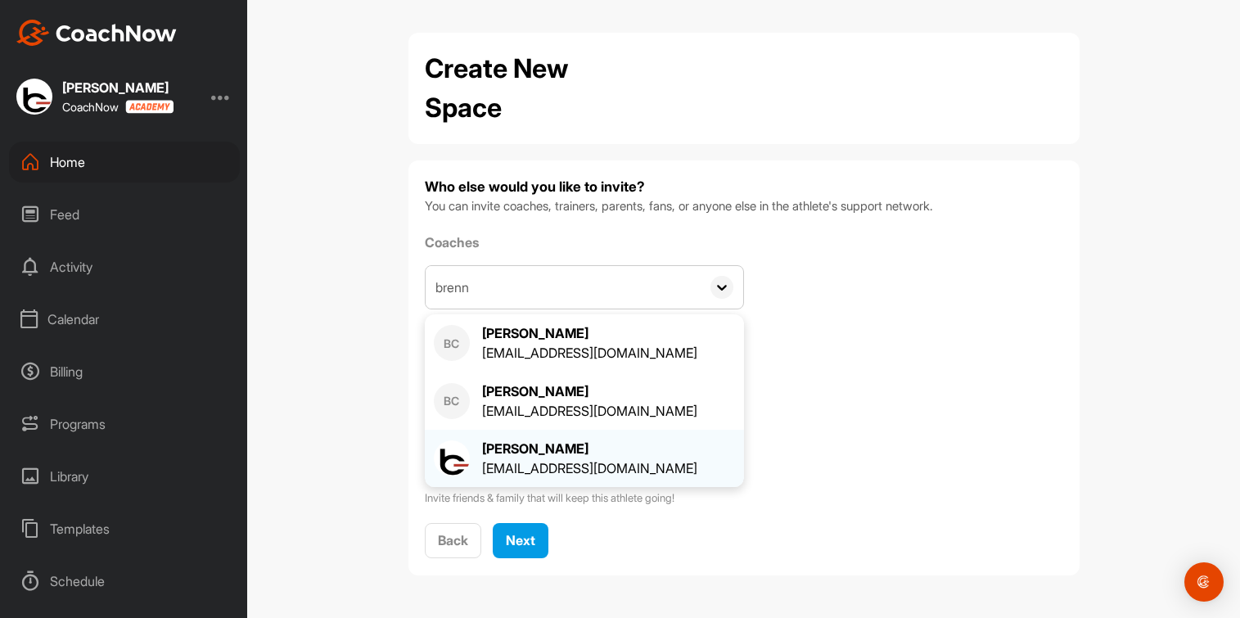
type input "brenn"
click at [520, 450] on div "[PERSON_NAME]" at bounding box center [589, 449] width 215 height 20
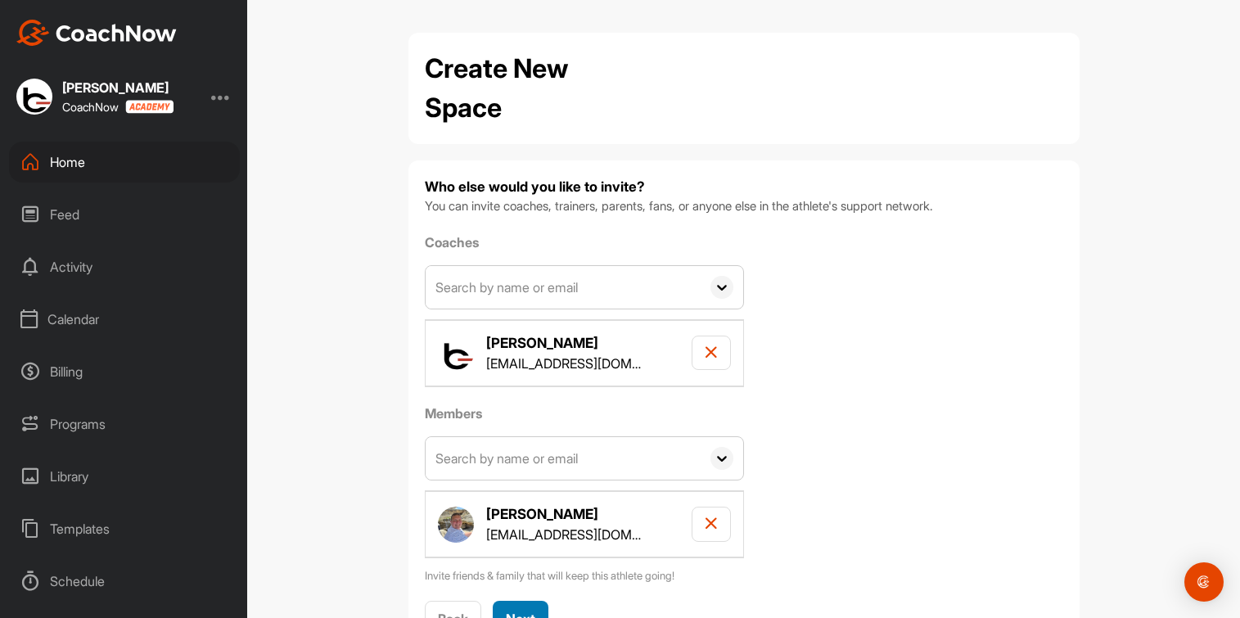
click at [509, 609] on div "Next" at bounding box center [520, 619] width 29 height 20
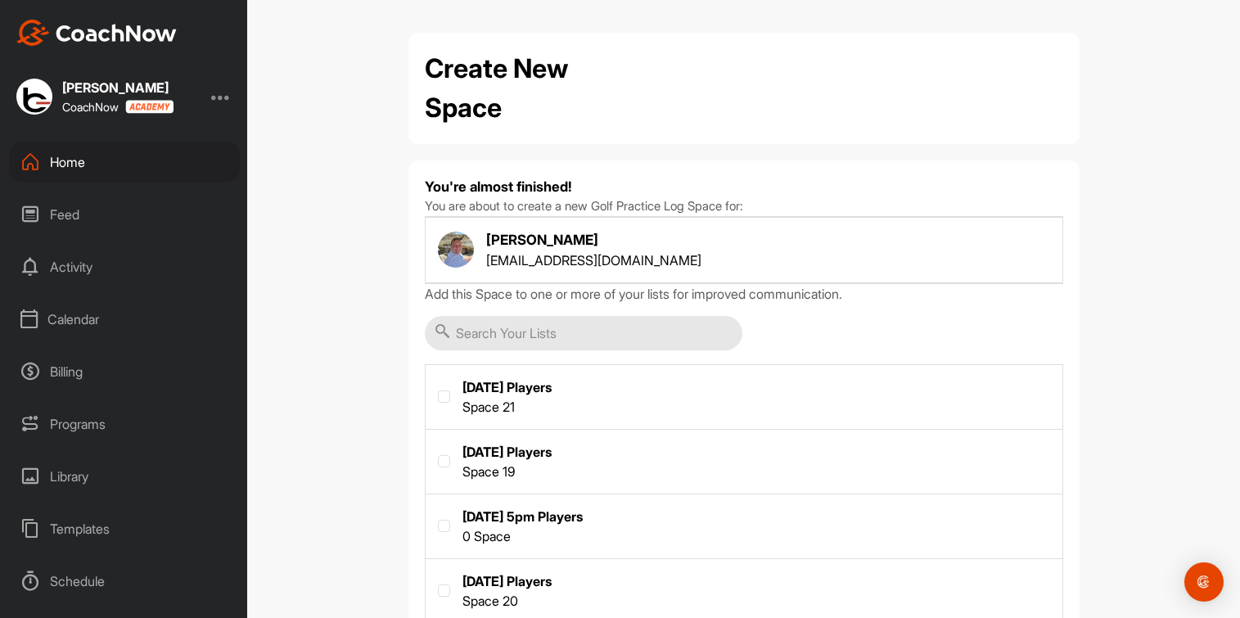
scroll to position [110, 0]
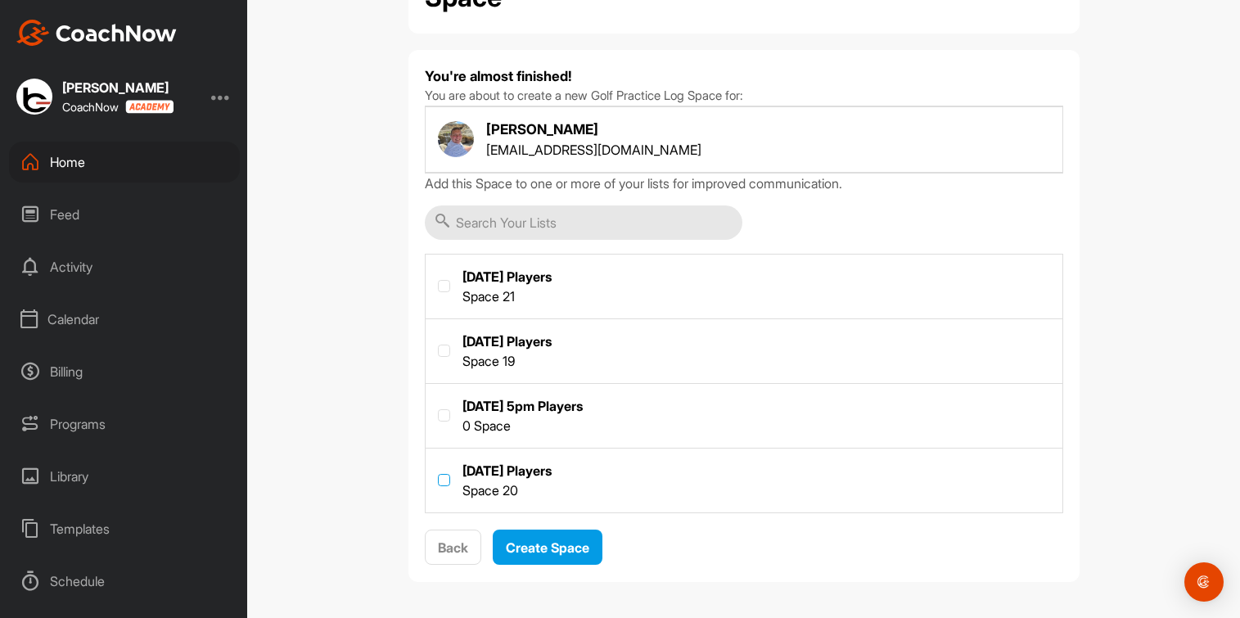
click at [438, 476] on label at bounding box center [444, 480] width 12 height 12
click at [438, 475] on input "checkbox" at bounding box center [438, 474] width 1 height 1
checkbox input "true"
click at [559, 547] on span "Create Space" at bounding box center [547, 547] width 83 height 16
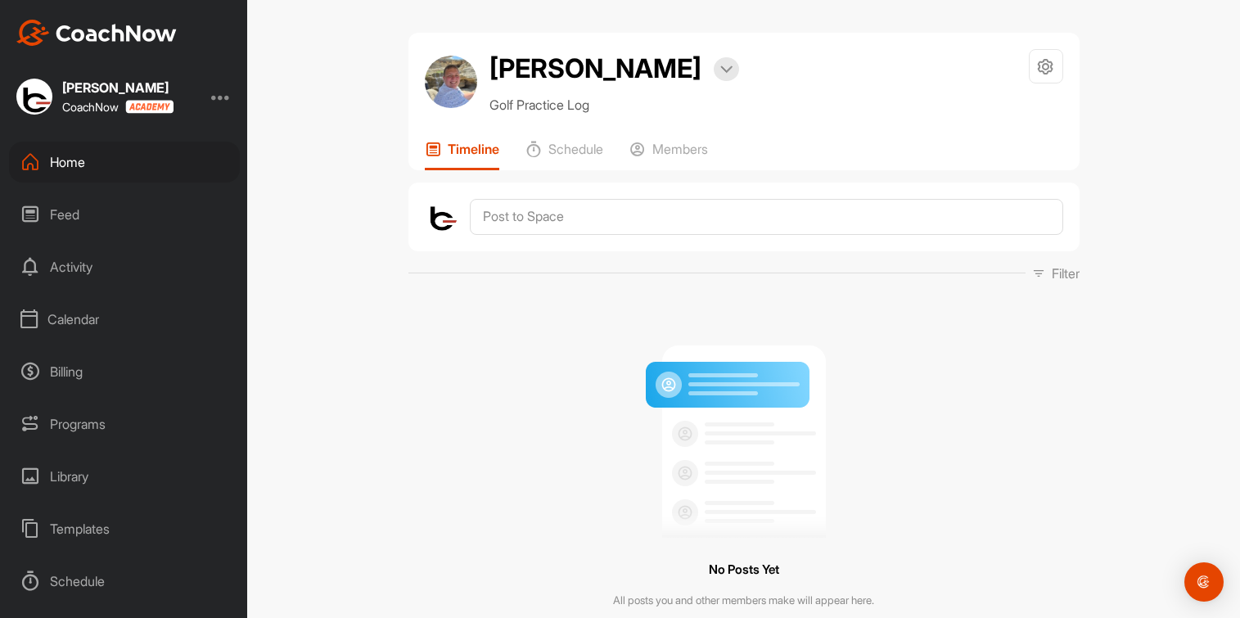
click at [81, 161] on div "Home" at bounding box center [124, 162] width 231 height 41
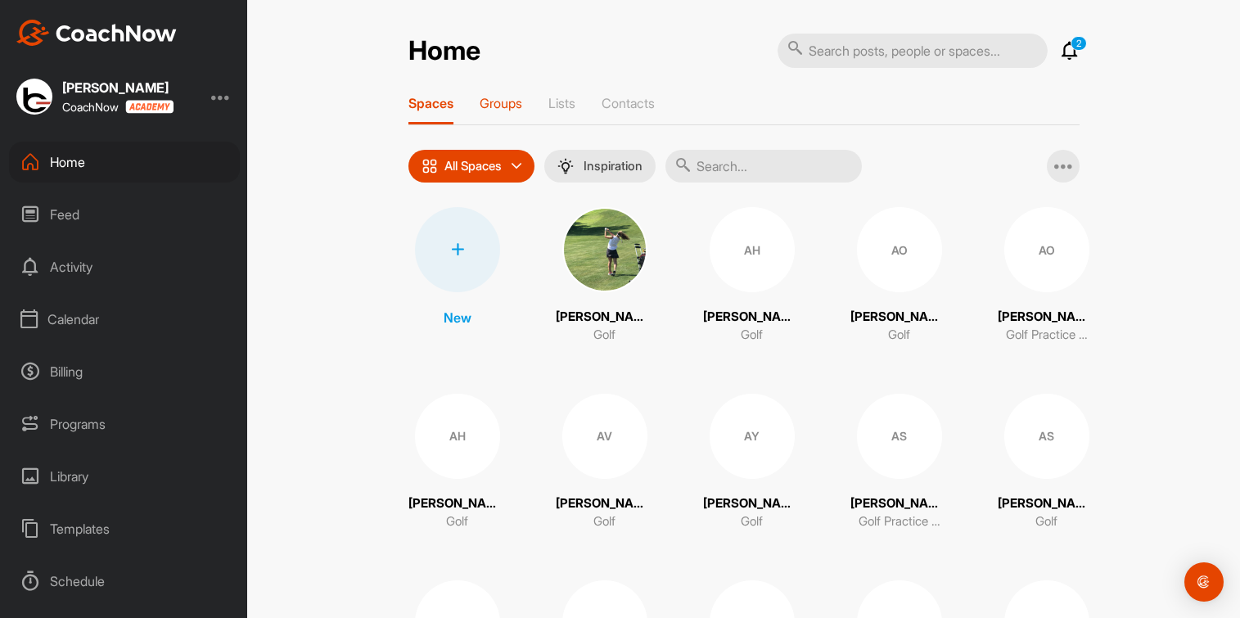
click at [507, 102] on p "Groups" at bounding box center [500, 103] width 43 height 16
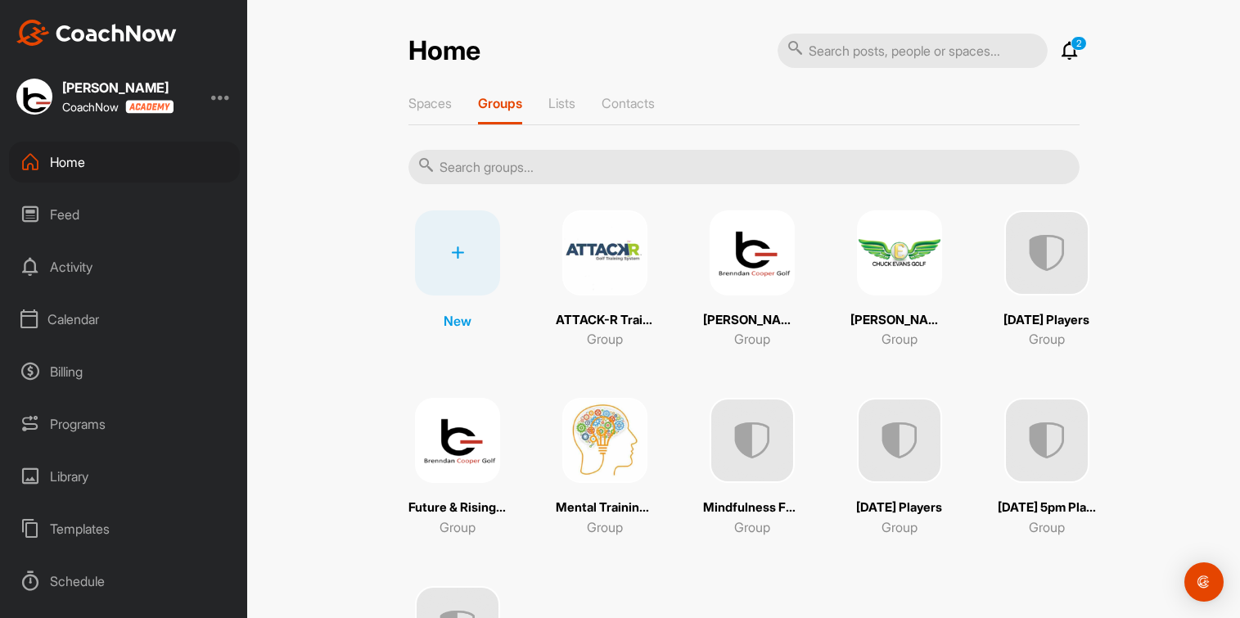
click at [741, 244] on img at bounding box center [751, 252] width 85 height 85
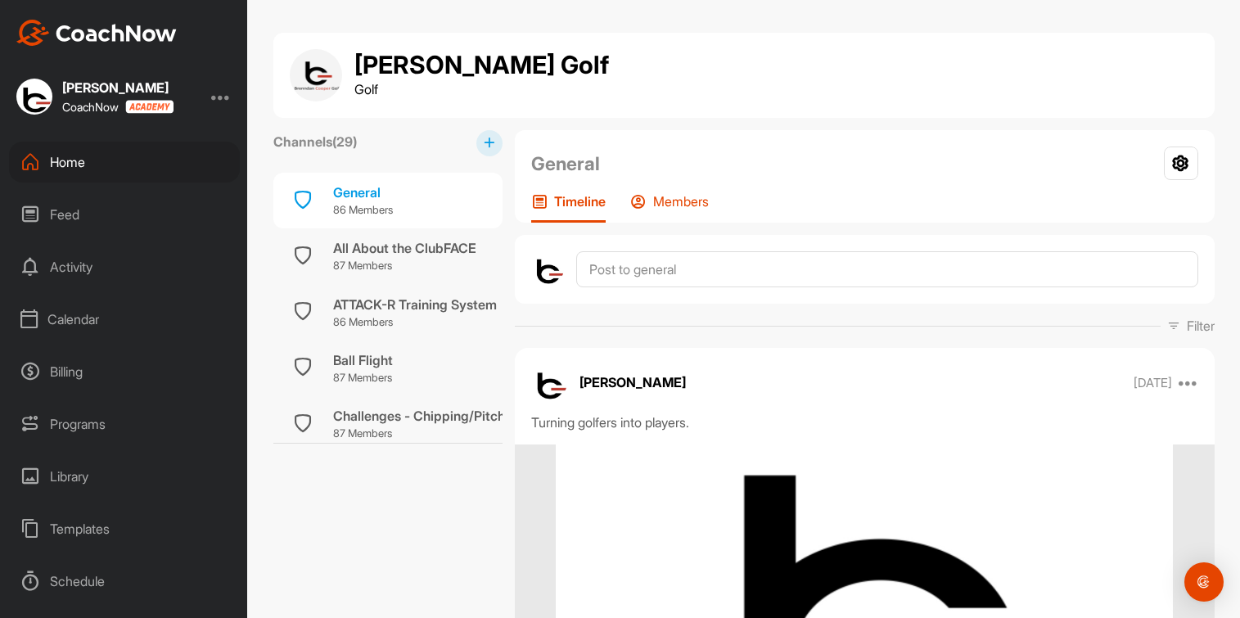
click at [683, 202] on p "Members" at bounding box center [681, 201] width 56 height 16
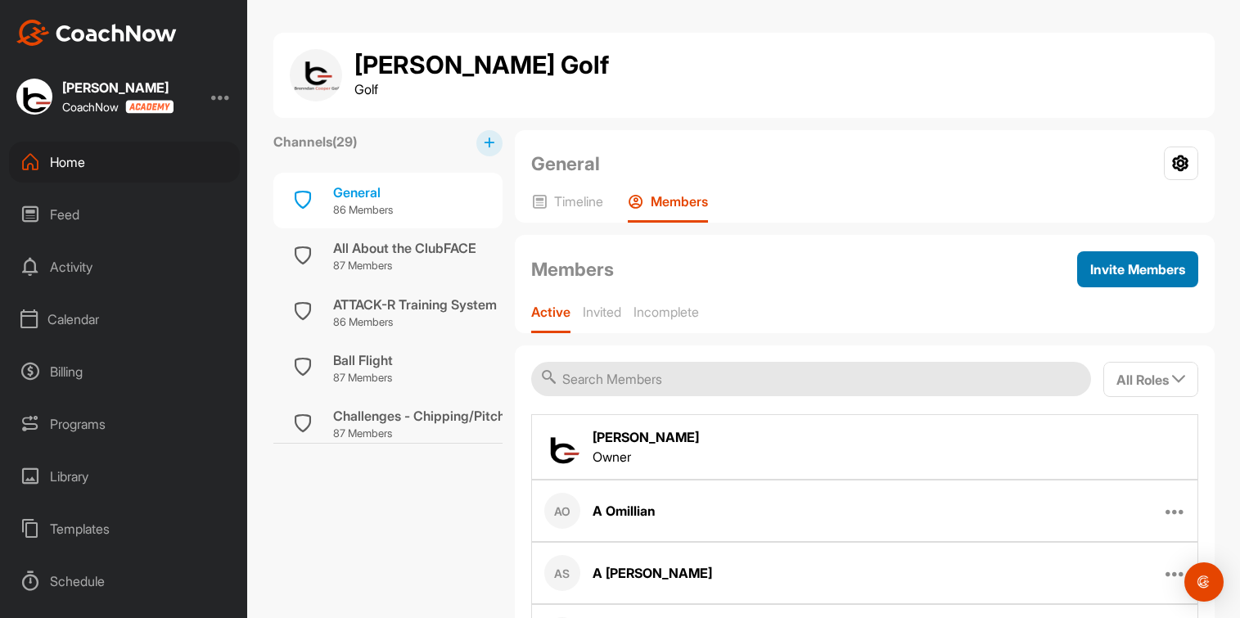
click at [1110, 261] on span "Invite Members" at bounding box center [1137, 269] width 95 height 16
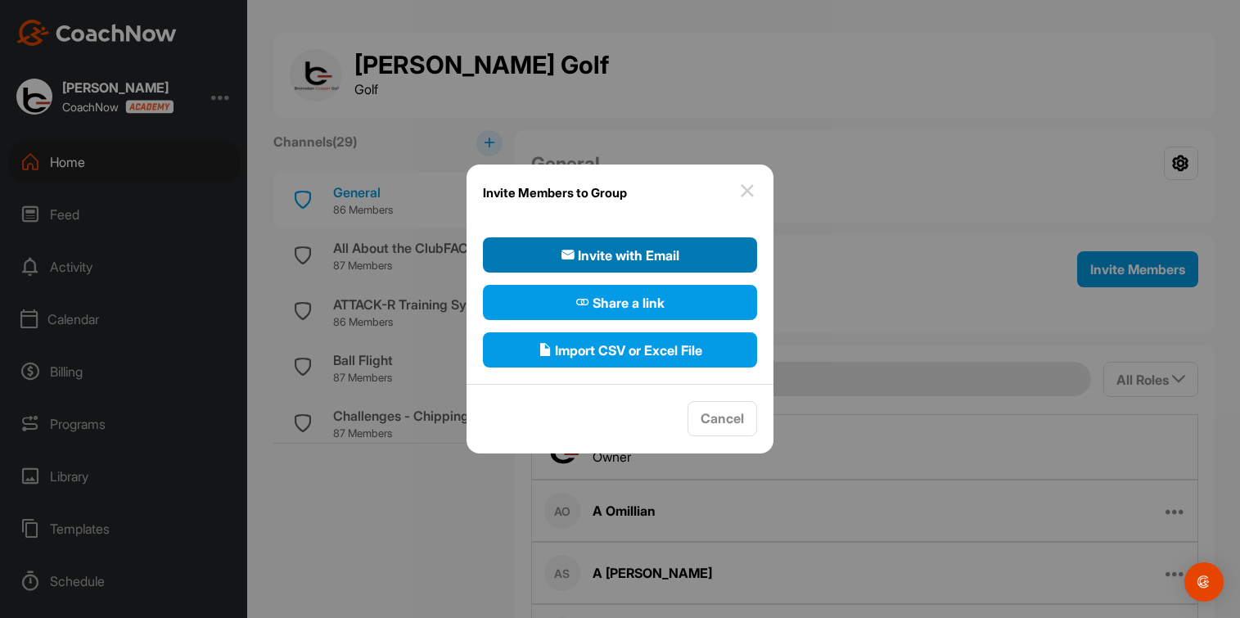
click at [615, 255] on span "Invite with Email" at bounding box center [620, 255] width 118 height 20
select select"] "player"
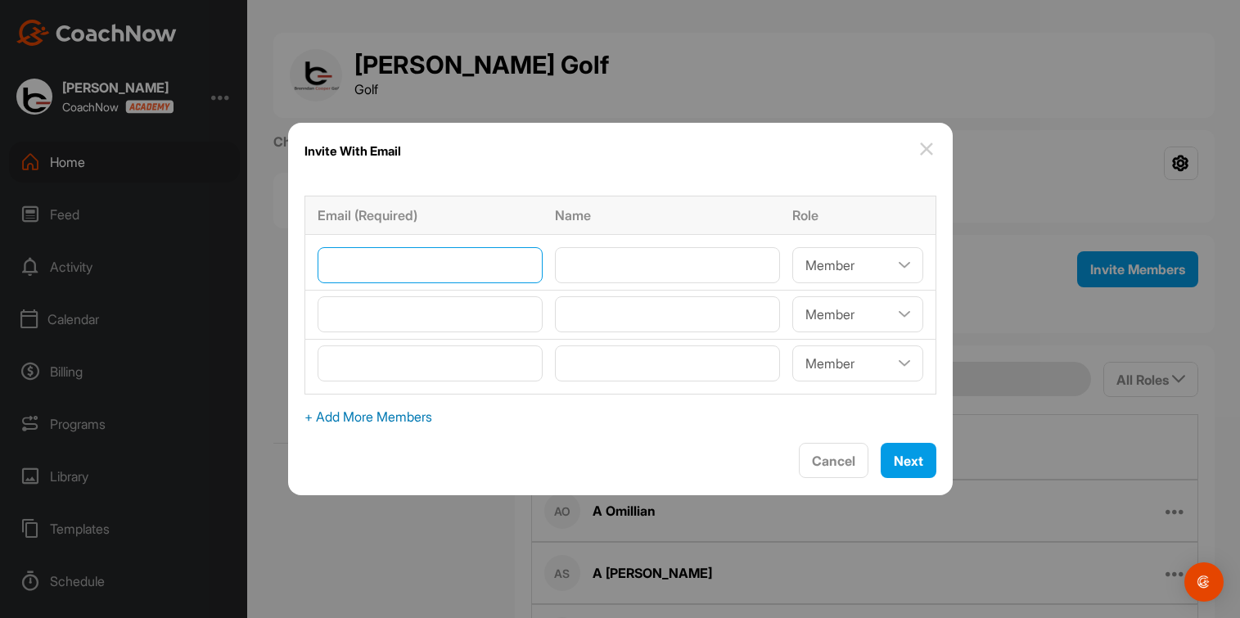
click at [462, 259] on input"] "email" at bounding box center [429, 265] width 225 height 36
paste input"] "[EMAIL_ADDRESS][DOMAIN_NAME]"
type input"] "[EMAIL_ADDRESS][DOMAIN_NAME]"
click at [646, 270] on input"] "text" at bounding box center [667, 265] width 225 height 36
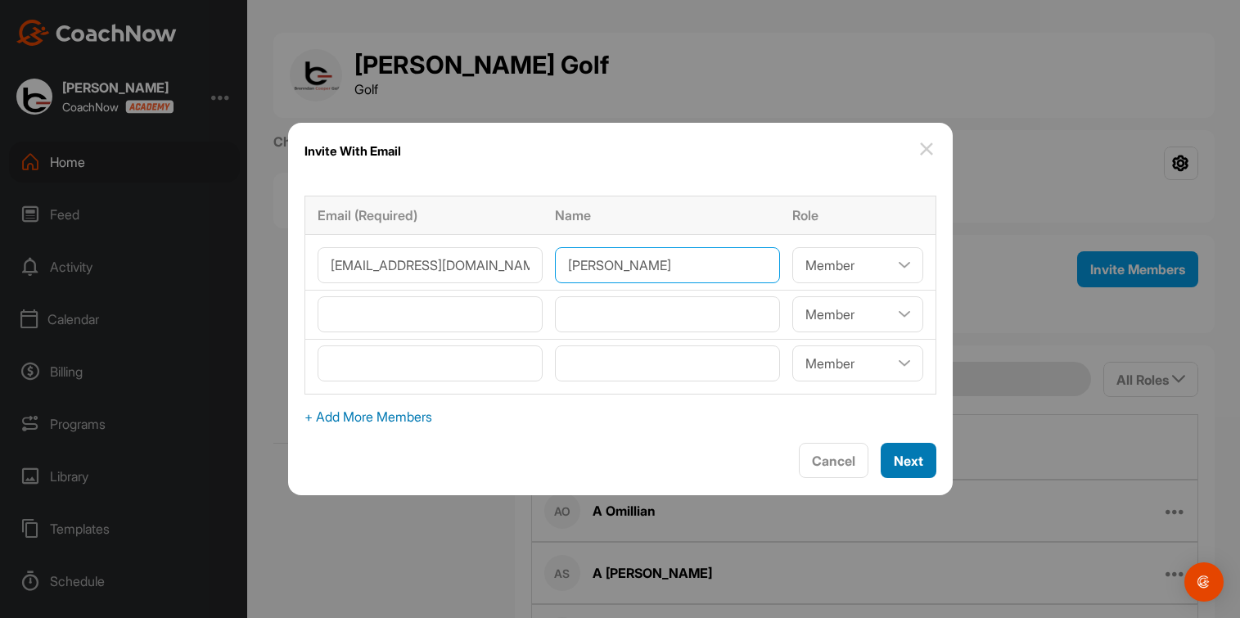
type input"] "[PERSON_NAME]"
click at [898, 464] on span "Next" at bounding box center [908, 460] width 29 height 16
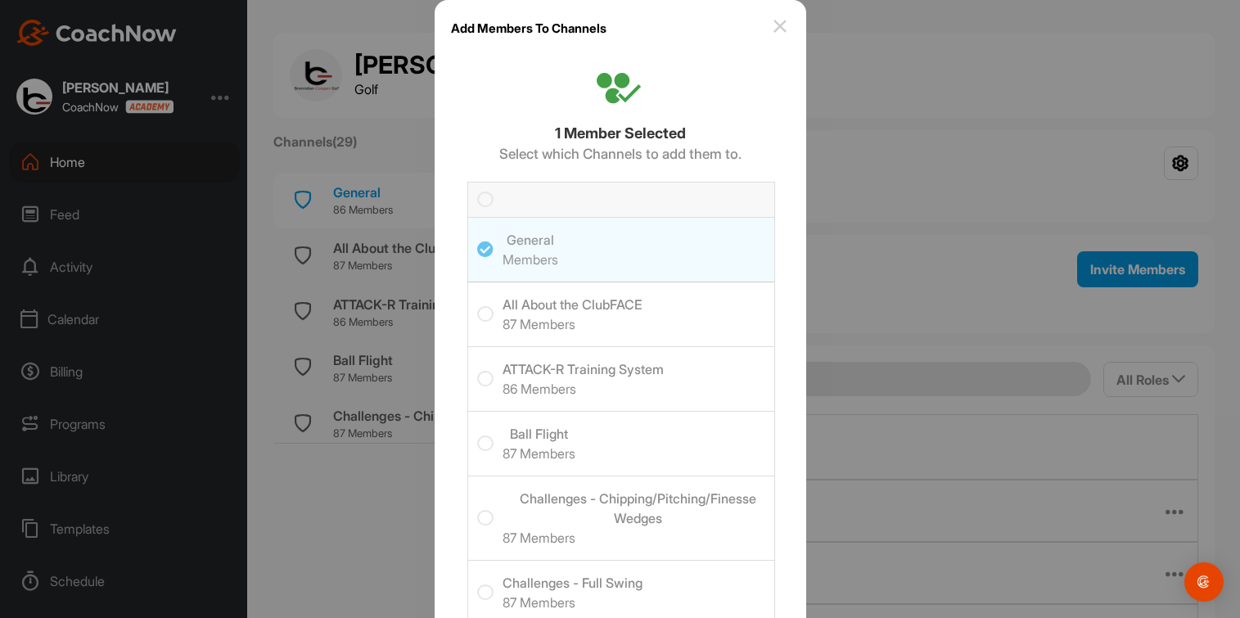
click at [477, 196] on div at bounding box center [485, 199] width 16 height 16
click at [477, 191] on input "checkbox" at bounding box center [477, 191] width 0 height 0
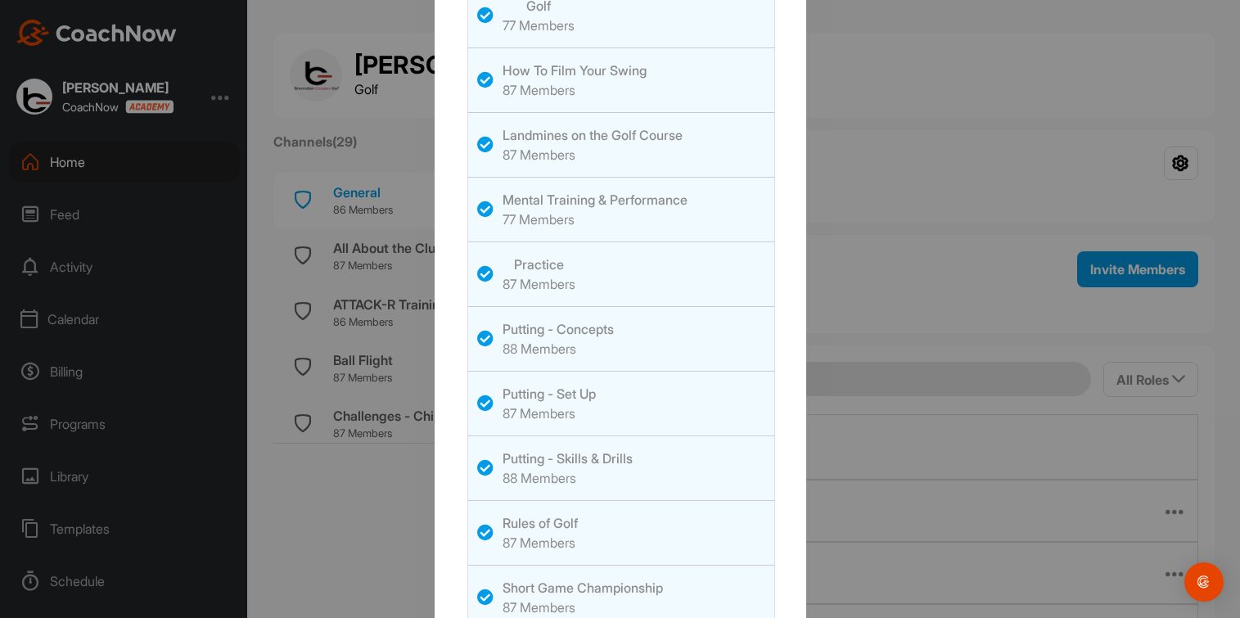
scroll to position [1650, 0]
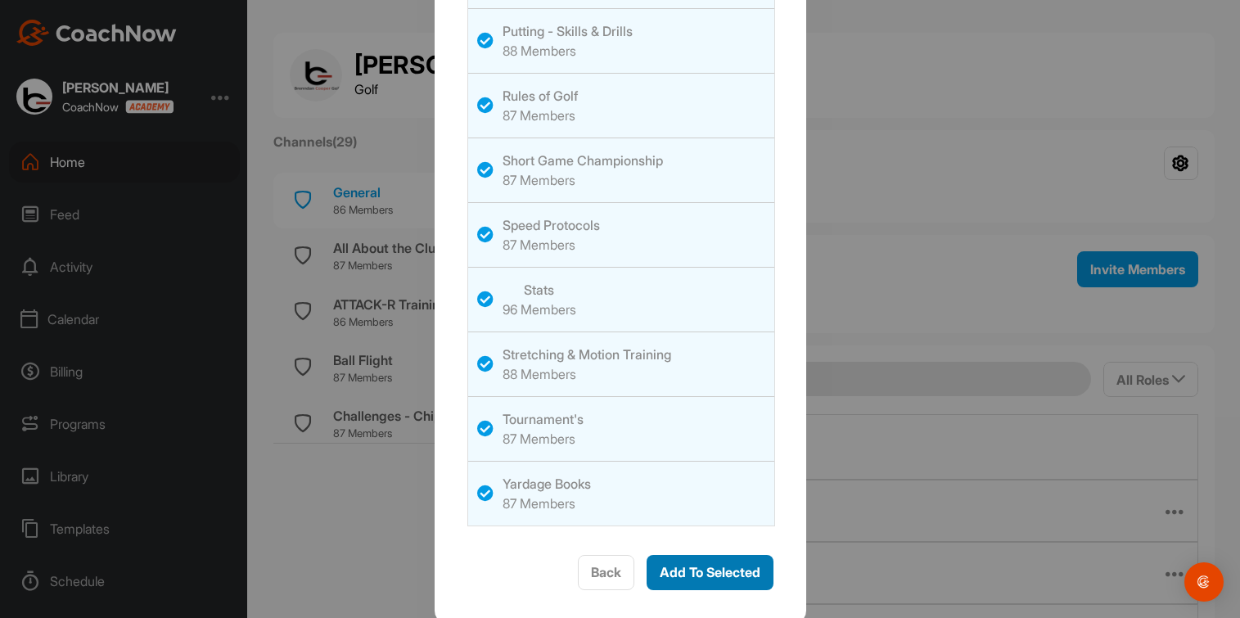
click at [709, 564] on span "Add To Selected" at bounding box center [710, 572] width 101 height 16
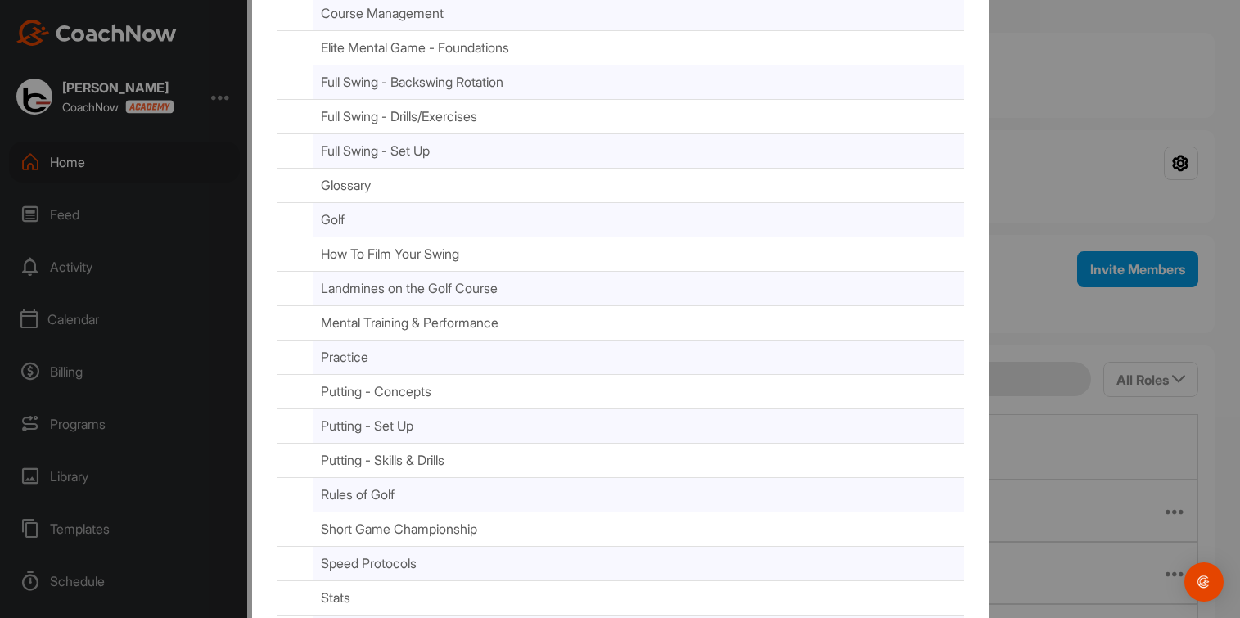
scroll to position [718, 0]
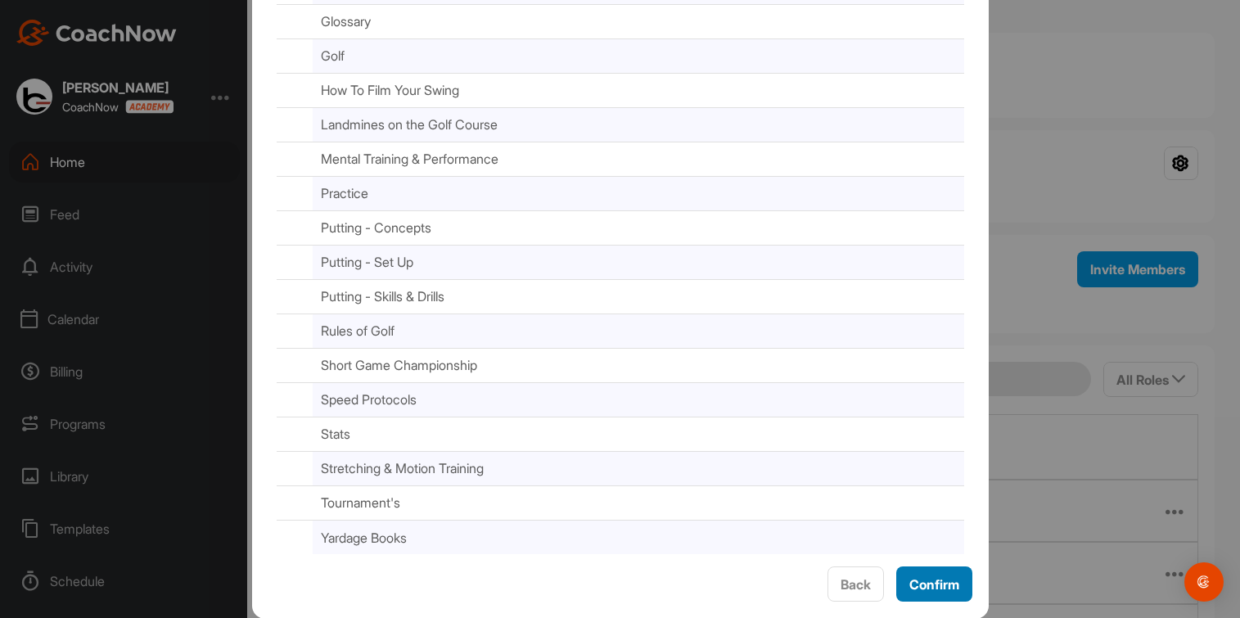
click at [921, 579] on span "Confirm" at bounding box center [934, 584] width 50 height 16
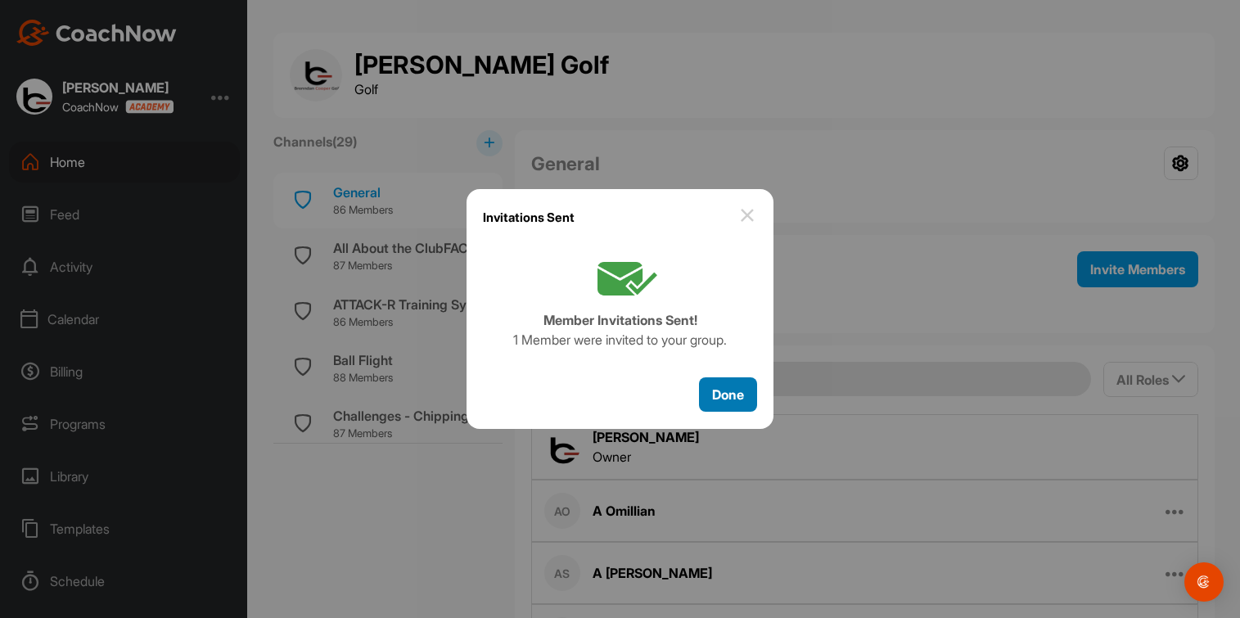
click at [736, 398] on span "Done" at bounding box center [728, 394] width 32 height 16
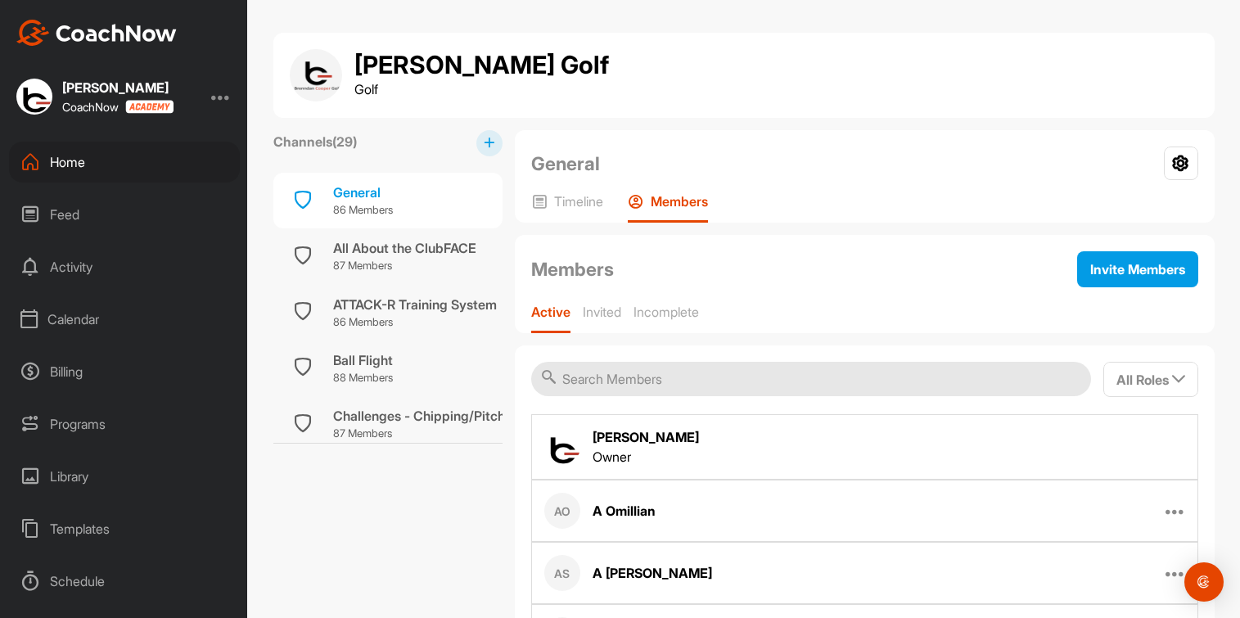
click at [69, 161] on div "Home" at bounding box center [124, 162] width 231 height 41
